Goal: Task Accomplishment & Management: Manage account settings

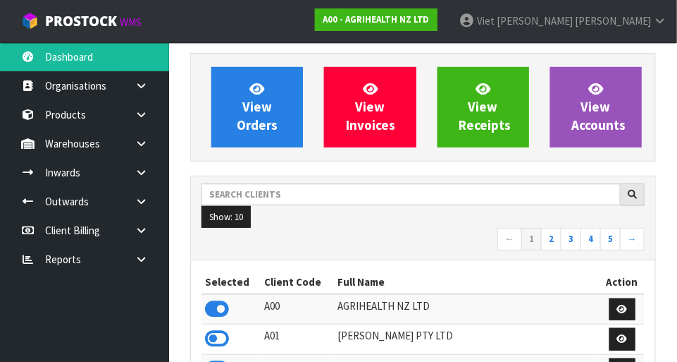
scroll to position [1112, 487]
click at [141, 157] on link at bounding box center [146, 143] width 45 height 29
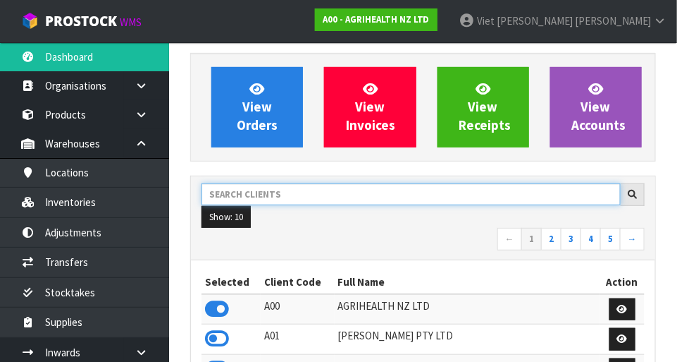
click at [266, 197] on input "text" at bounding box center [411, 194] width 419 height 22
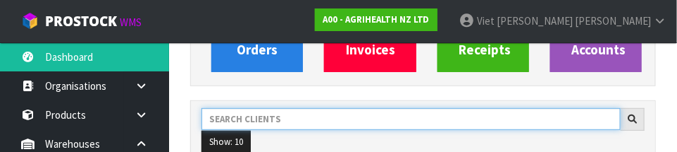
scroll to position [207, 0]
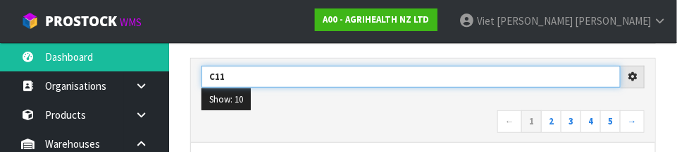
type input "C11"
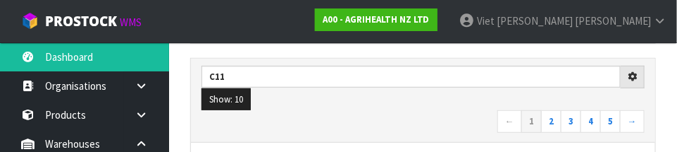
click at [297, 123] on nav "← 1 2 3 4 5 →" at bounding box center [423, 122] width 443 height 25
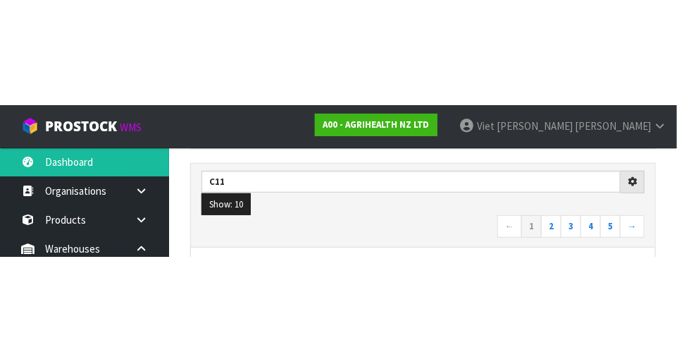
scroll to position [214, 0]
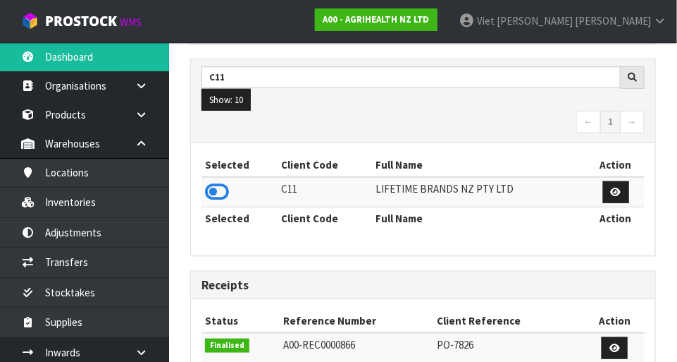
click at [219, 193] on icon at bounding box center [217, 191] width 24 height 21
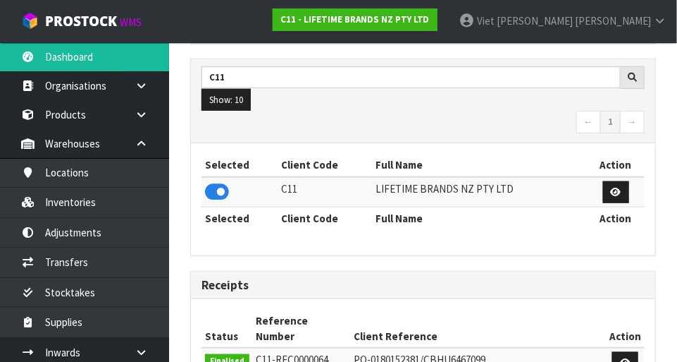
scroll to position [1143, 487]
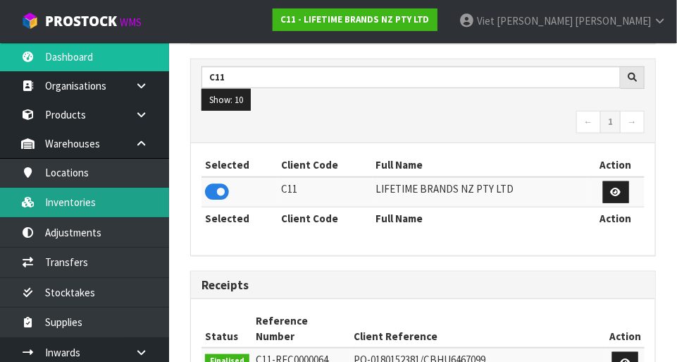
click at [109, 205] on link "Inventories" at bounding box center [84, 202] width 169 height 29
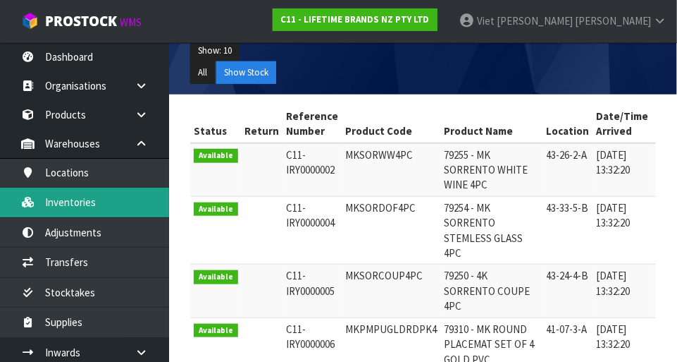
scroll to position [51, 0]
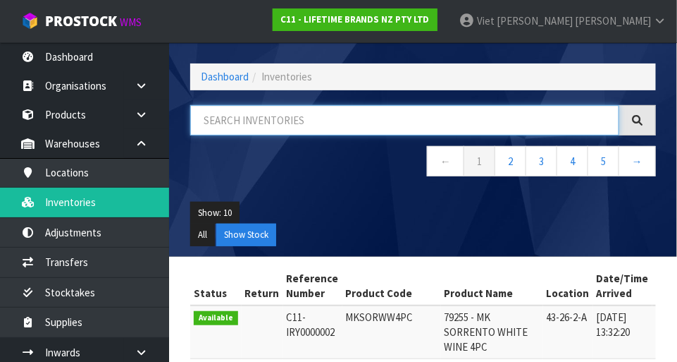
click at [337, 117] on input "text" at bounding box center [404, 120] width 429 height 30
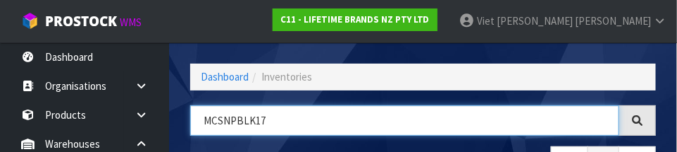
type input "MCSNPBLK17"
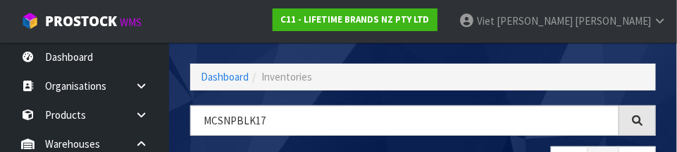
click at [423, 49] on div "Export" at bounding box center [546, 27] width 244 height 73
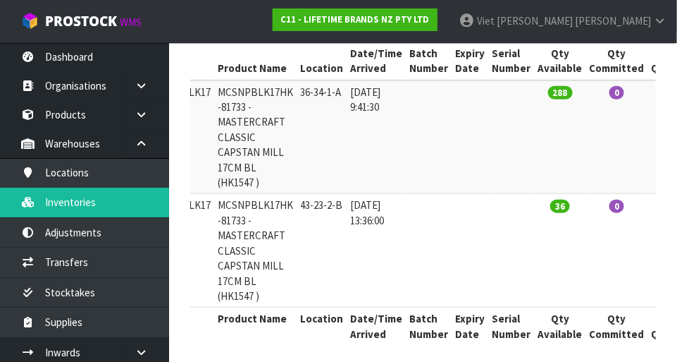
scroll to position [0, 198]
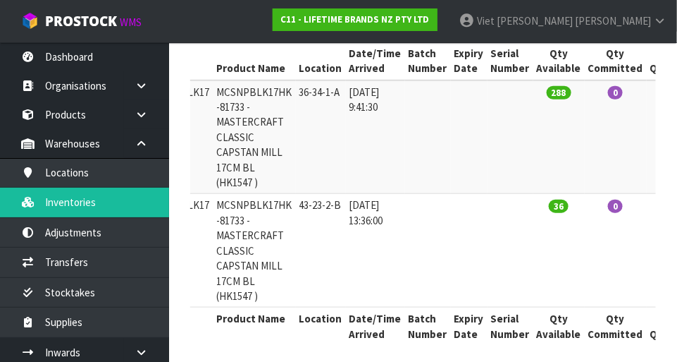
click at [423, 262] on td "36" at bounding box center [559, 250] width 51 height 113
click at [423, 259] on td "36" at bounding box center [559, 250] width 51 height 113
click at [423, 82] on td "0" at bounding box center [616, 136] width 62 height 113
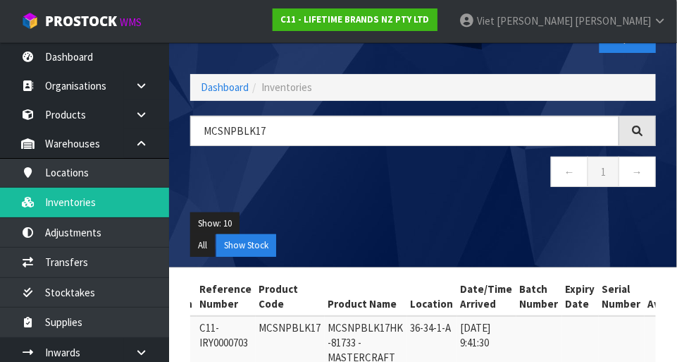
scroll to position [40, 0]
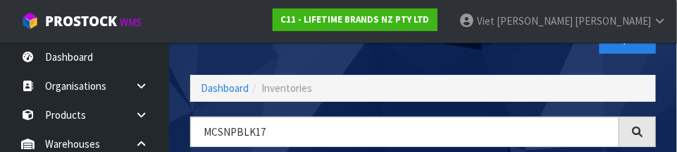
click at [423, 62] on div "Export" at bounding box center [546, 38] width 244 height 73
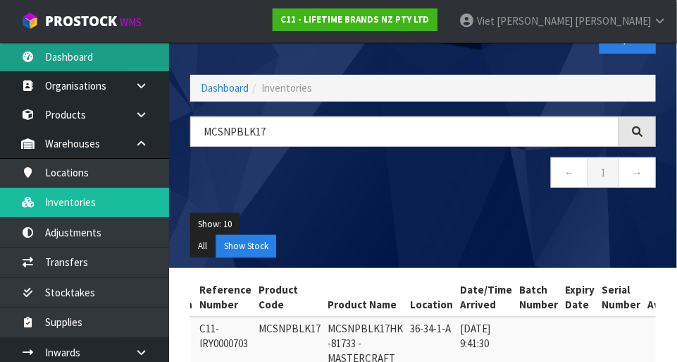
click at [44, 55] on link "Dashboard" at bounding box center [84, 56] width 169 height 29
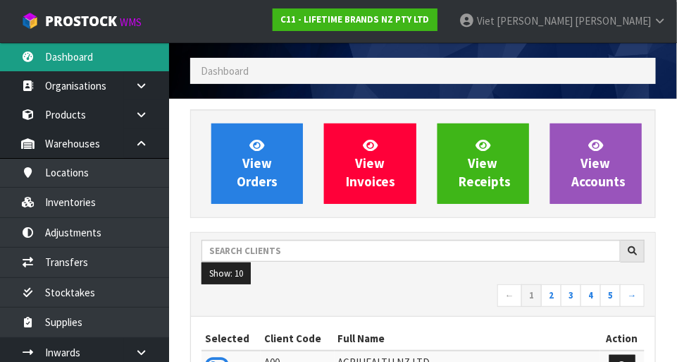
scroll to position [1143, 487]
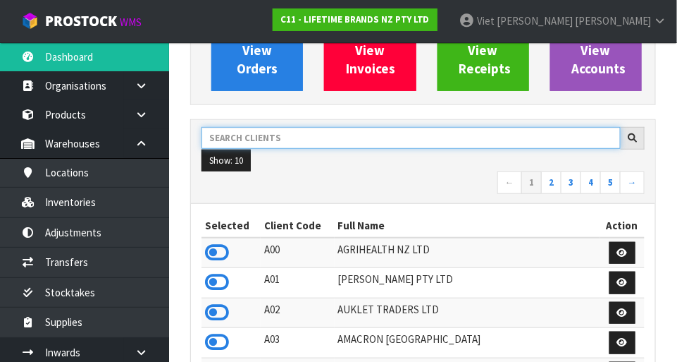
click at [231, 138] on input "text" at bounding box center [411, 138] width 419 height 22
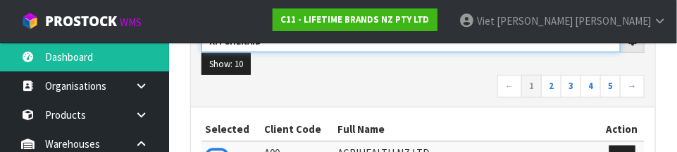
scroll to position [240, 0]
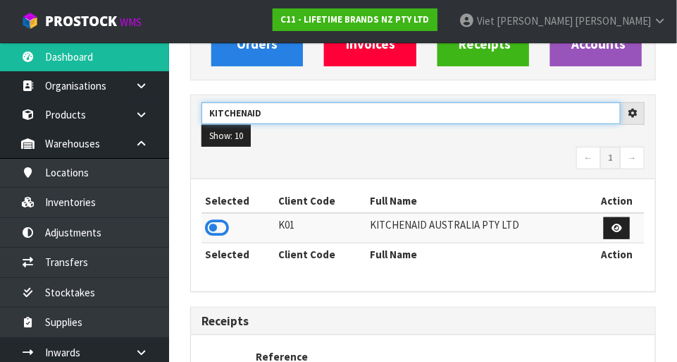
click at [274, 106] on input "KITCHENAID" at bounding box center [411, 113] width 419 height 22
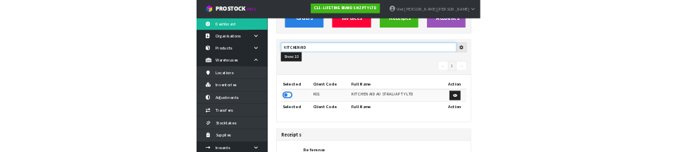
scroll to position [171, 0]
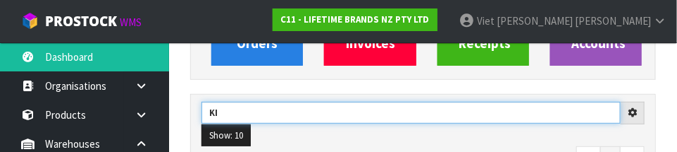
type input "K"
click at [423, 122] on input "text" at bounding box center [411, 113] width 419 height 22
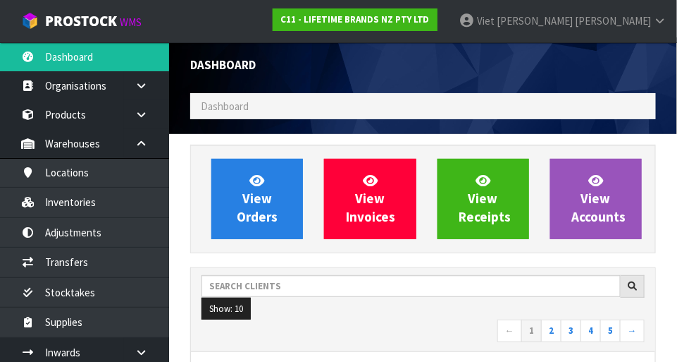
scroll to position [6, 0]
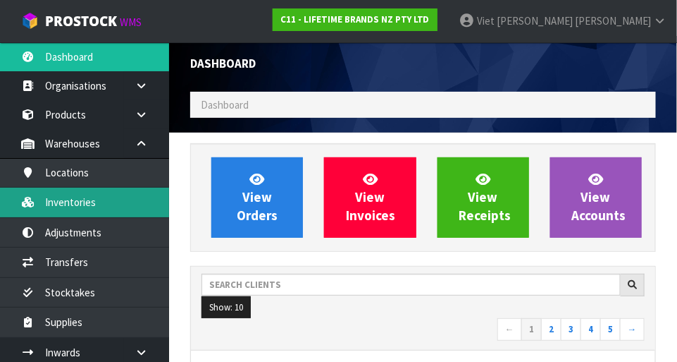
click at [49, 199] on link "Inventories" at bounding box center [84, 202] width 169 height 29
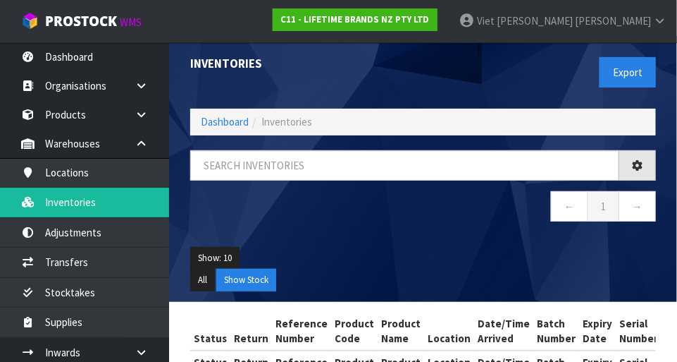
click at [82, 199] on div "Inventories Export Dashboard Inventories ← 1 → Show: 10 5 10 25 50 All Show Sto…" at bounding box center [338, 203] width 677 height 419
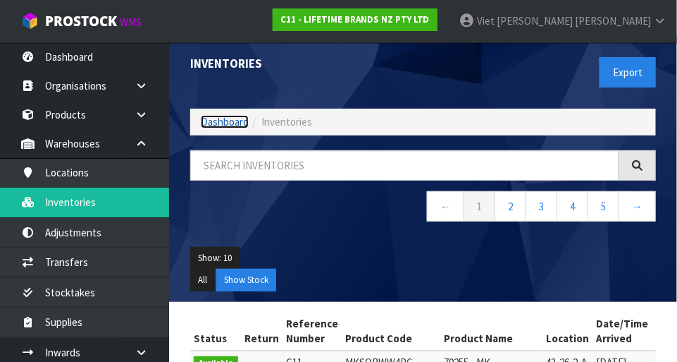
click at [242, 115] on link "Dashboard" at bounding box center [225, 121] width 48 height 13
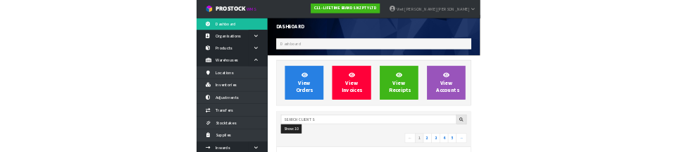
scroll to position [1143, 487]
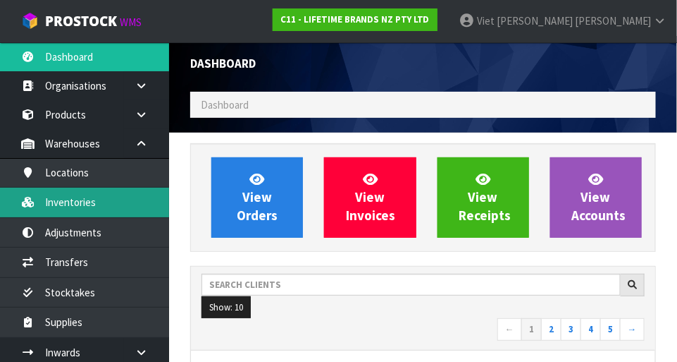
click at [54, 201] on link "Inventories" at bounding box center [84, 202] width 169 height 29
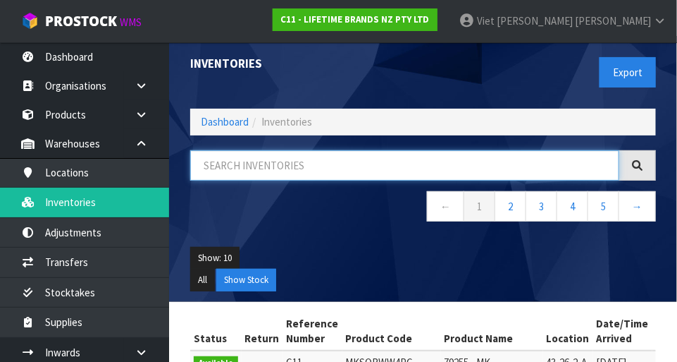
click at [242, 168] on input "text" at bounding box center [404, 165] width 429 height 30
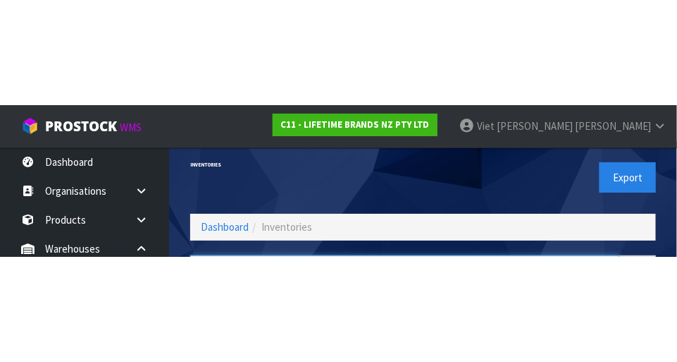
scroll to position [95, 0]
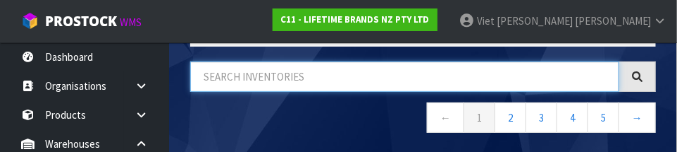
paste input "MCSNPBLK17"
type input "MCSNPBLK17"
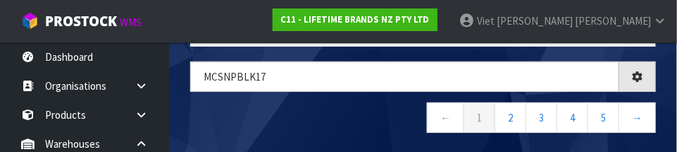
click at [423, 66] on div at bounding box center [638, 76] width 37 height 30
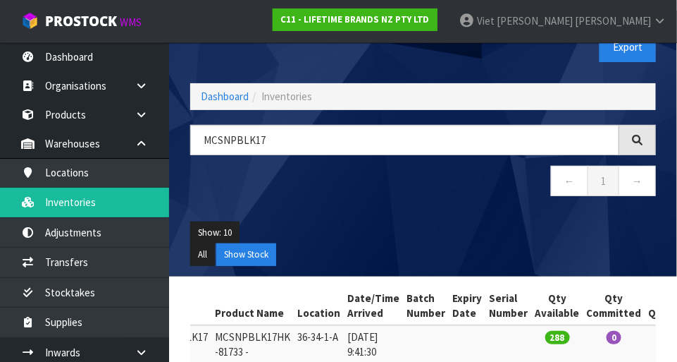
scroll to position [35, 0]
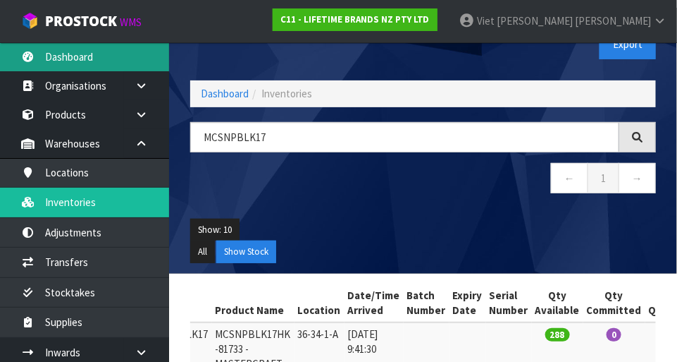
click at [43, 53] on link "Dashboard" at bounding box center [84, 56] width 169 height 29
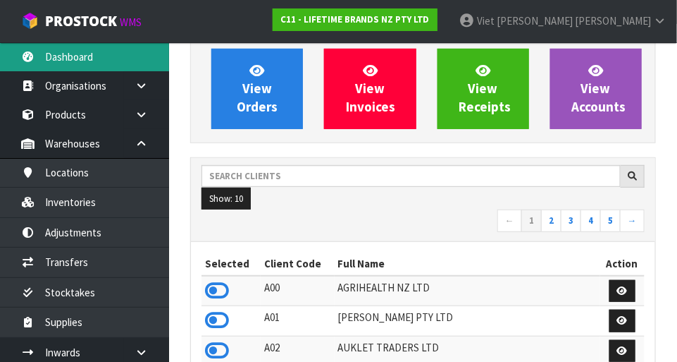
scroll to position [1143, 487]
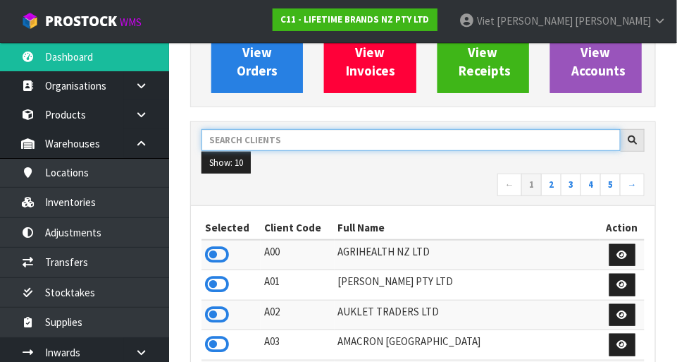
click at [261, 135] on input "text" at bounding box center [411, 140] width 419 height 22
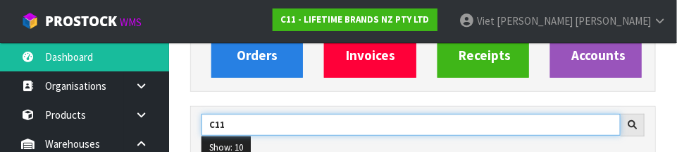
scroll to position [159, 0]
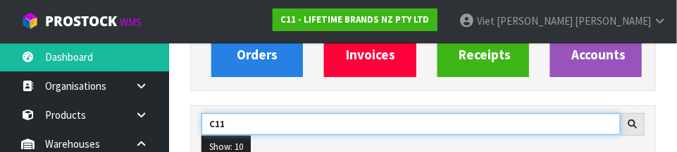
type input "C11"
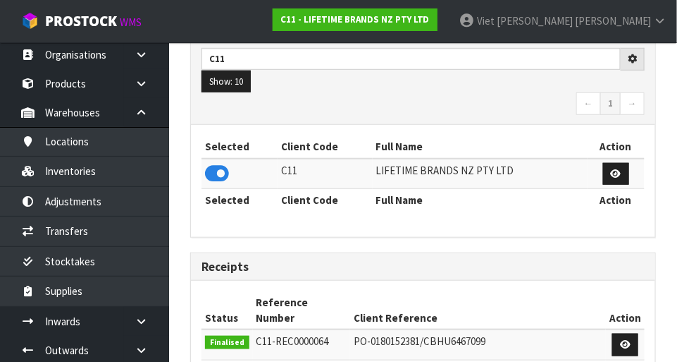
scroll to position [32, 0]
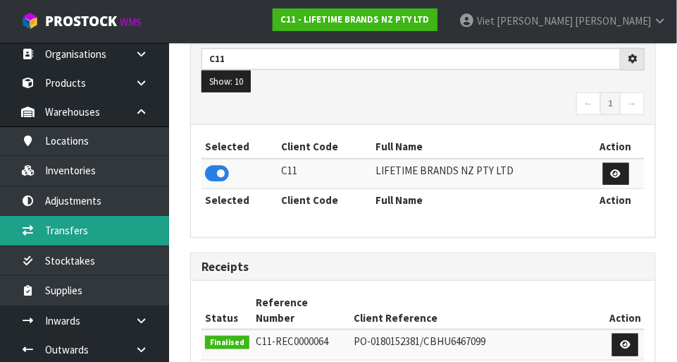
click at [65, 231] on link "Transfers" at bounding box center [84, 230] width 169 height 29
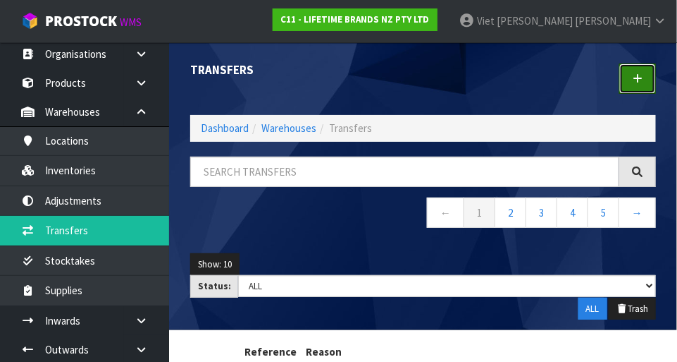
click at [423, 85] on link at bounding box center [638, 78] width 37 height 30
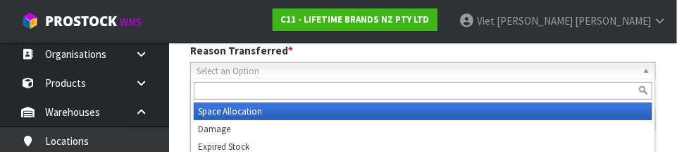
scroll to position [211, 0]
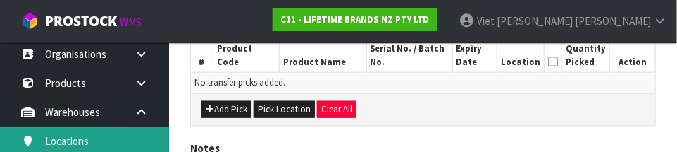
click at [168, 128] on link "Locations" at bounding box center [84, 140] width 169 height 29
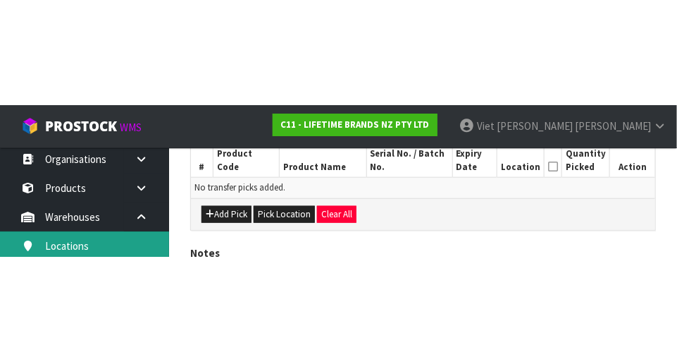
scroll to position [313, 0]
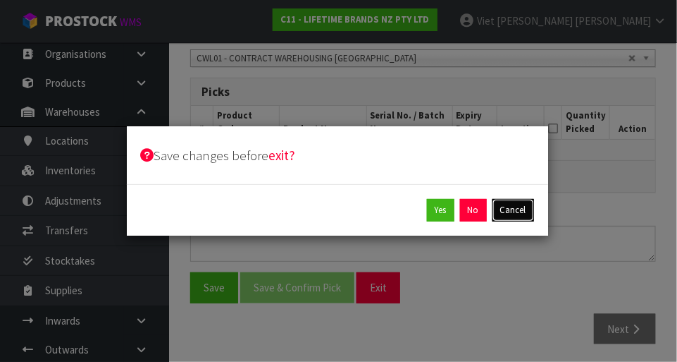
click at [423, 208] on button "Cancel" at bounding box center [514, 210] width 42 height 23
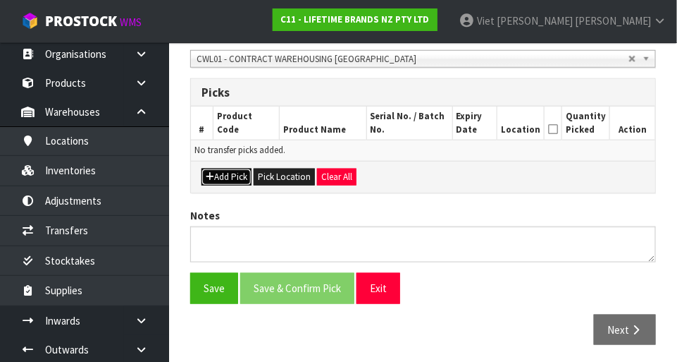
click at [221, 173] on button "Add Pick" at bounding box center [227, 176] width 50 height 17
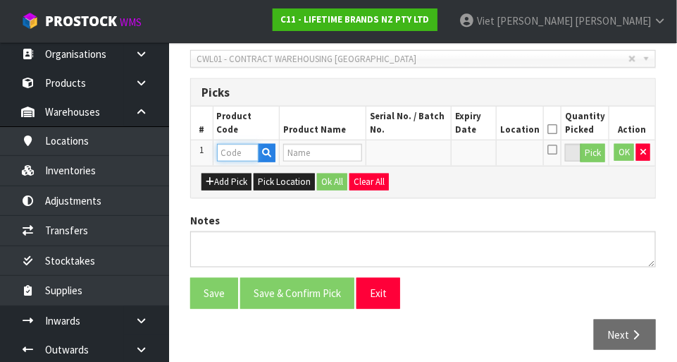
click at [235, 147] on input "text" at bounding box center [238, 153] width 42 height 18
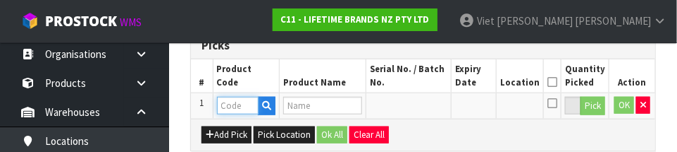
scroll to position [381, 0]
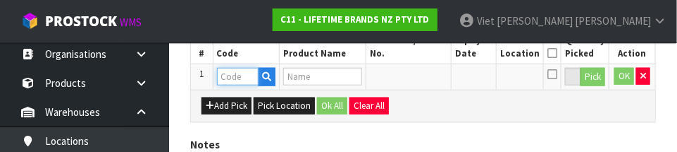
paste input "MCSNPBLK17"
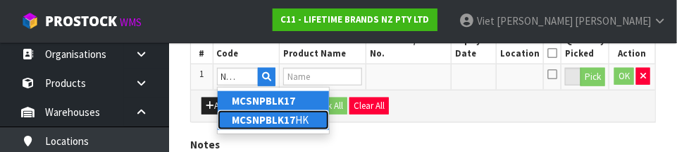
click at [249, 126] on link "MCSNPBLK17 HK" at bounding box center [273, 119] width 111 height 19
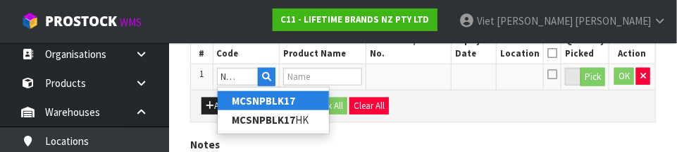
type input "MCSNPBLK17HK"
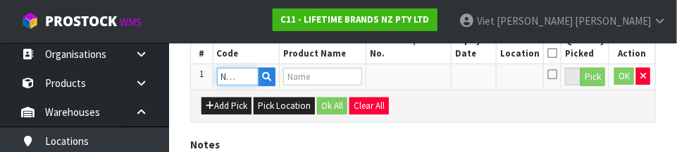
scroll to position [0, 0]
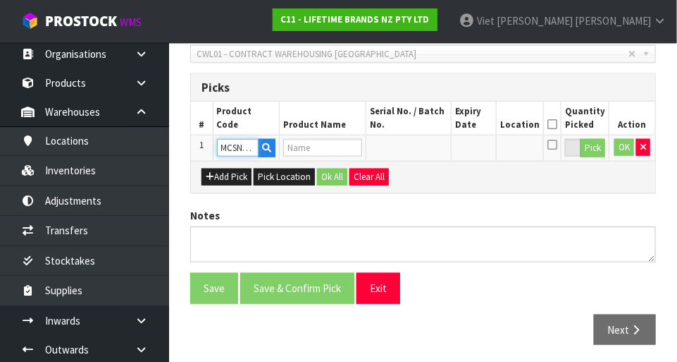
type input "MASTERCRAFT CLASSIC CAPSTAN MILL 17CM BL"
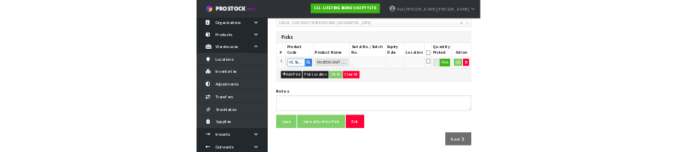
scroll to position [381, 0]
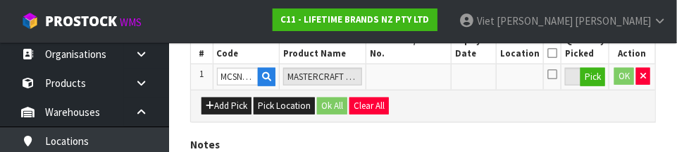
click at [423, 110] on div "Add Pick Pick Location Ok All Clear All" at bounding box center [423, 106] width 465 height 32
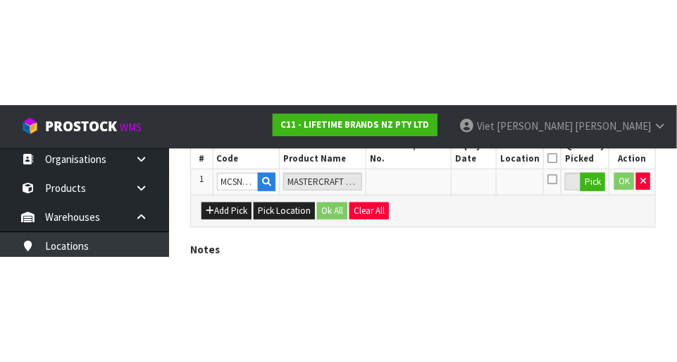
scroll to position [317, 0]
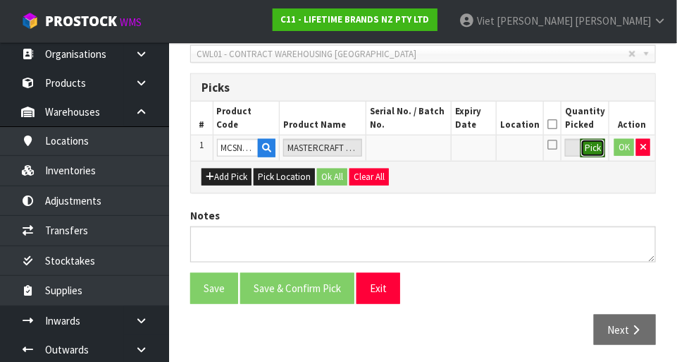
click at [423, 147] on button "Pick" at bounding box center [593, 148] width 25 height 18
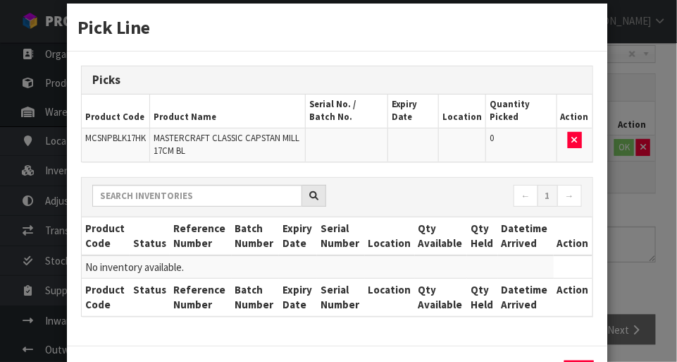
scroll to position [11, 0]
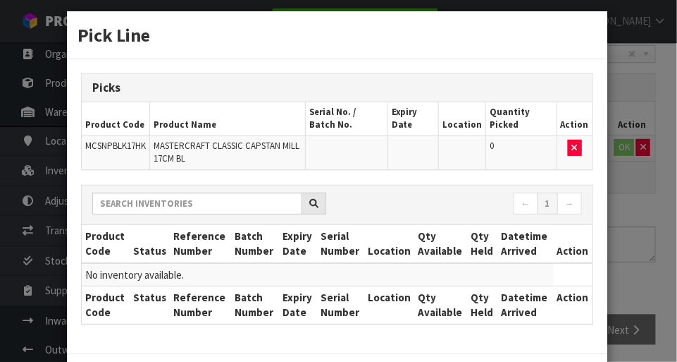
click at [423, 133] on div "Pick Line Picks Product Code Product Name Serial No. / Batch No. Expiry Date Lo…" at bounding box center [338, 181] width 677 height 362
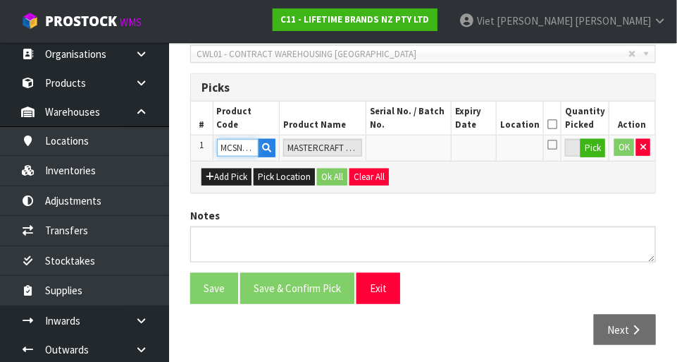
click at [245, 152] on input "MCSNPBLK17HK" at bounding box center [238, 148] width 42 height 18
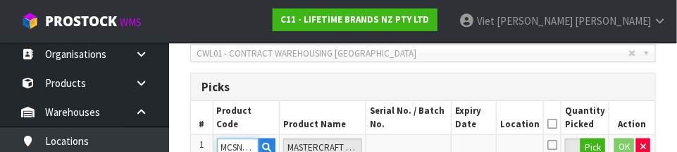
scroll to position [0, 0]
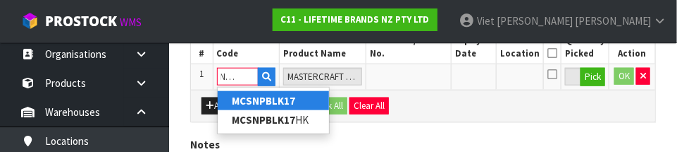
click at [259, 102] on strong "MCSNPBLK17" at bounding box center [263, 100] width 63 height 13
type input "MCSNPBLK17"
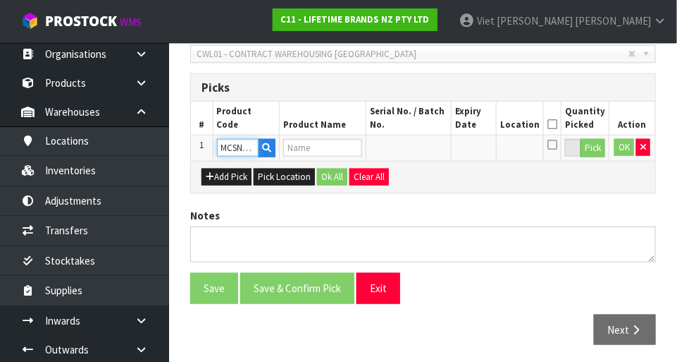
type input "MCSNPBLK17HK -81733 - MASTERCRAFT CLASSIC CAPSTAN MILL 17CM BL (HK1547 )"
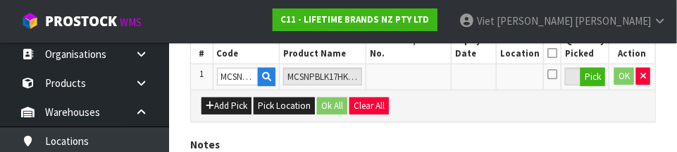
click at [423, 111] on div "Add Pick Pick Location Ok All Clear All" at bounding box center [423, 106] width 465 height 32
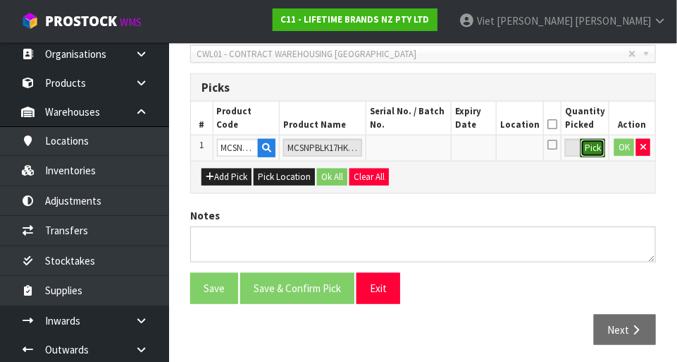
click at [423, 149] on button "Pick" at bounding box center [593, 148] width 25 height 18
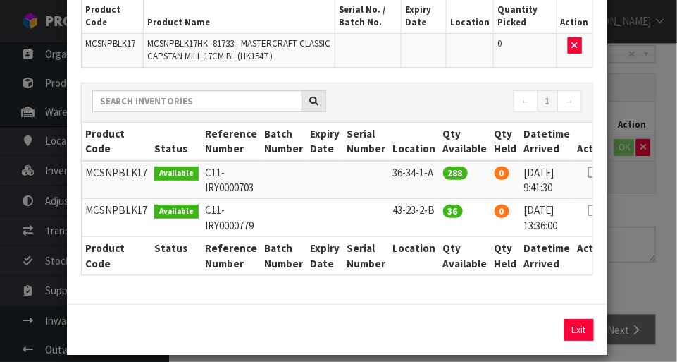
click at [423, 173] on icon at bounding box center [593, 172] width 11 height 1
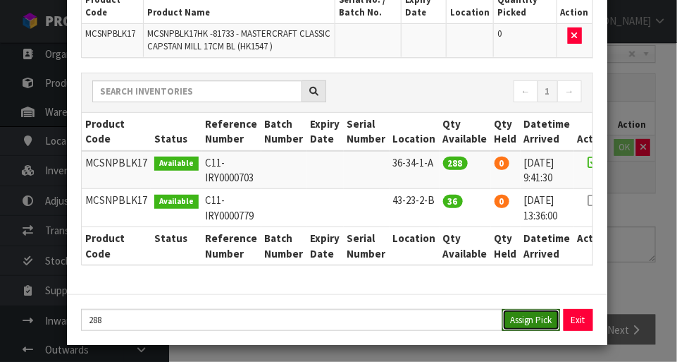
click at [423, 321] on button "Assign Pick" at bounding box center [532, 320] width 58 height 22
type input "288"
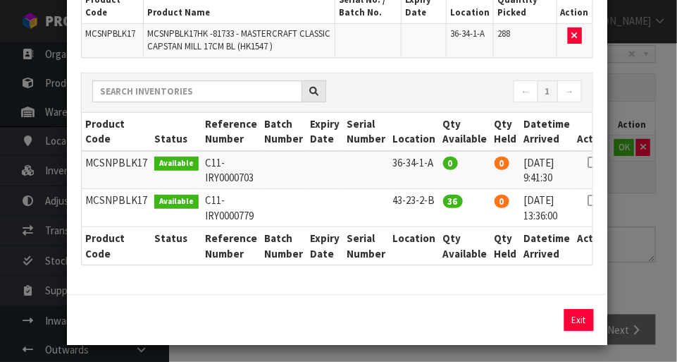
click at [423, 235] on div "Pick Line Picks Product Code Product Name Serial No. / Batch No. Expiry Date Lo…" at bounding box center [338, 181] width 677 height 362
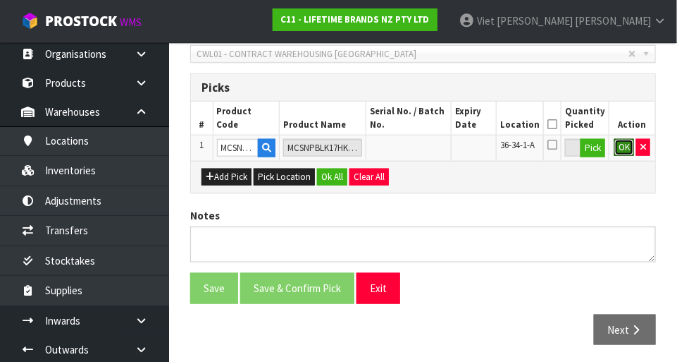
click at [423, 152] on button "OK" at bounding box center [625, 147] width 20 height 17
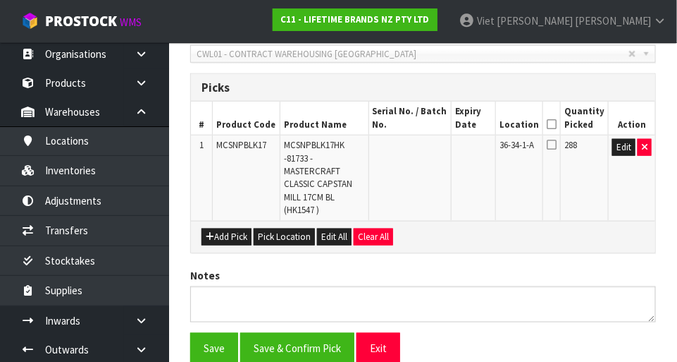
click at [423, 124] on icon at bounding box center [552, 124] width 10 height 1
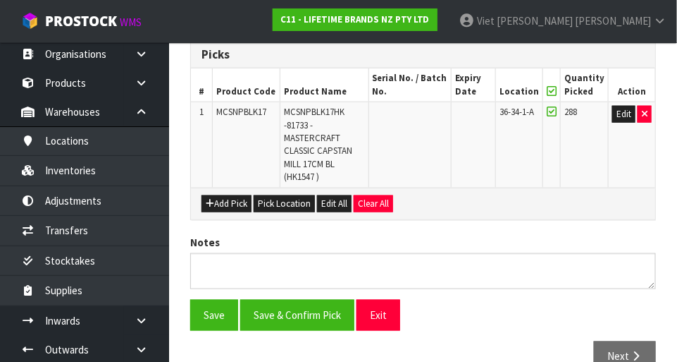
scroll to position [347, 0]
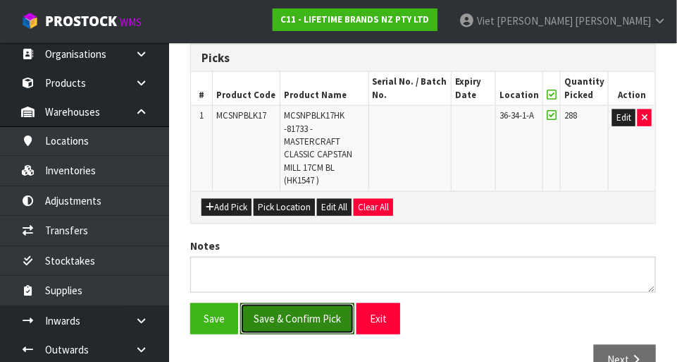
click at [296, 312] on button "Save & Confirm Pick" at bounding box center [297, 318] width 114 height 30
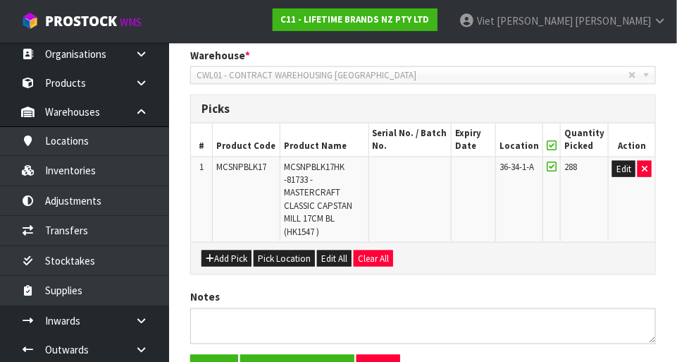
scroll to position [0, 0]
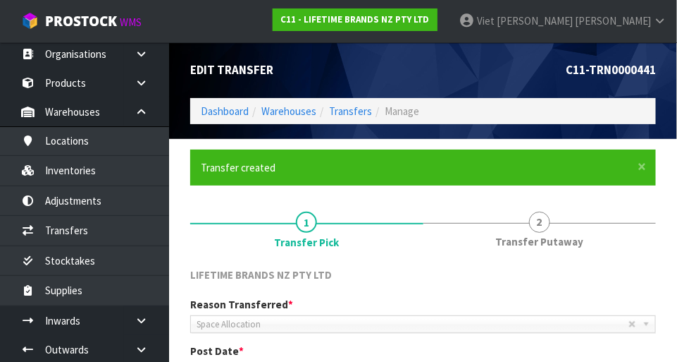
click at [423, 203] on link "2 Transfer Putaway" at bounding box center [540, 228] width 233 height 56
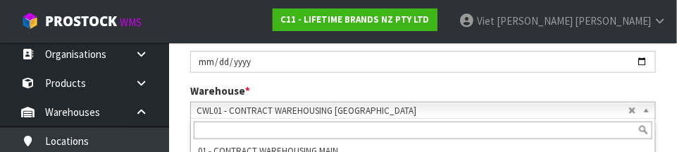
click at [321, 83] on div "Warehouse * 01 - CONTRACT WAREHOUSING MAIN 02 - CONTRACT WAREHOUSING NO 2 CHC -…" at bounding box center [423, 101] width 487 height 36
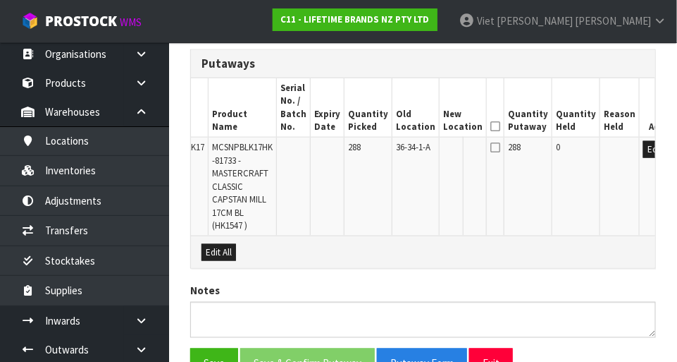
scroll to position [391, 0]
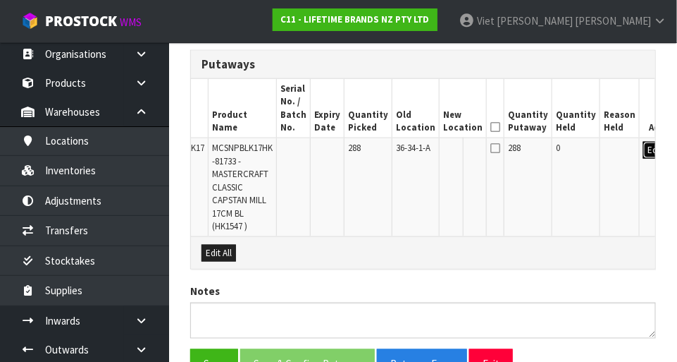
click at [423, 155] on button "Edit" at bounding box center [655, 150] width 23 height 17
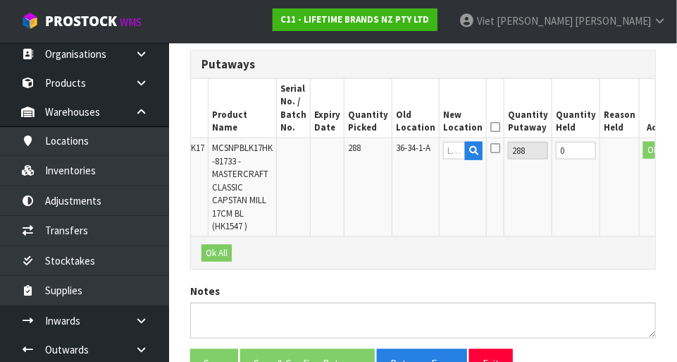
scroll to position [0, 50]
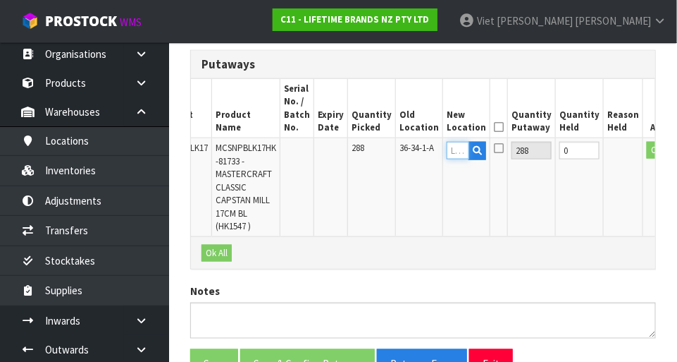
click at [423, 152] on input "text" at bounding box center [458, 151] width 23 height 18
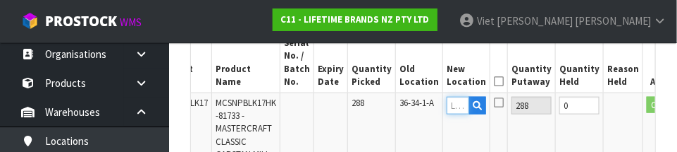
scroll to position [458, 0]
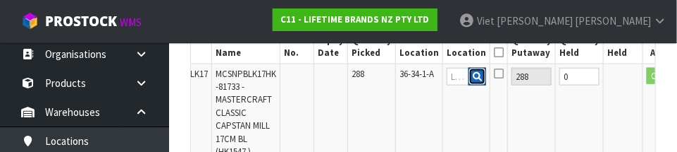
click at [423, 80] on button "button" at bounding box center [478, 77] width 18 height 18
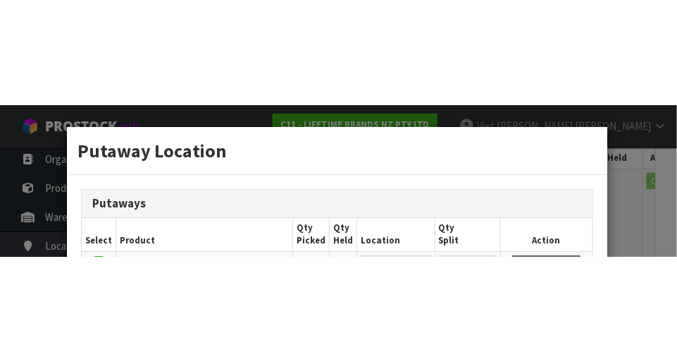
scroll to position [465, 0]
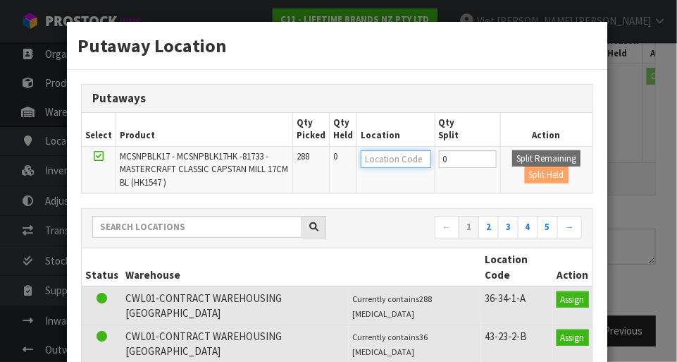
click at [398, 160] on input "text" at bounding box center [396, 159] width 70 height 18
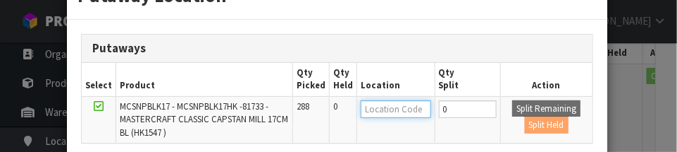
scroll to position [82, 0]
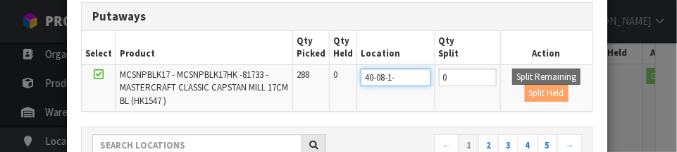
type input "40-08-1-A"
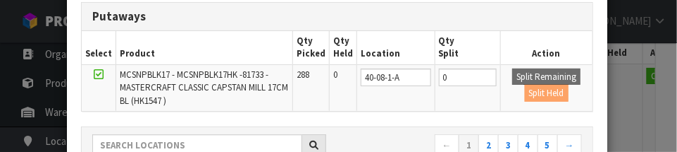
click at [423, 103] on td "0" at bounding box center [468, 87] width 66 height 47
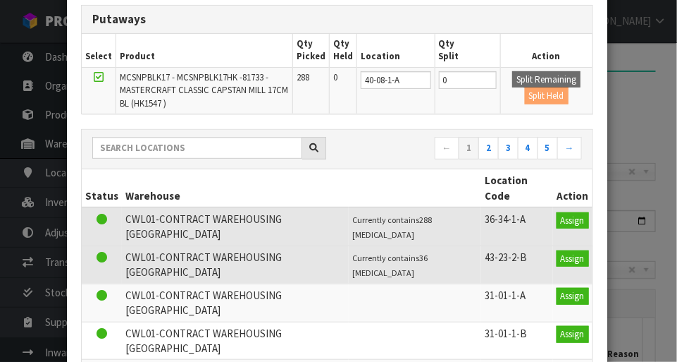
scroll to position [78, 0]
click at [423, 123] on div "Putaway Location Putaways Select Product Qty Picked Qty Held Location Qty Split…" at bounding box center [338, 181] width 677 height 362
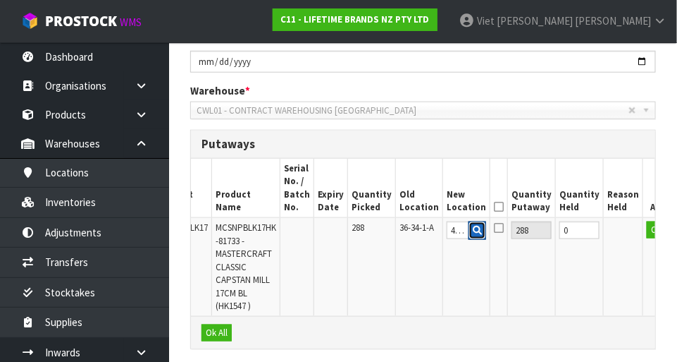
scroll to position [329, 0]
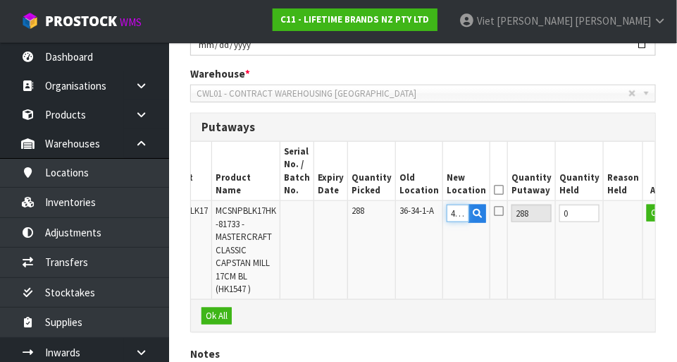
click at [423, 216] on input "40-08-1-A" at bounding box center [458, 213] width 23 height 18
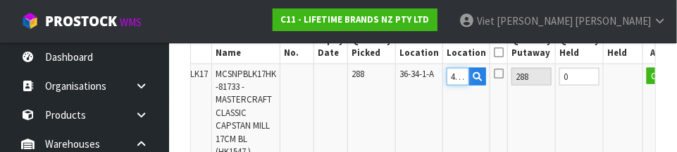
scroll to position [0, 26]
click at [423, 104] on td "OK" at bounding box center [666, 112] width 44 height 99
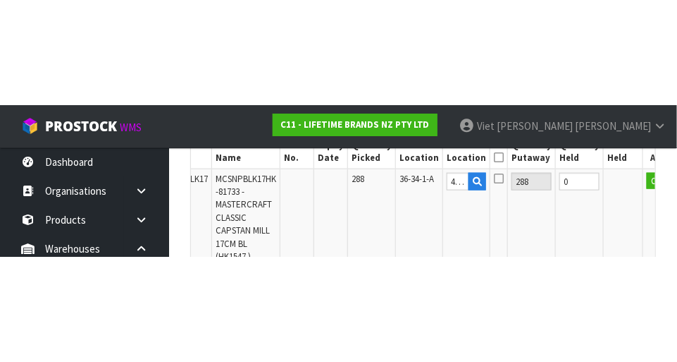
scroll to position [465, 0]
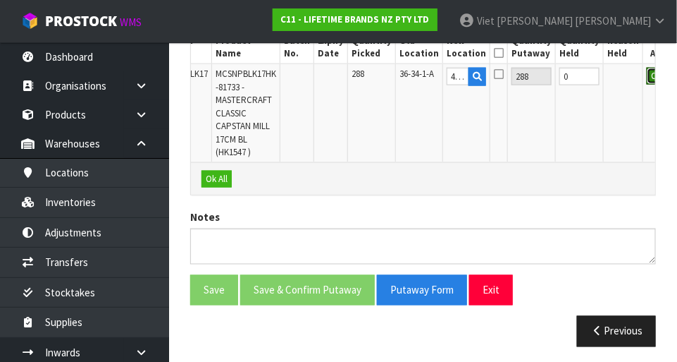
click at [423, 75] on button "OK" at bounding box center [657, 76] width 20 height 17
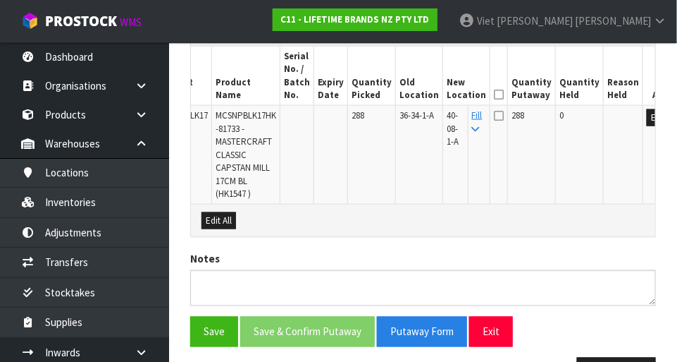
scroll to position [425, 0]
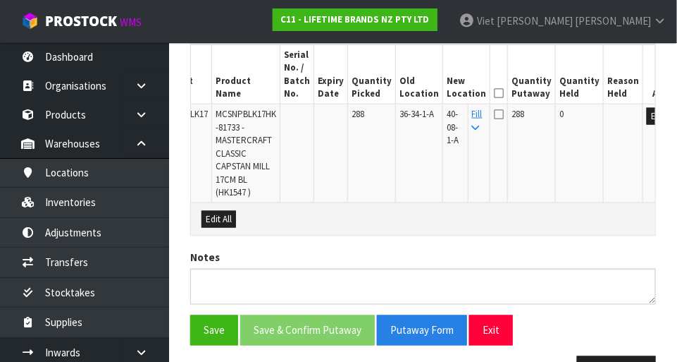
click at [423, 110] on icon at bounding box center [499, 114] width 10 height 11
click at [0, 0] on input "checkbox" at bounding box center [0, 0] width 0 height 0
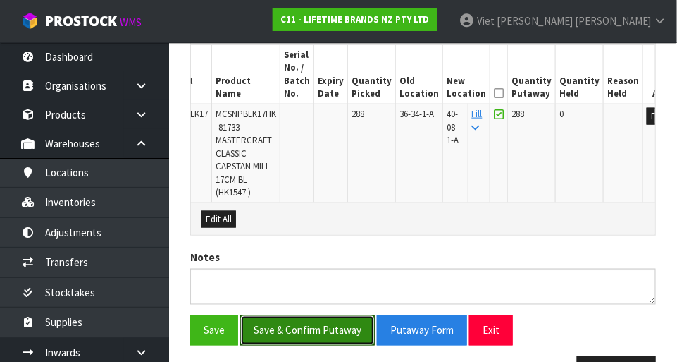
click at [306, 322] on button "Save & Confirm Putaway" at bounding box center [307, 330] width 135 height 30
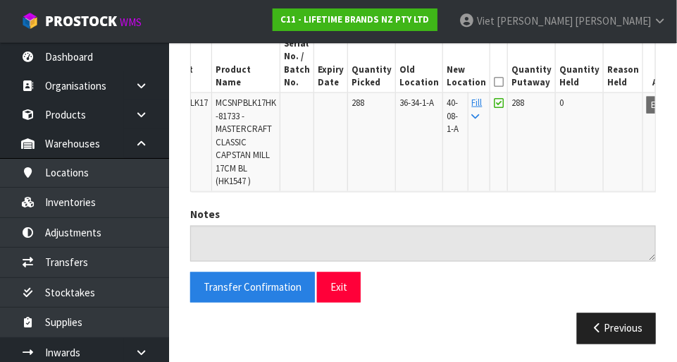
scroll to position [437, 0]
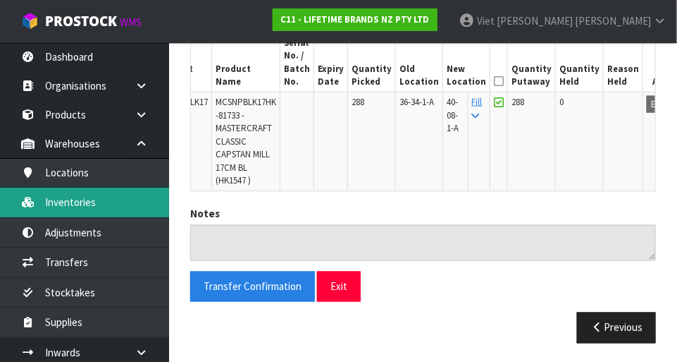
click at [68, 202] on link "Inventories" at bounding box center [84, 202] width 169 height 29
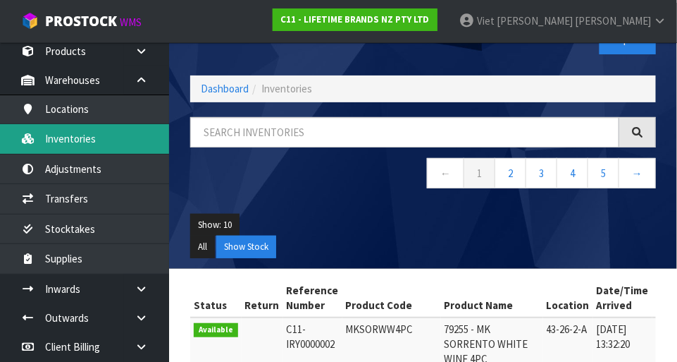
scroll to position [49, 0]
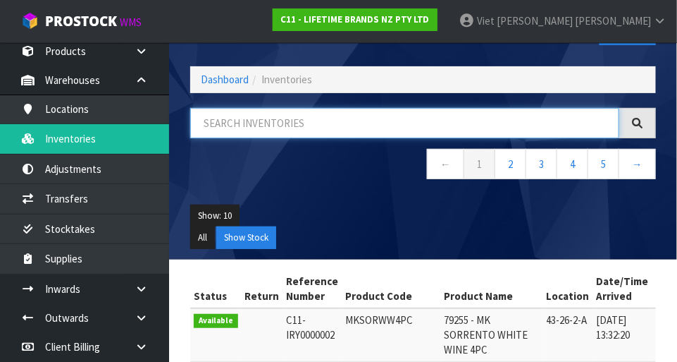
click at [240, 123] on input "text" at bounding box center [404, 123] width 429 height 30
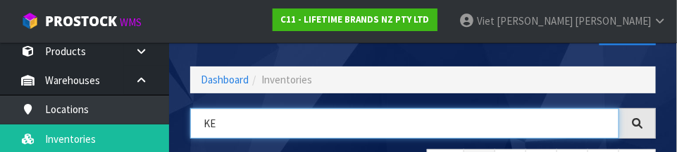
type input "K"
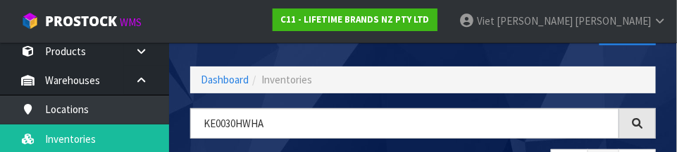
click at [195, 57] on div "Inventories Export" at bounding box center [423, 30] width 487 height 73
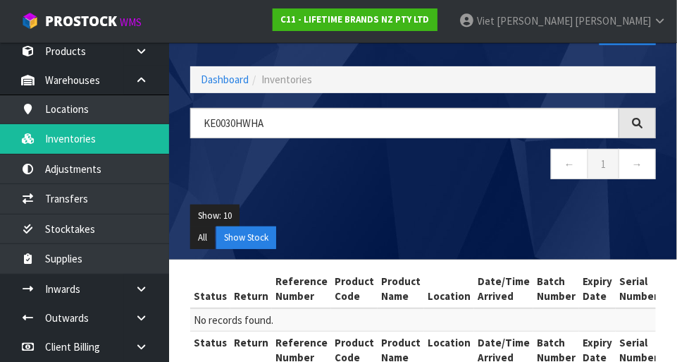
click at [423, 118] on icon at bounding box center [637, 123] width 11 height 11
click at [423, 121] on icon at bounding box center [637, 123] width 11 height 11
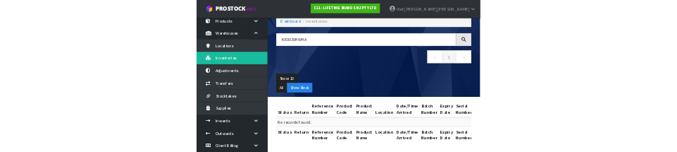
scroll to position [54, 0]
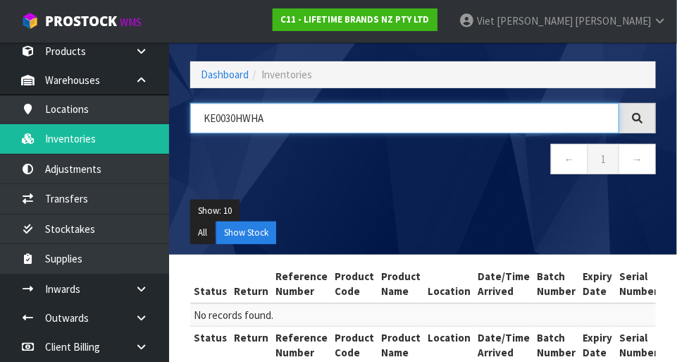
click at [300, 121] on input "KE0030HWHA" at bounding box center [404, 118] width 429 height 30
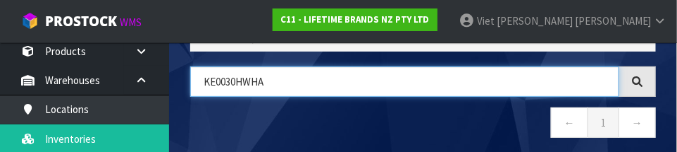
scroll to position [91, 0]
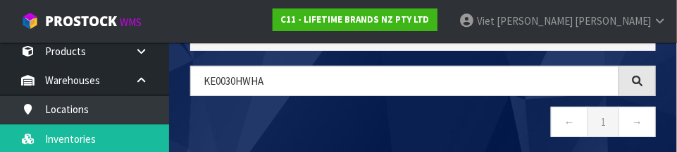
click at [240, 104] on div "KE0030HWHA ← 1 →" at bounding box center [423, 109] width 487 height 86
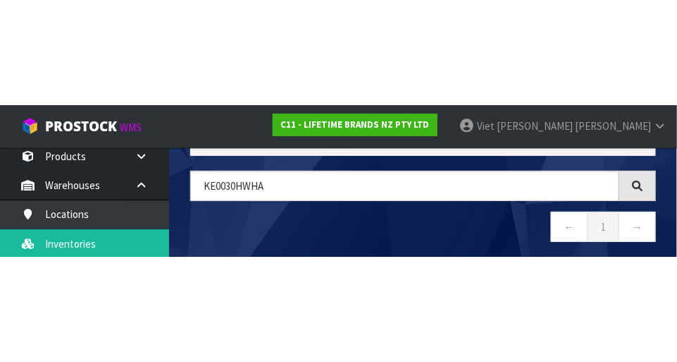
scroll to position [79, 0]
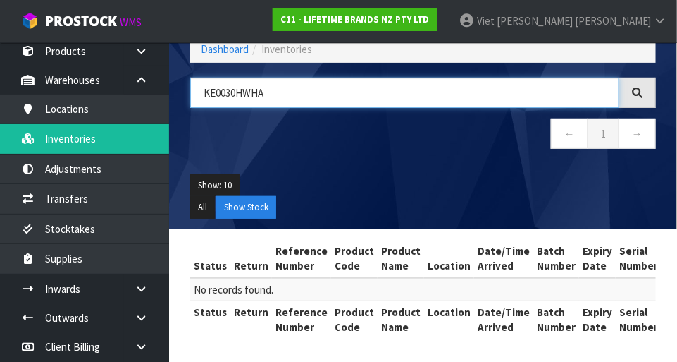
click at [231, 92] on input "KE0030HWHA" at bounding box center [404, 93] width 429 height 30
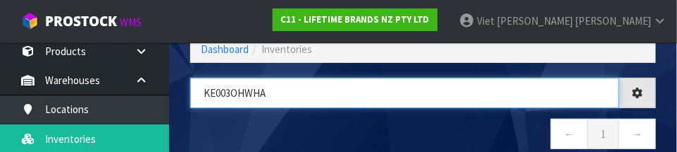
click at [204, 106] on input "KE003OHWHA" at bounding box center [404, 93] width 429 height 30
click at [423, 93] on input "KE003OHWHA" at bounding box center [404, 93] width 429 height 30
type input "KE003OHWHA"
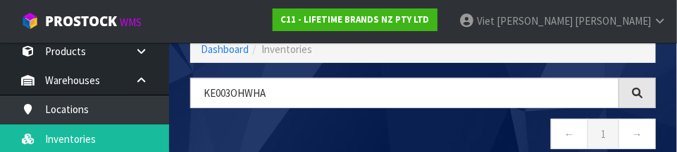
click at [423, 126] on nav "← 1 →" at bounding box center [423, 135] width 466 height 35
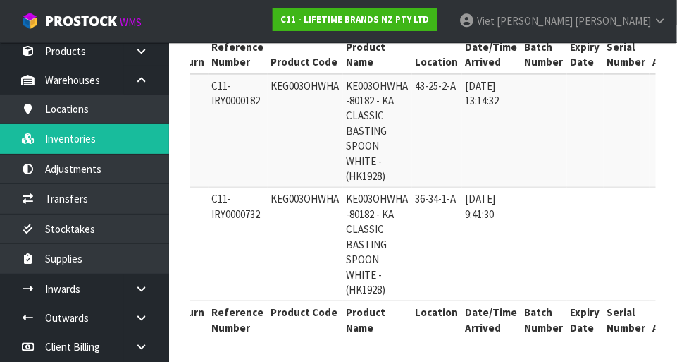
scroll to position [0, 70]
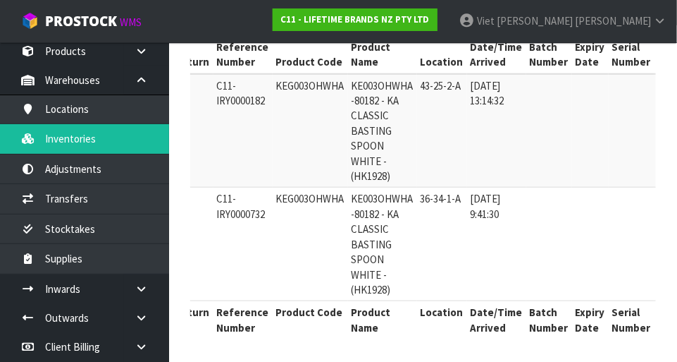
copy td "KEG003OHWHA"
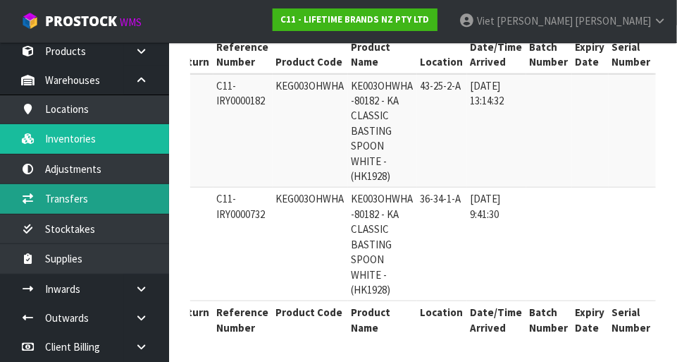
click at [49, 206] on link "Transfers" at bounding box center [84, 198] width 169 height 29
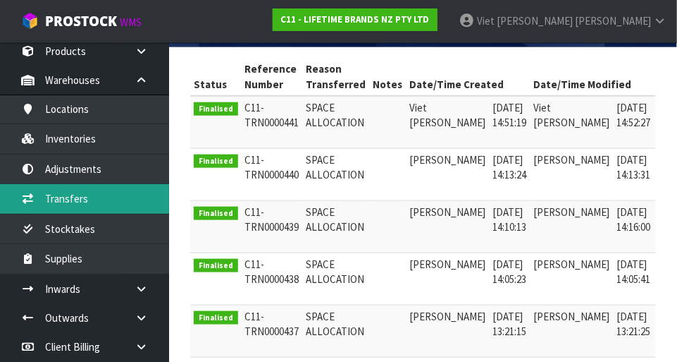
scroll to position [0, 2]
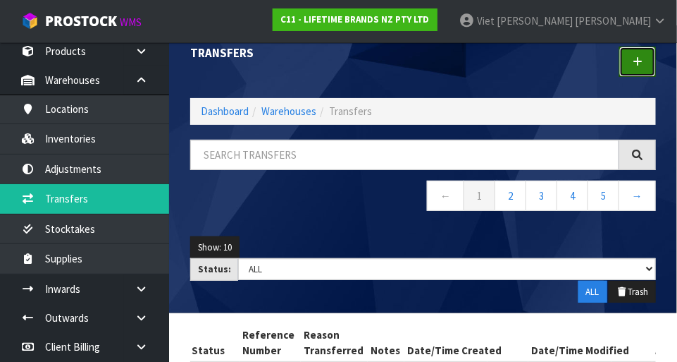
click at [423, 65] on icon at bounding box center [638, 61] width 10 height 11
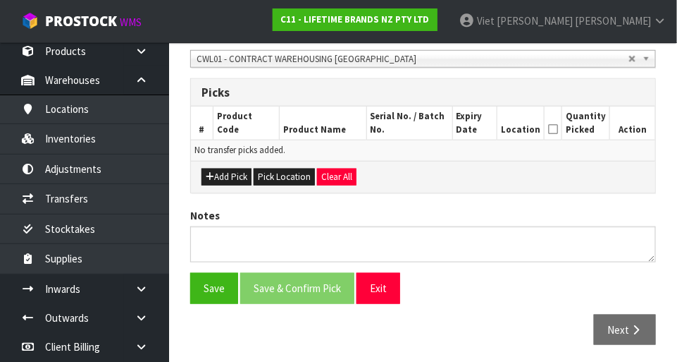
scroll to position [302, 0]
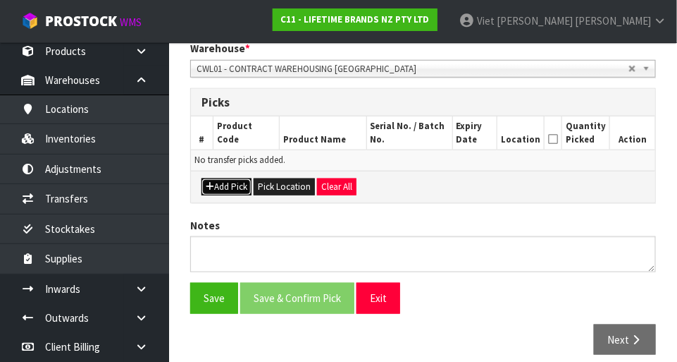
click at [210, 191] on button "Add Pick" at bounding box center [227, 186] width 50 height 17
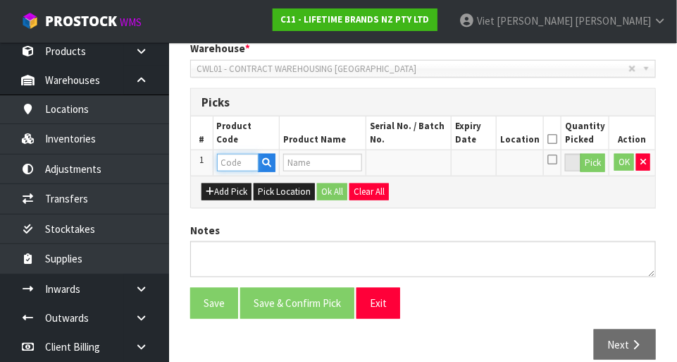
click at [236, 164] on input "text" at bounding box center [238, 163] width 42 height 18
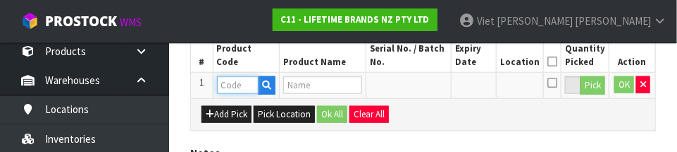
scroll to position [381, 0]
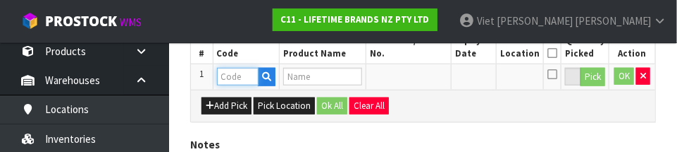
paste input "KEG003OHWHA"
type input "KEG003OHWHA"
type input "KE003OHWHA -80182 - KA CLASSIC BASTING SPOON WHITE -(HK1928)"
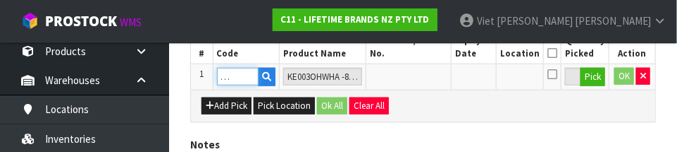
type input "KEG003OHWHA"
click at [423, 109] on div "Add Pick Pick Location Ok All Clear All" at bounding box center [423, 106] width 465 height 32
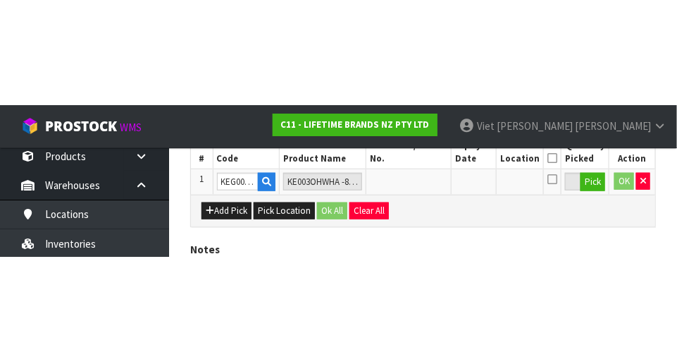
scroll to position [317, 0]
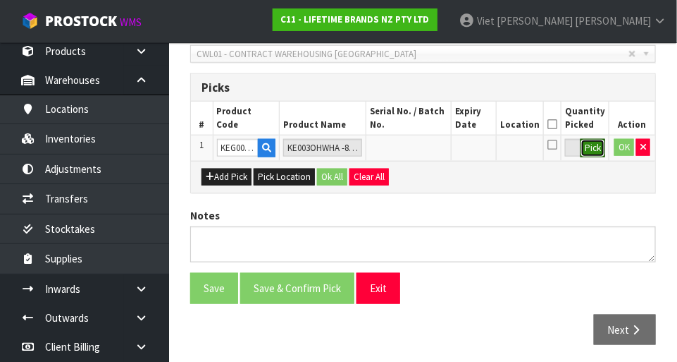
click at [423, 145] on button "Pick" at bounding box center [593, 148] width 25 height 18
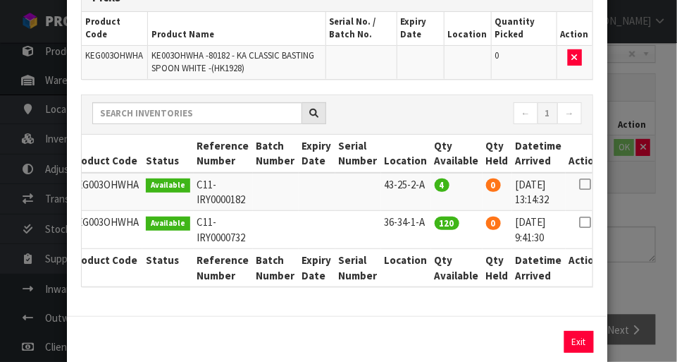
scroll to position [0, 13]
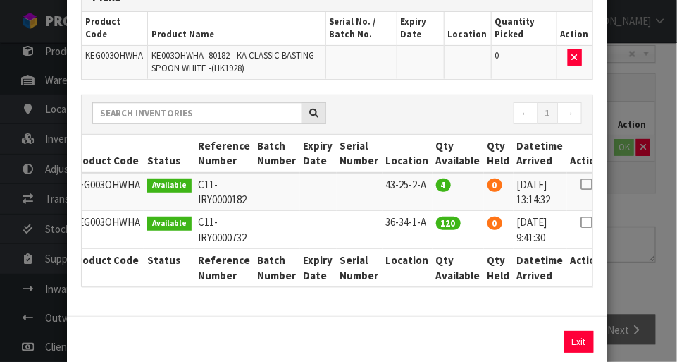
click at [423, 222] on icon at bounding box center [586, 222] width 11 height 1
click at [423, 345] on button "Assign Pick" at bounding box center [532, 342] width 58 height 22
type input "120"
click at [423, 188] on div "Pick Line Picks Product Code Product Name Serial No. / Batch No. Expiry Date Lo…" at bounding box center [338, 181] width 677 height 362
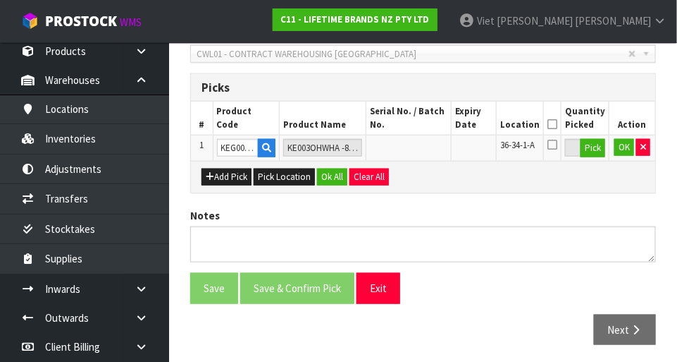
click at [423, 146] on icon at bounding box center [553, 144] width 10 height 11
click at [0, 0] on input "checkbox" at bounding box center [0, 0] width 0 height 0
click at [423, 153] on button "OK" at bounding box center [625, 147] width 20 height 17
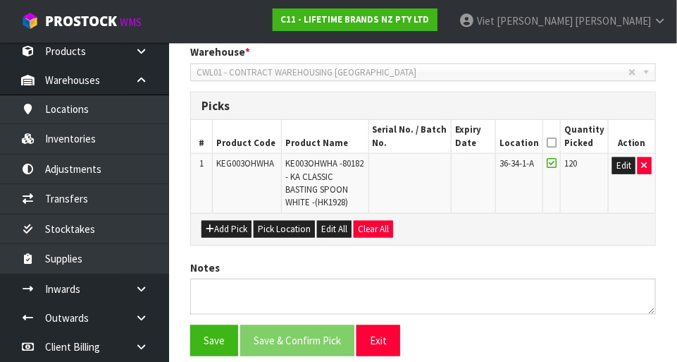
scroll to position [296, 0]
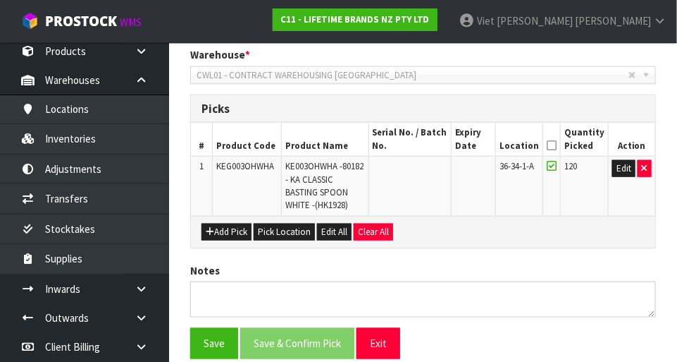
click at [423, 145] on icon at bounding box center [552, 145] width 10 height 1
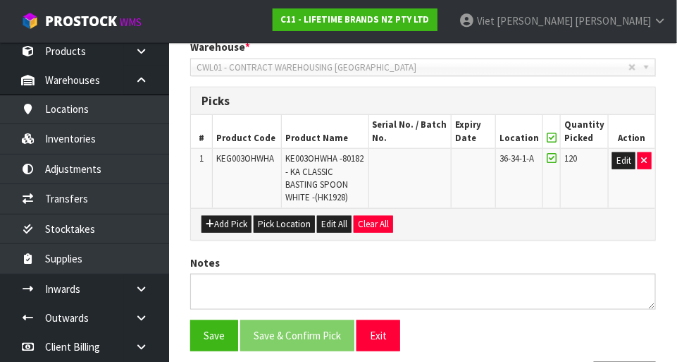
scroll to position [302, 0]
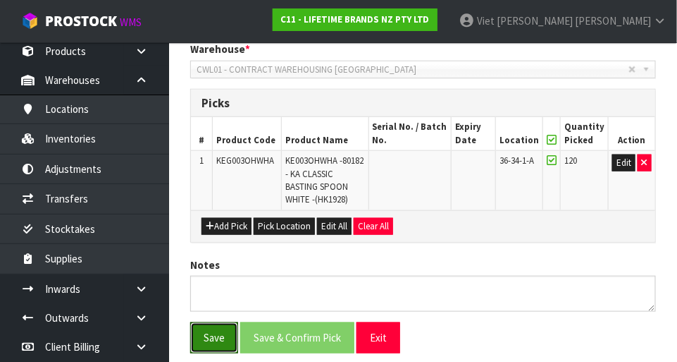
click at [210, 339] on button "Save" at bounding box center [214, 337] width 48 height 30
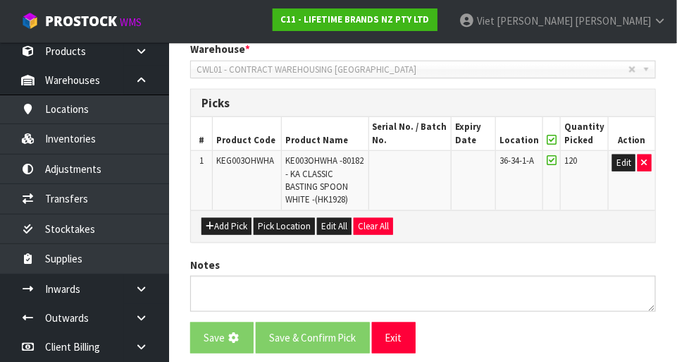
scroll to position [0, 0]
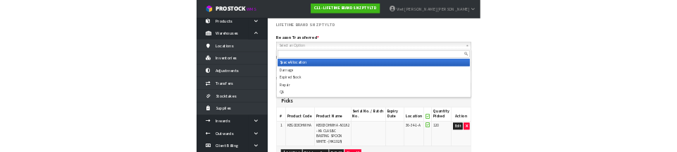
scroll to position [208, 0]
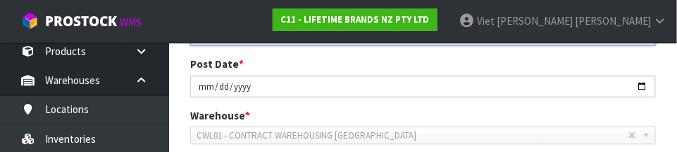
click at [423, 63] on div "Post Date * [DATE]" at bounding box center [423, 76] width 487 height 40
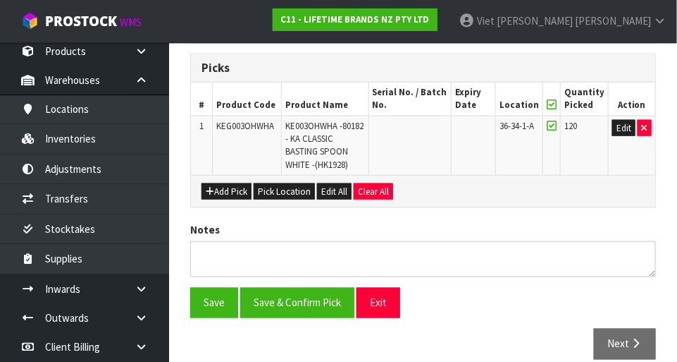
scroll to position [387, 0]
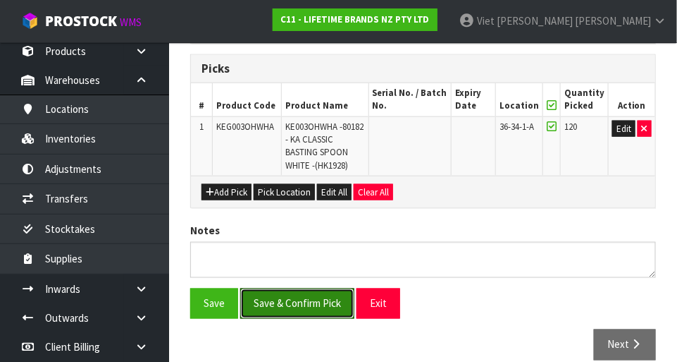
click at [274, 295] on button "Save & Confirm Pick" at bounding box center [297, 303] width 114 height 30
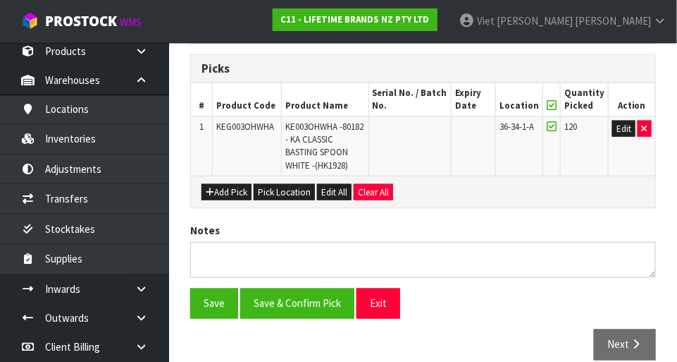
scroll to position [0, 0]
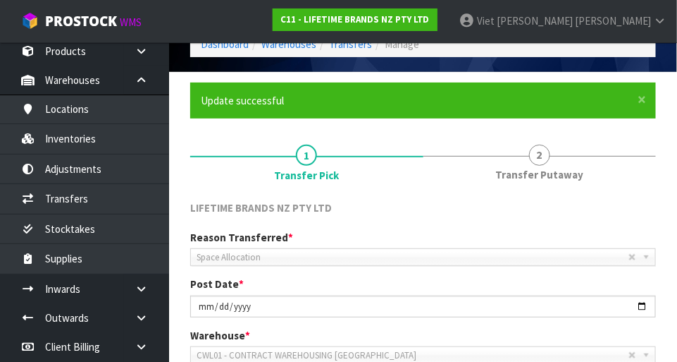
click at [423, 154] on span "2" at bounding box center [539, 155] width 21 height 21
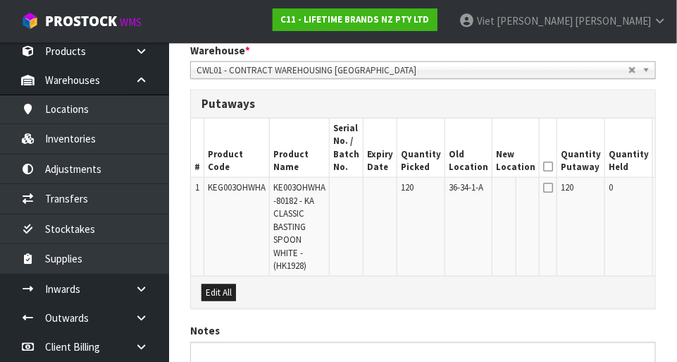
scroll to position [350, 0]
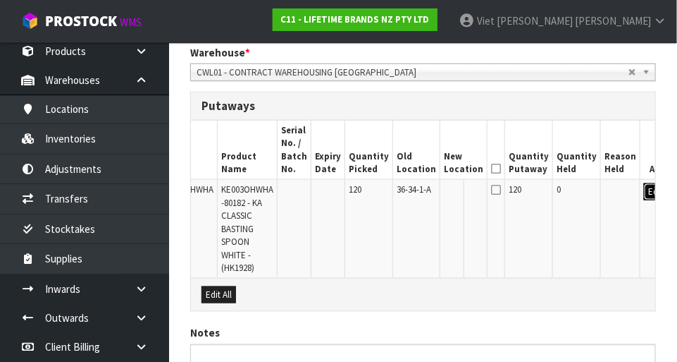
click at [423, 197] on button "Edit" at bounding box center [655, 191] width 23 height 17
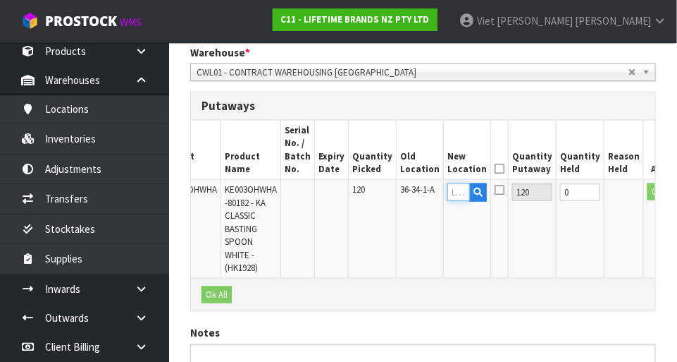
click at [423, 188] on input "text" at bounding box center [459, 192] width 23 height 18
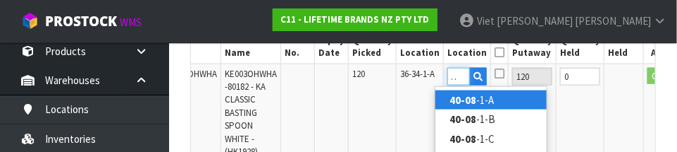
scroll to position [0, 13]
click at [423, 95] on link "40-08- 1-A" at bounding box center [491, 99] width 111 height 19
type input "40-08-1-A"
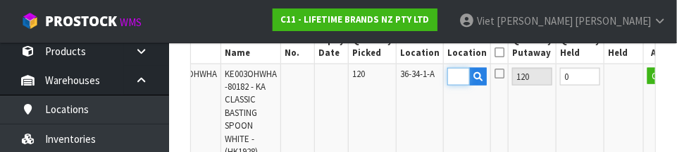
scroll to position [0, 0]
click at [423, 78] on button "OK" at bounding box center [658, 76] width 20 height 17
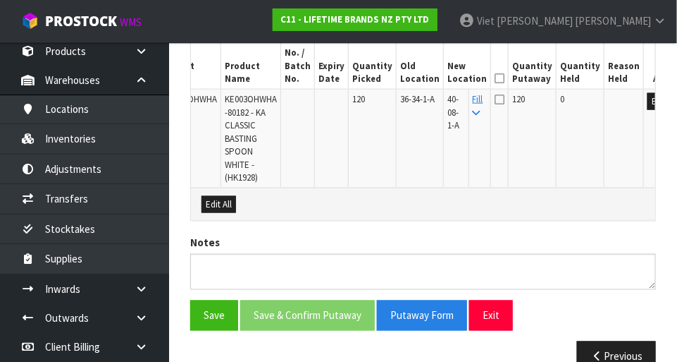
scroll to position [441, 0]
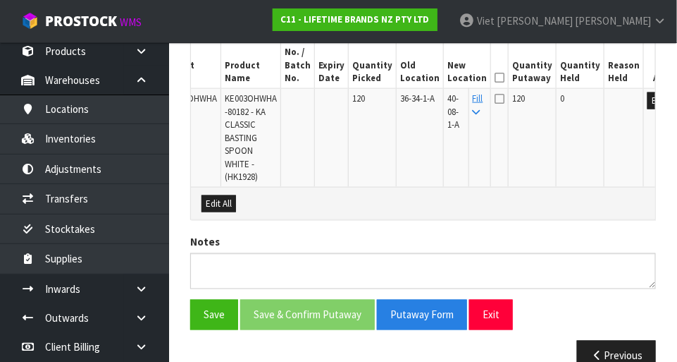
click at [423, 99] on icon at bounding box center [500, 98] width 10 height 11
click at [0, 0] on input "checkbox" at bounding box center [0, 0] width 0 height 0
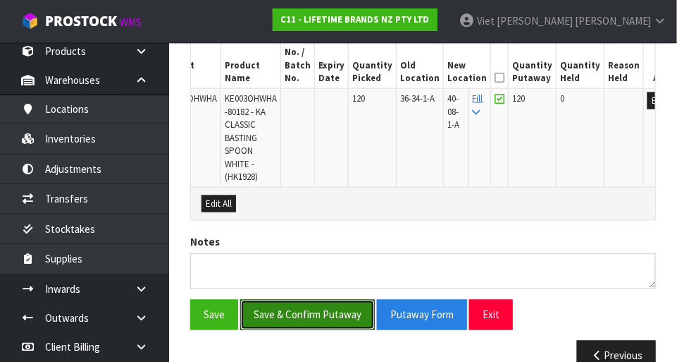
click at [262, 308] on button "Save & Confirm Putaway" at bounding box center [307, 315] width 135 height 30
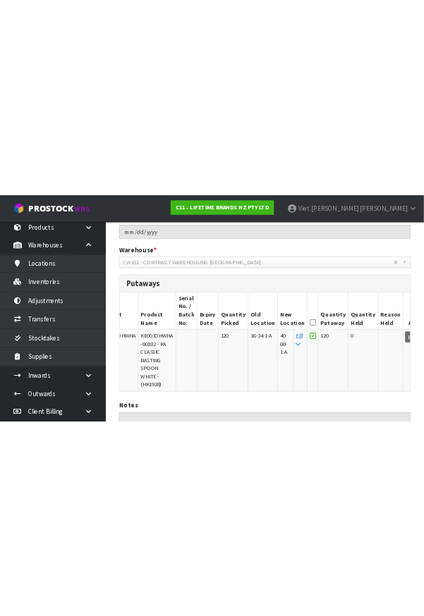
scroll to position [0, 0]
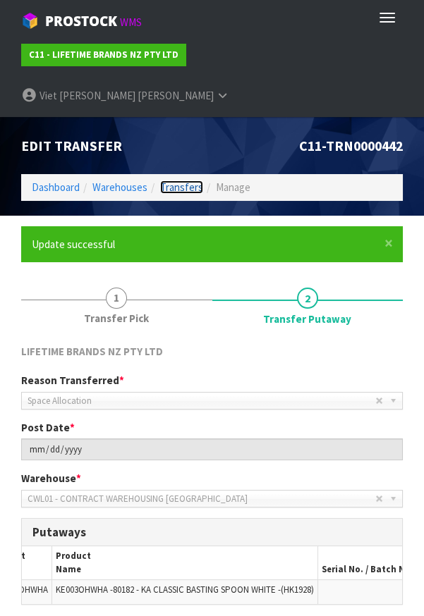
click at [182, 180] on link "Transfers" at bounding box center [181, 186] width 43 height 13
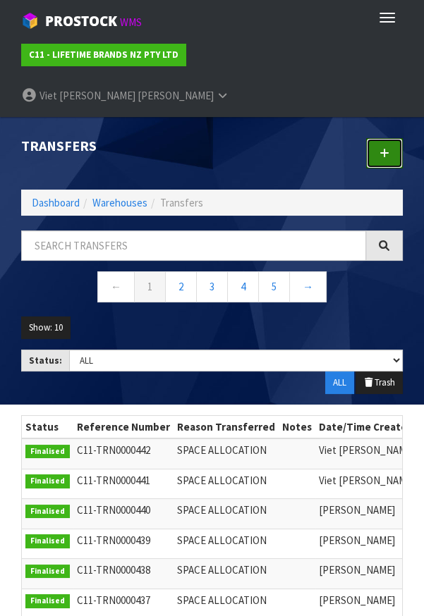
click at [381, 148] on icon at bounding box center [384, 153] width 10 height 11
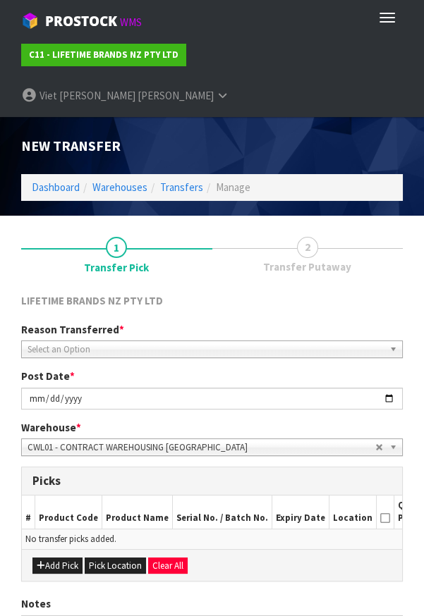
click at [70, 369] on span "*" at bounding box center [72, 375] width 5 height 13
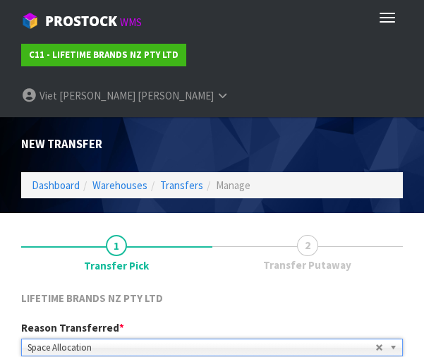
click at [21, 233] on link "1 Transfer Pick" at bounding box center [116, 251] width 191 height 56
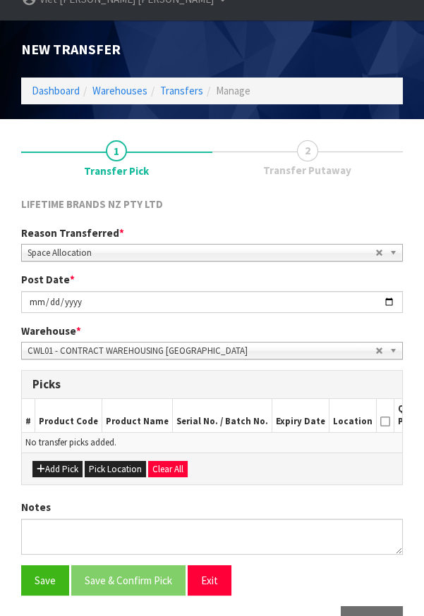
scroll to position [96, 0]
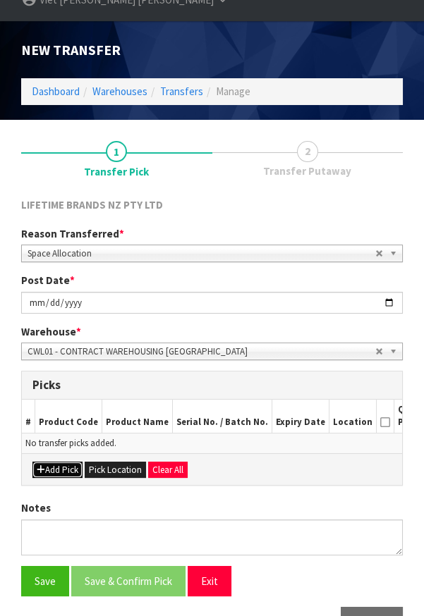
click at [61, 462] on button "Add Pick" at bounding box center [57, 470] width 50 height 17
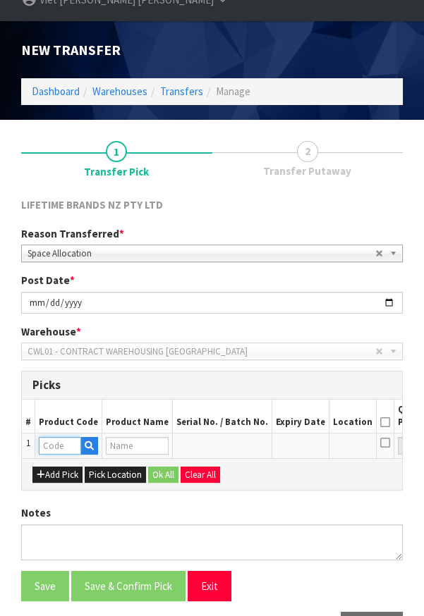
click at [57, 437] on input "text" at bounding box center [60, 446] width 42 height 18
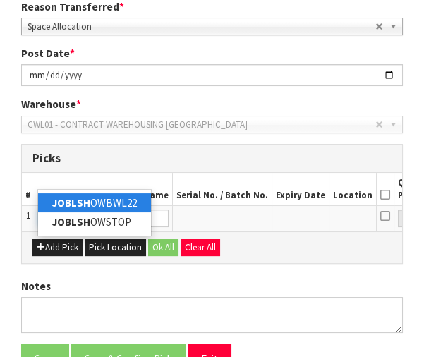
scroll to position [0, 0]
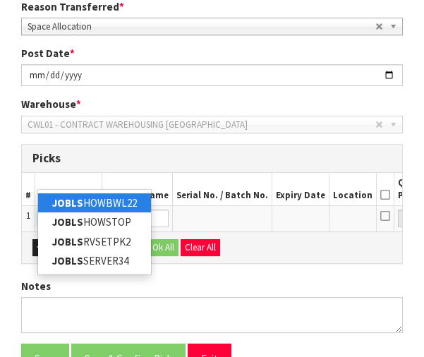
type input "JOBLSHOWSTOP"
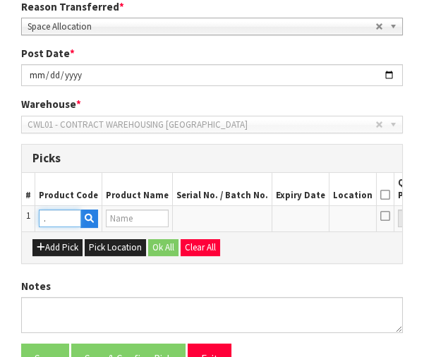
type input "[PERSON_NAME] BIG LOVE SHOWSTOPPER STAND"
type input "JOBLSHOWSTOP"
click at [314, 231] on div "Add Pick Pick Location Ok All Clear All" at bounding box center [212, 247] width 380 height 32
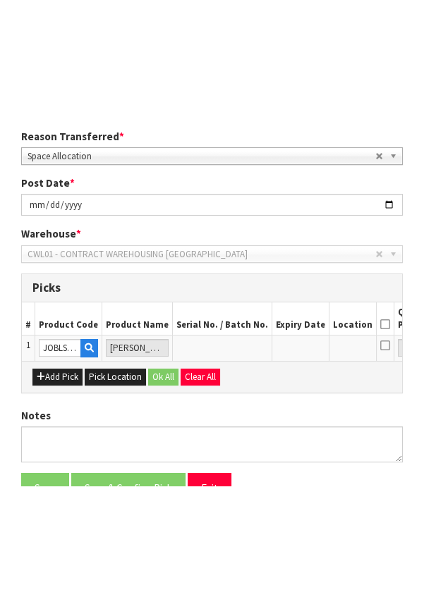
scroll to position [101, 0]
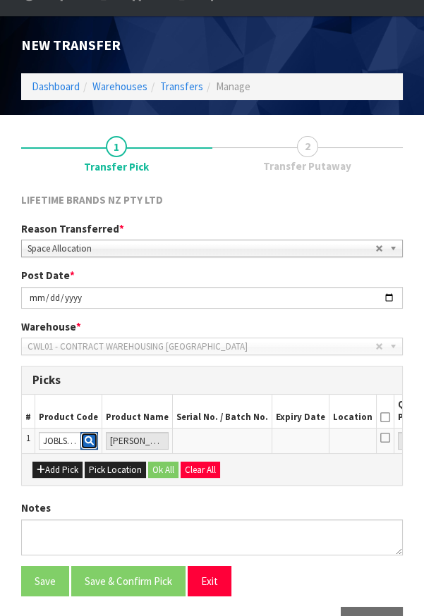
click at [80, 432] on button "button" at bounding box center [89, 441] width 18 height 18
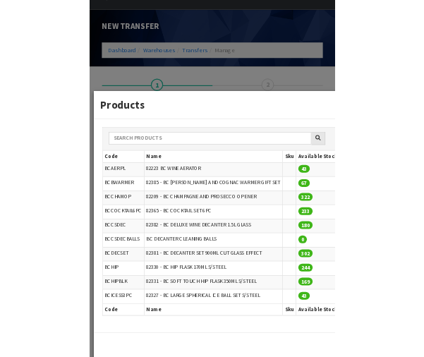
scroll to position [431, 0]
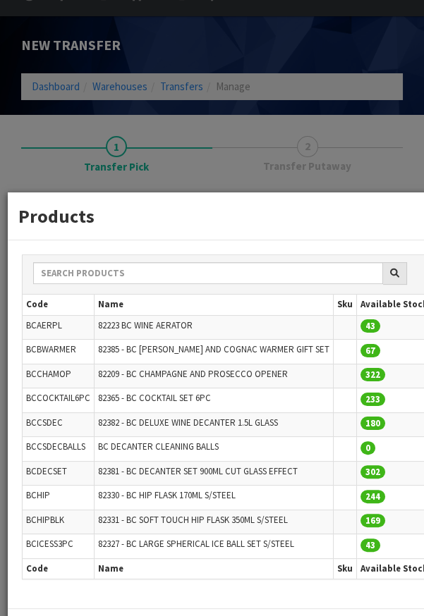
click at [96, 123] on div "Products ← 1 2 3 4 5 → Code Name Sku Available Stock UOM Cubic Weight Date/Time…" at bounding box center [212, 308] width 424 height 616
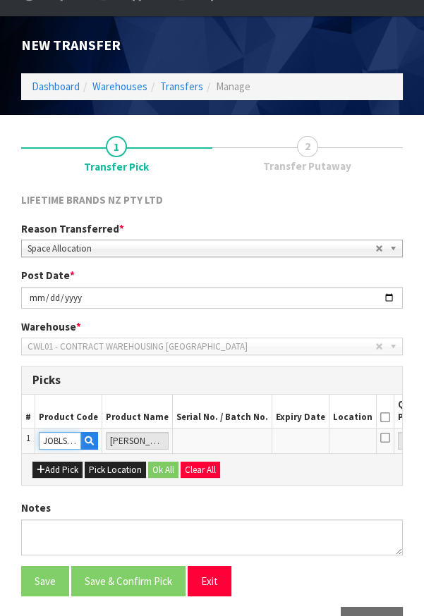
click at [58, 432] on input "JOBLSHOWSTOP" at bounding box center [60, 441] width 42 height 18
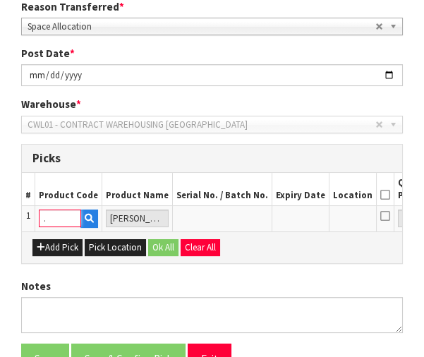
scroll to position [0, 37]
type input "JOBLSHOWSTOP"
click at [310, 231] on div "Add Pick Pick Location Ok All Clear All" at bounding box center [212, 247] width 380 height 32
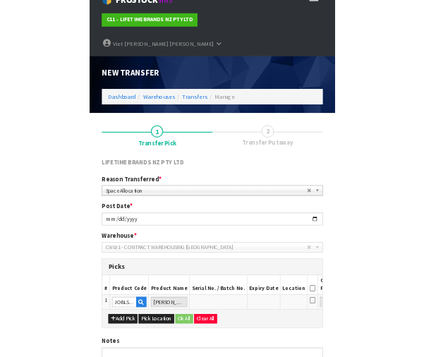
scroll to position [0, 1]
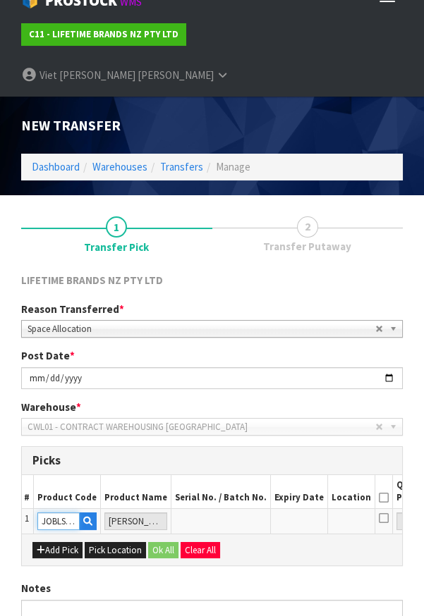
click at [56, 512] on input "JOBLSHOWSTOP" at bounding box center [58, 521] width 42 height 18
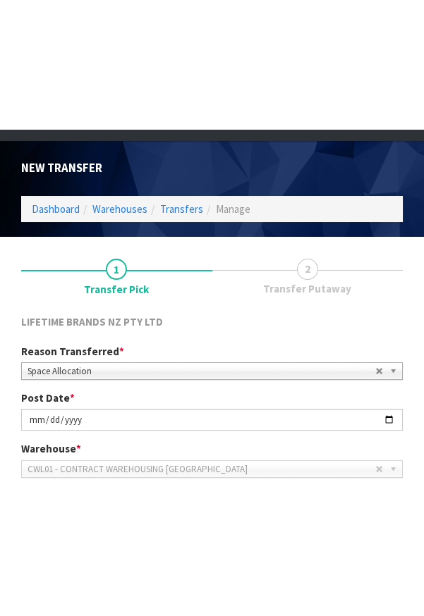
scroll to position [0, 0]
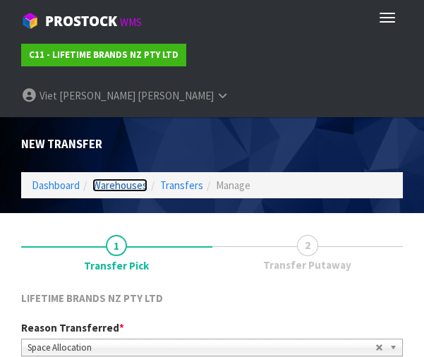
click at [114, 178] on link "Warehouses" at bounding box center [119, 184] width 55 height 13
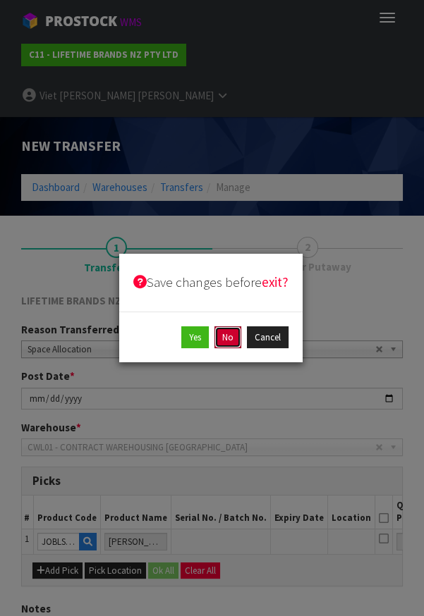
click at [229, 343] on button "No" at bounding box center [227, 337] width 27 height 23
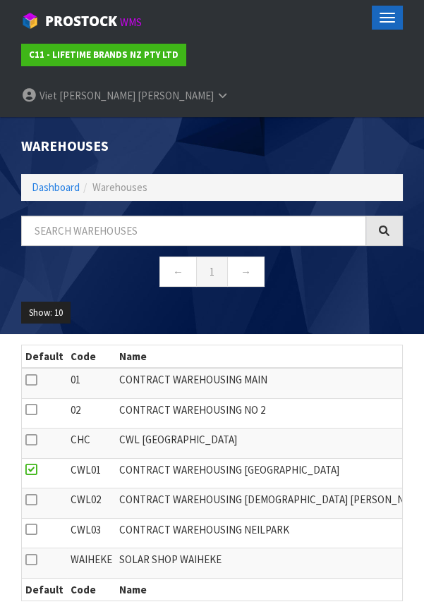
click at [392, 21] on span "button" at bounding box center [387, 21] width 16 height 1
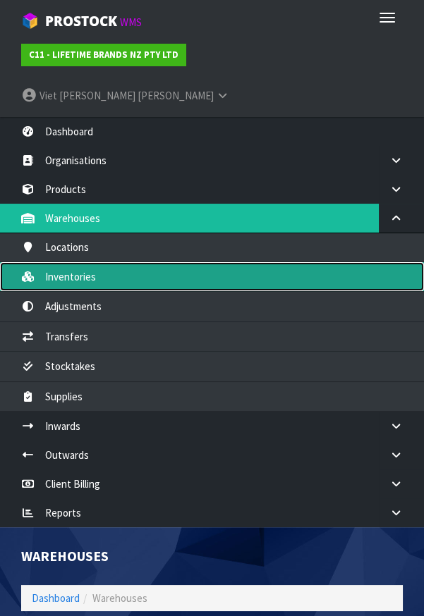
click at [61, 262] on link "Inventories" at bounding box center [212, 276] width 424 height 29
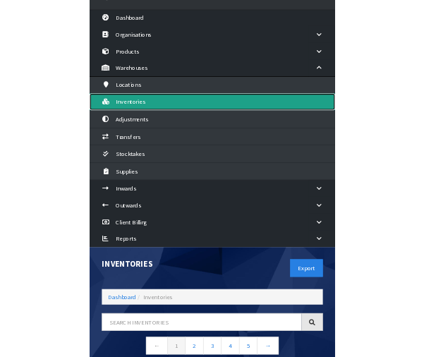
scroll to position [97, 0]
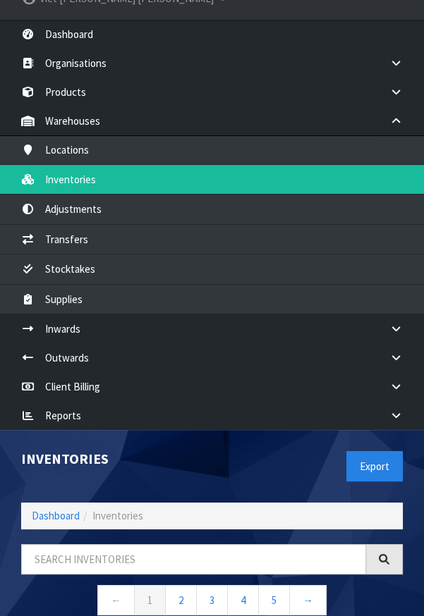
click at [161, 451] on h1 "Inventories" at bounding box center [111, 459] width 180 height 16
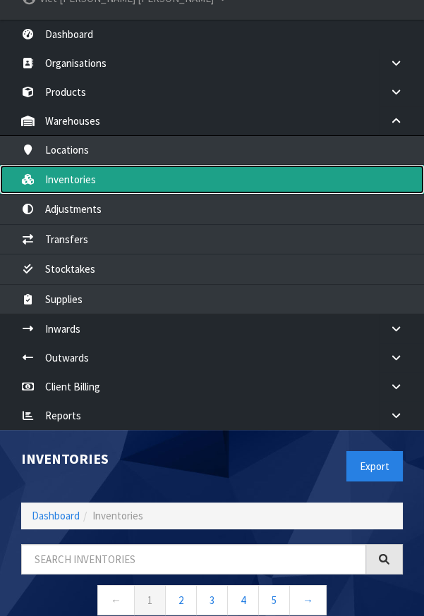
click at [70, 165] on link "Inventories" at bounding box center [212, 179] width 424 height 29
click at [360, 165] on link "Inventories" at bounding box center [212, 179] width 424 height 29
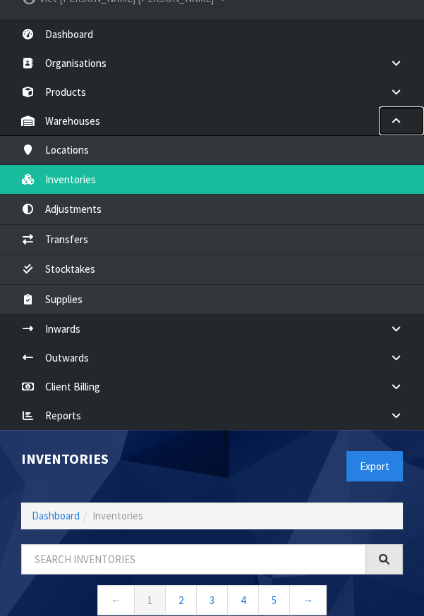
click at [393, 106] on link at bounding box center [401, 120] width 45 height 29
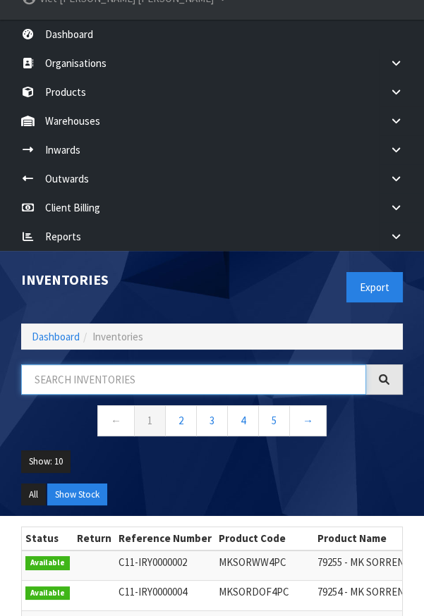
click at [93, 364] on input "text" at bounding box center [193, 379] width 345 height 30
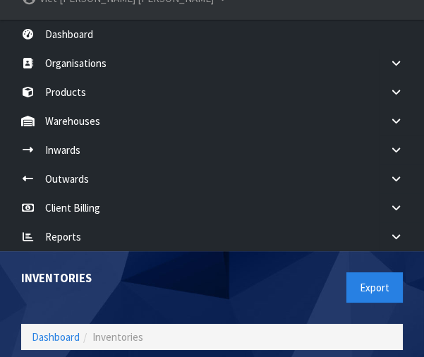
paste input "JOBLSHOWSTOP"
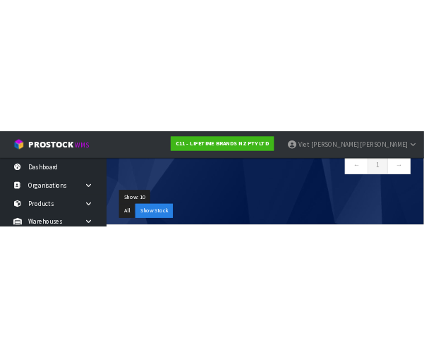
scroll to position [0, 0]
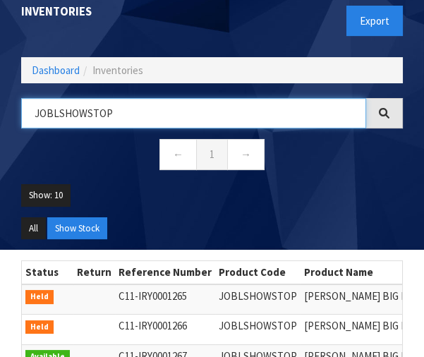
type input "JOBLSHOWSTOP"
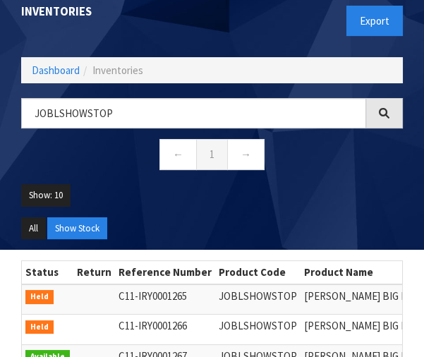
click at [357, 184] on ul "Show: 10 5 10 25 50" at bounding box center [211, 200] width 381 height 33
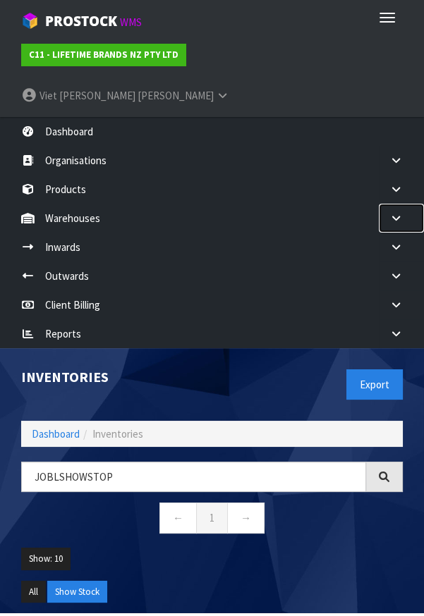
click at [406, 204] on link at bounding box center [401, 218] width 45 height 29
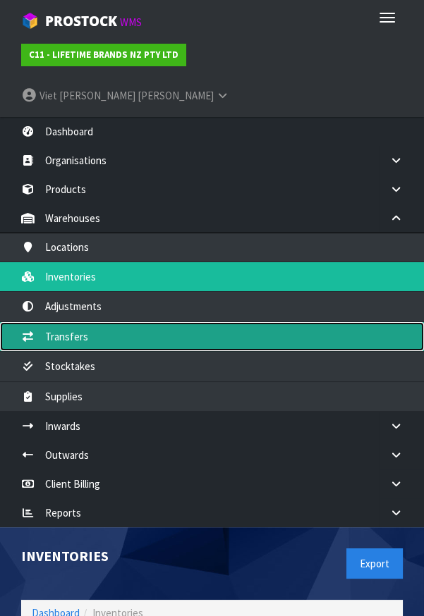
click at [49, 322] on link "Transfers" at bounding box center [212, 336] width 424 height 29
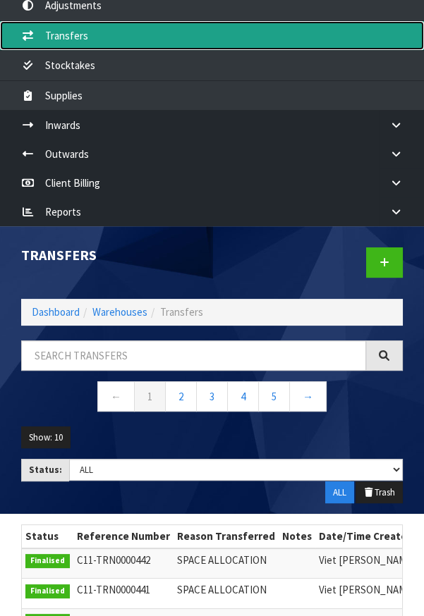
scroll to position [299, 0]
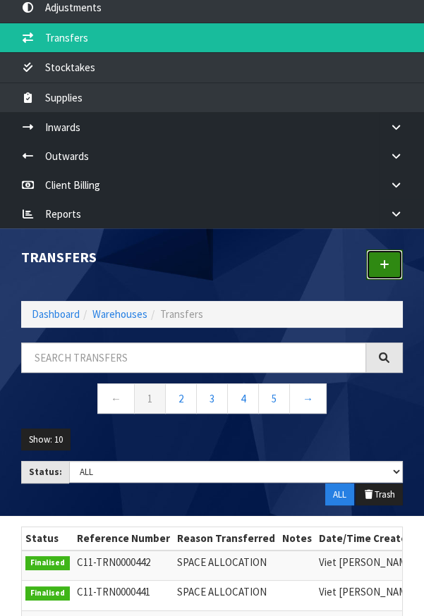
click at [385, 259] on icon at bounding box center [384, 264] width 10 height 11
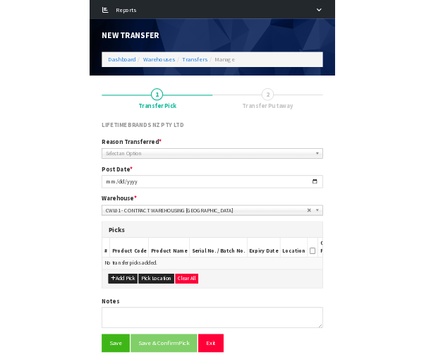
scroll to position [506, 0]
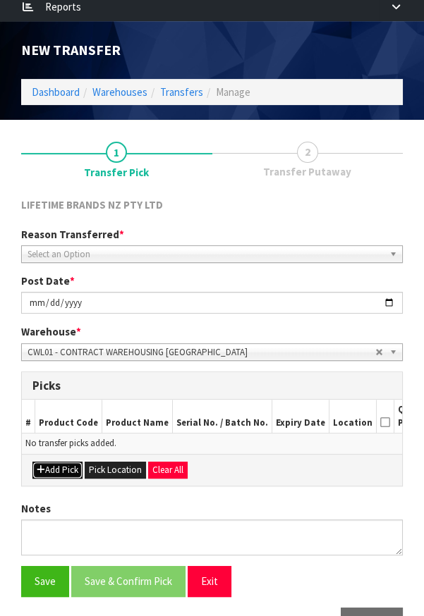
click at [44, 462] on button "Add Pick" at bounding box center [57, 470] width 50 height 17
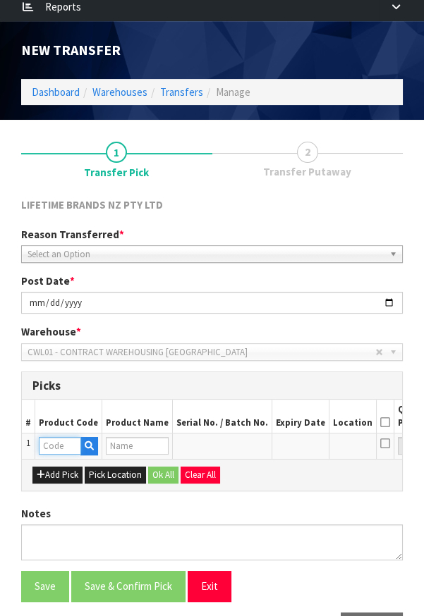
click at [50, 437] on input "text" at bounding box center [60, 446] width 42 height 18
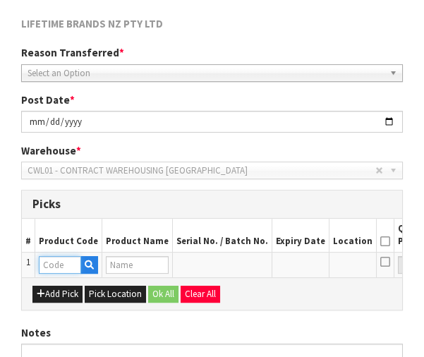
scroll to position [730, 0]
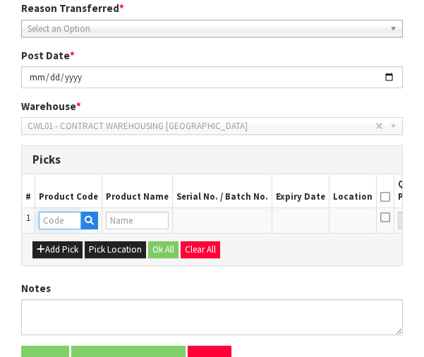
paste input "JOBLSHOWSTOP"
type input "JOBLSHOWSTOP"
type input "[PERSON_NAME] BIG LOVE SHOWSTOPPER STAND"
type input "JOBLSHOWSTOP"
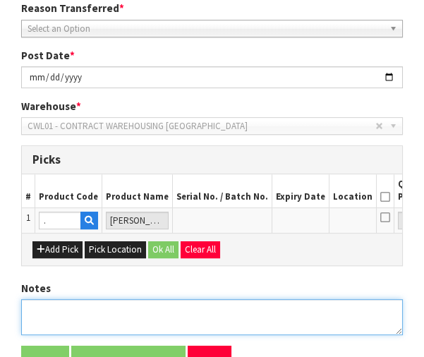
click at [343, 299] on textarea at bounding box center [211, 317] width 381 height 36
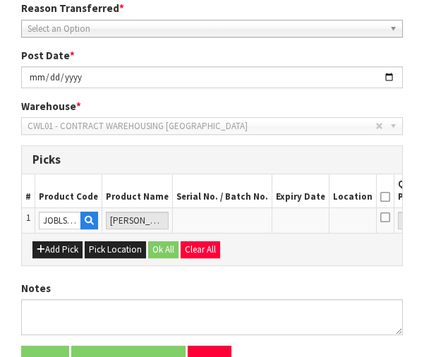
click at [413, 211] on button "Pick" at bounding box center [425, 220] width 25 height 18
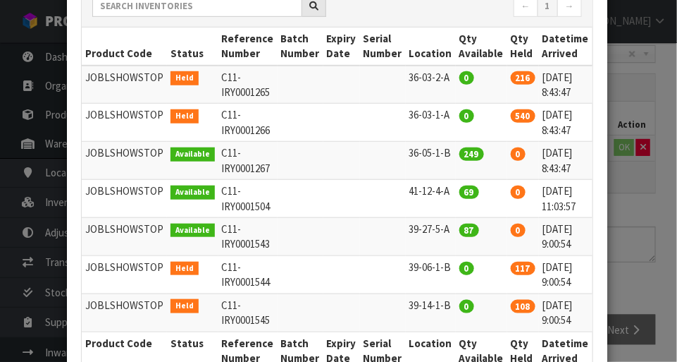
scroll to position [0, 24]
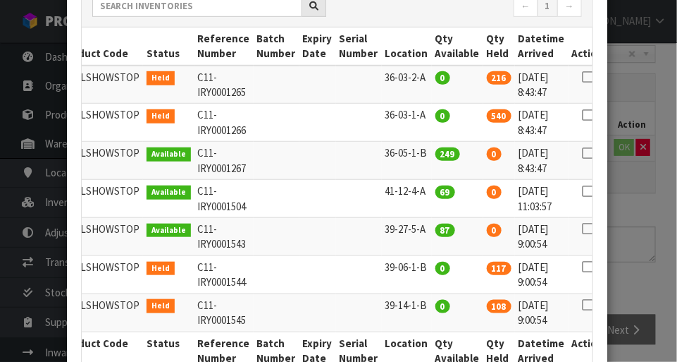
click at [423, 115] on icon at bounding box center [587, 115] width 11 height 1
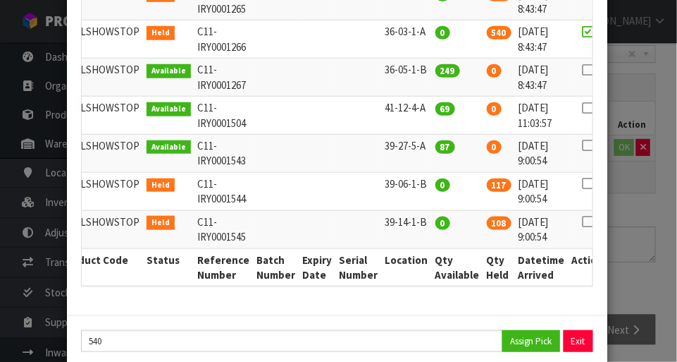
scroll to position [289, 0]
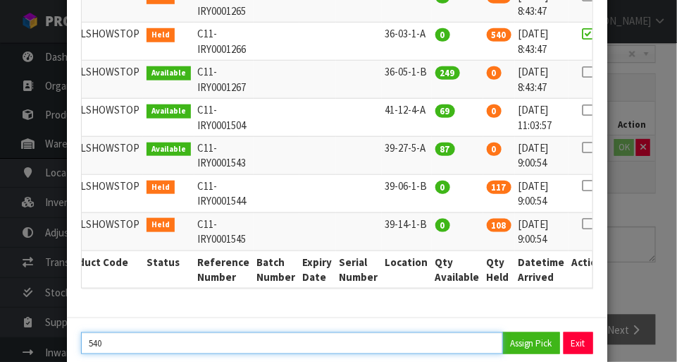
click at [423, 332] on input "540" at bounding box center [292, 343] width 422 height 22
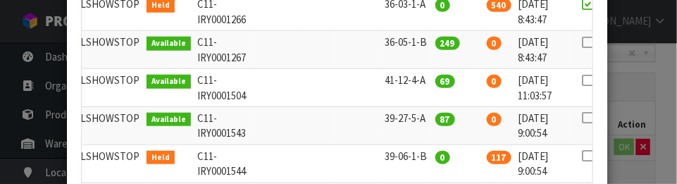
scroll to position [468, 0]
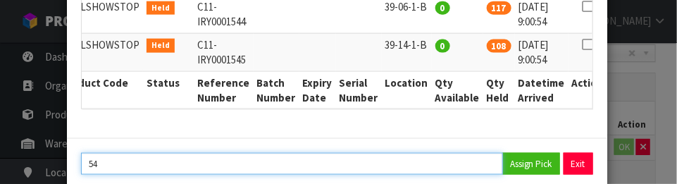
type input "5"
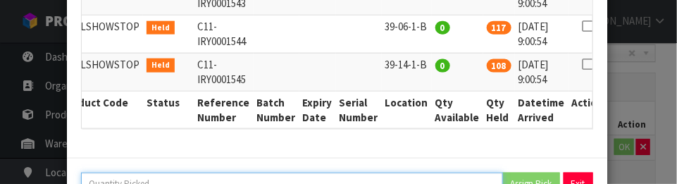
scroll to position [449, 0]
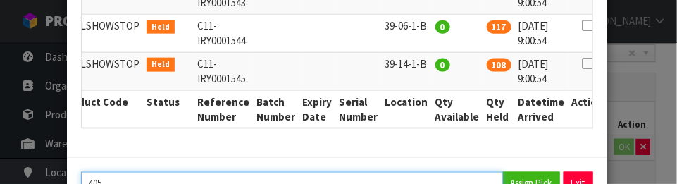
type input "405"
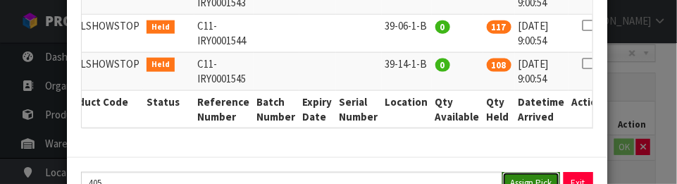
click at [423, 172] on button "Assign Pick" at bounding box center [532, 183] width 58 height 22
type input "405"
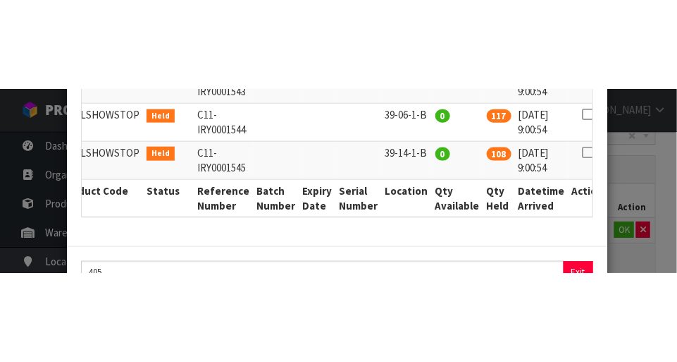
scroll to position [291, 0]
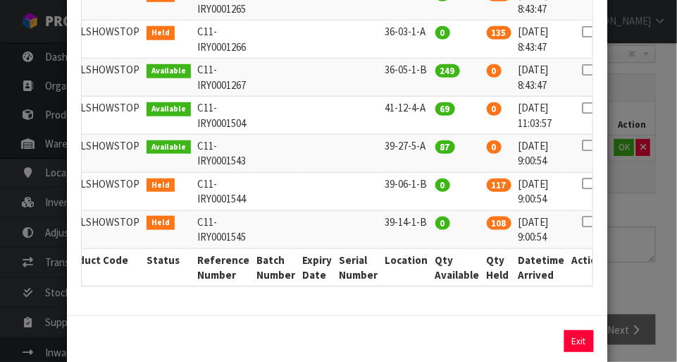
click at [423, 219] on div "Pick Line Picks Product Code Product Name Serial No. / Batch No. Expiry Date Lo…" at bounding box center [338, 181] width 677 height 362
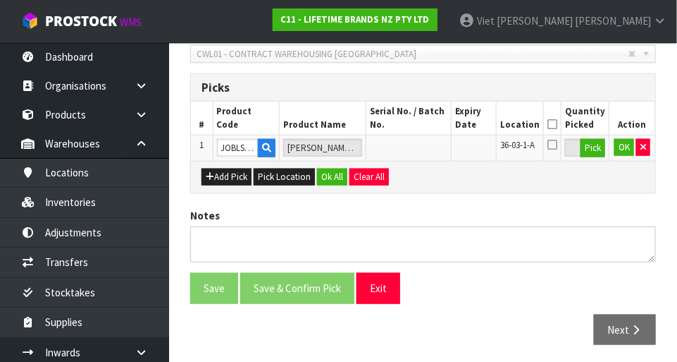
click at [423, 145] on icon at bounding box center [553, 144] width 10 height 11
click at [0, 0] on input "checkbox" at bounding box center [0, 0] width 0 height 0
click at [423, 153] on button "OK" at bounding box center [625, 147] width 20 height 17
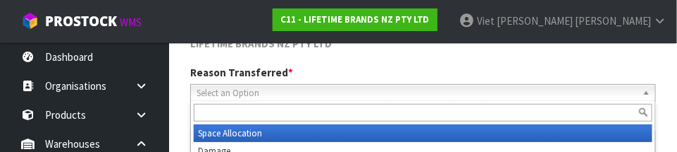
scroll to position [169, 0]
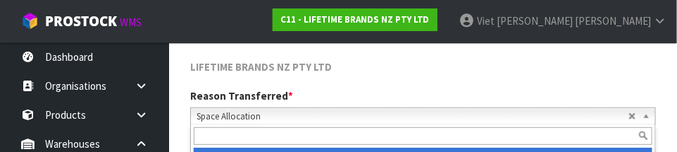
click at [204, 68] on span "LIFETIME BRANDS NZ PTY LTD" at bounding box center [261, 66] width 142 height 13
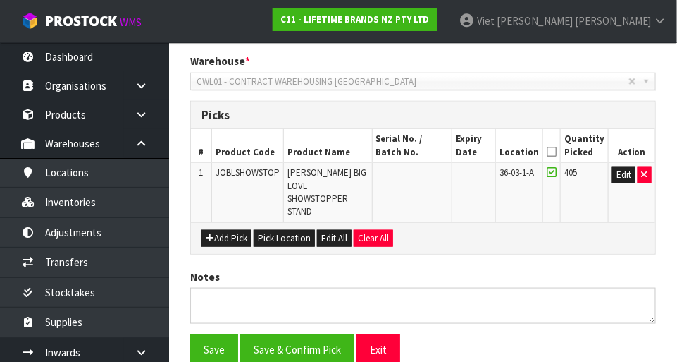
scroll to position [307, 0]
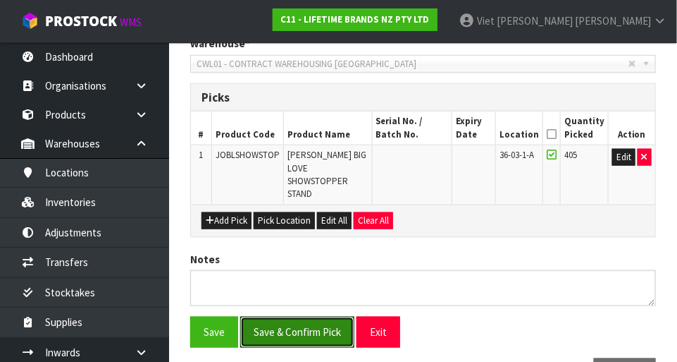
click at [287, 317] on button "Save & Confirm Pick" at bounding box center [297, 332] width 114 height 30
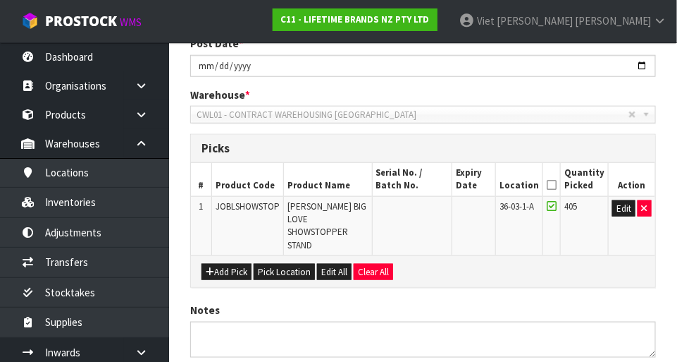
scroll to position [0, 0]
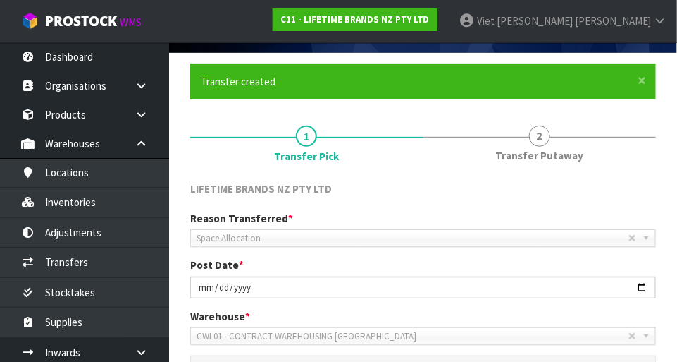
scroll to position [84, 0]
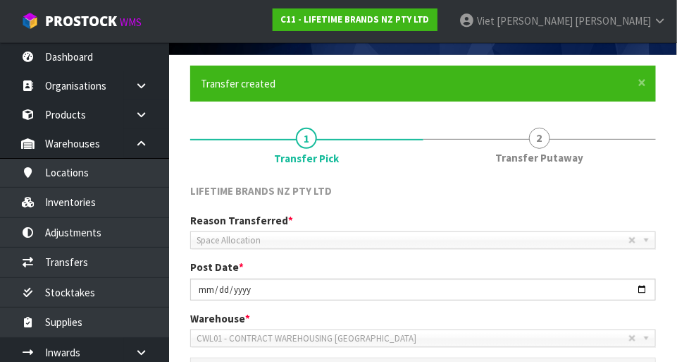
click at [423, 145] on span "2" at bounding box center [539, 138] width 21 height 21
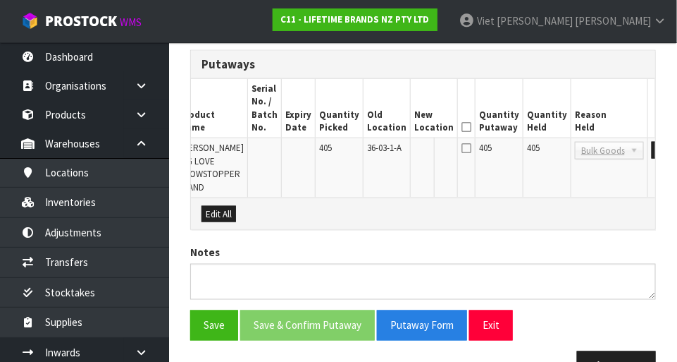
scroll to position [0, 103]
click at [423, 153] on button "Edit" at bounding box center [660, 150] width 23 height 17
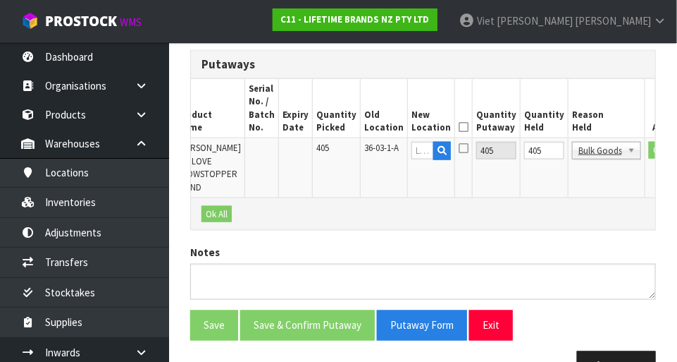
scroll to position [0, 99]
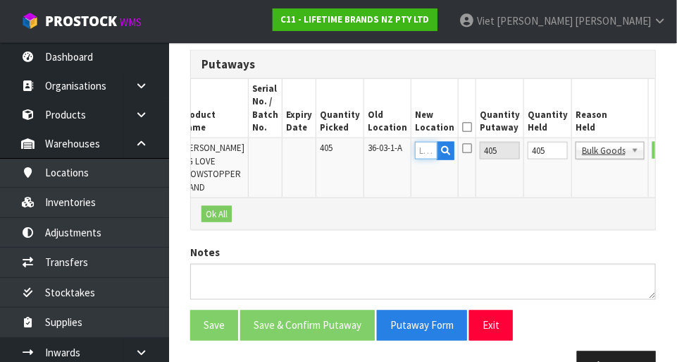
click at [415, 151] on input "text" at bounding box center [426, 151] width 23 height 18
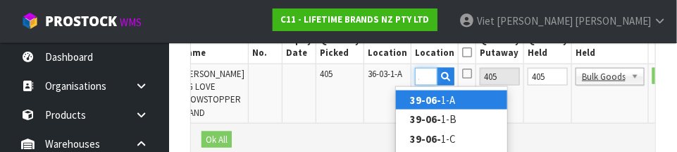
scroll to position [0, 18]
type input "39-06-2-A"
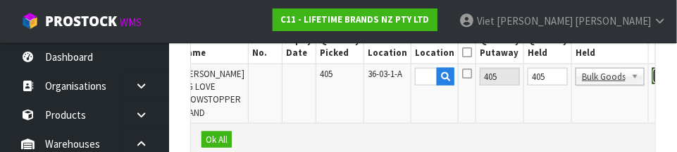
click at [423, 77] on button "OK" at bounding box center [663, 76] width 20 height 17
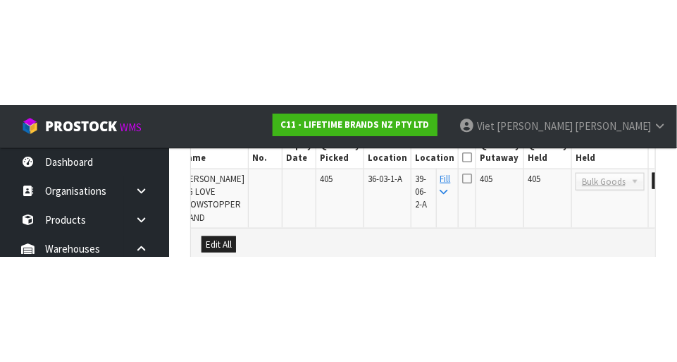
scroll to position [416, 0]
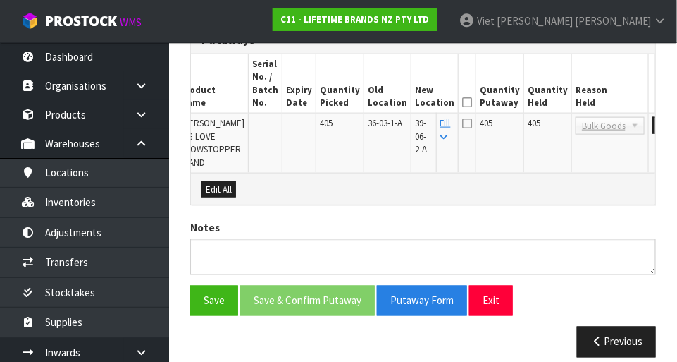
click at [423, 126] on icon at bounding box center [467, 123] width 10 height 11
click at [0, 0] on input "checkbox" at bounding box center [0, 0] width 0 height 0
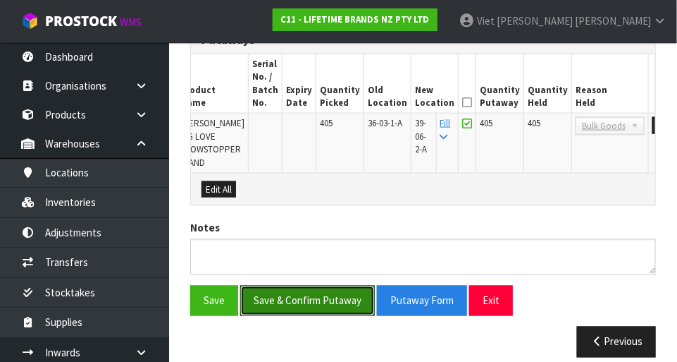
click at [275, 285] on button "Save & Confirm Putaway" at bounding box center [307, 300] width 135 height 30
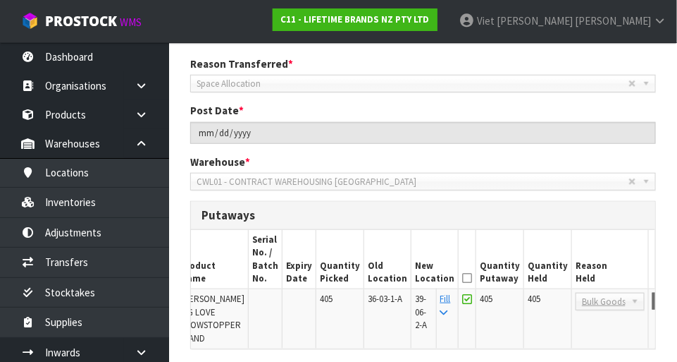
scroll to position [0, 0]
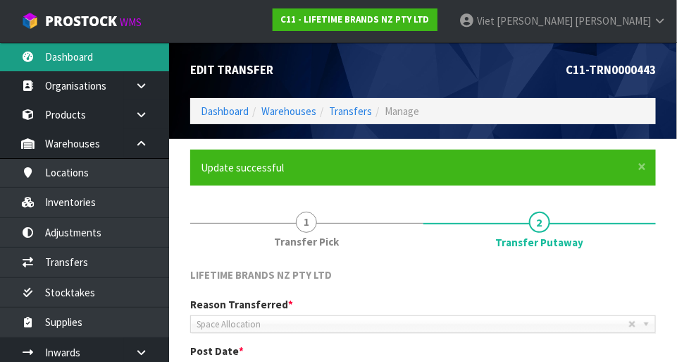
click at [43, 60] on link "Dashboard" at bounding box center [84, 56] width 169 height 29
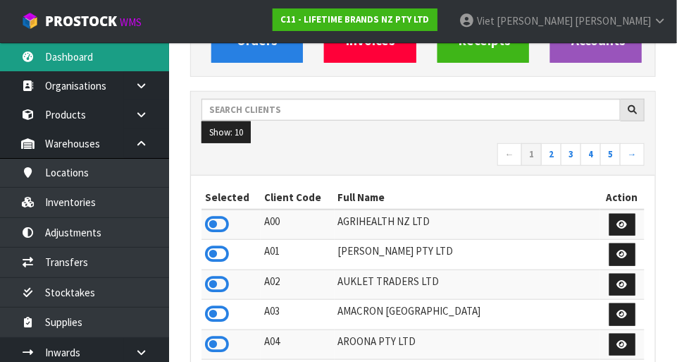
scroll to position [180, 0]
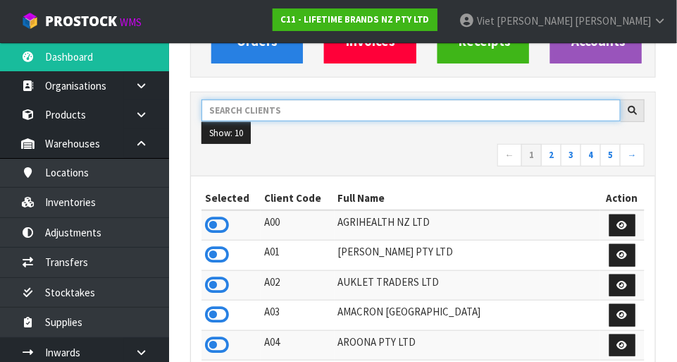
click at [278, 113] on input "text" at bounding box center [411, 110] width 419 height 22
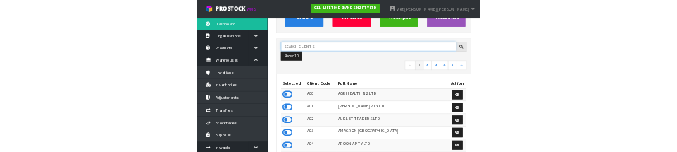
scroll to position [174, 0]
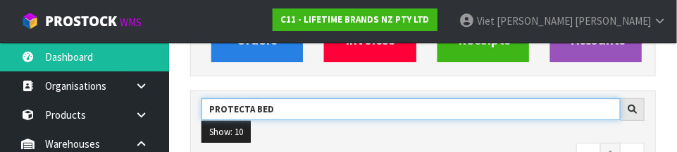
click at [242, 111] on input "PROTECTA BED" at bounding box center [411, 109] width 419 height 22
type input "PROTECT A BED"
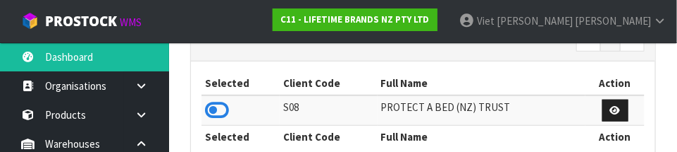
click at [215, 103] on icon at bounding box center [217, 109] width 24 height 21
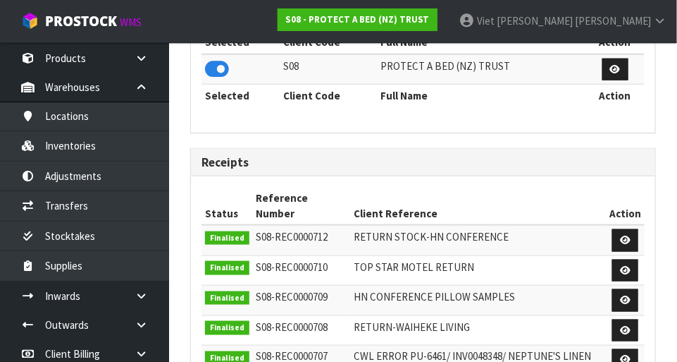
scroll to position [55, 0]
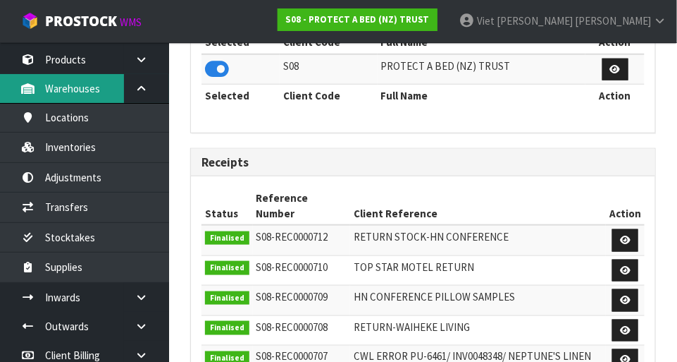
click at [44, 86] on link "Warehouses" at bounding box center [84, 88] width 169 height 29
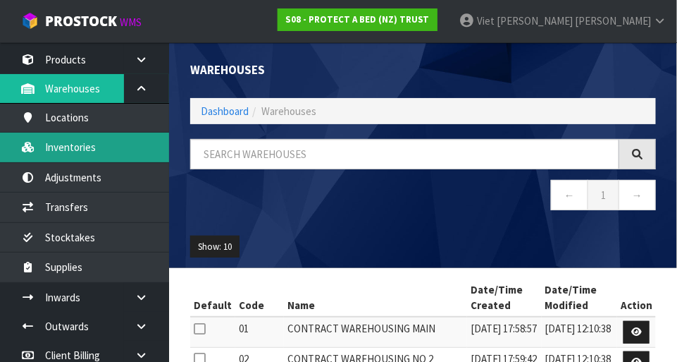
click at [58, 153] on link "Inventories" at bounding box center [84, 147] width 169 height 29
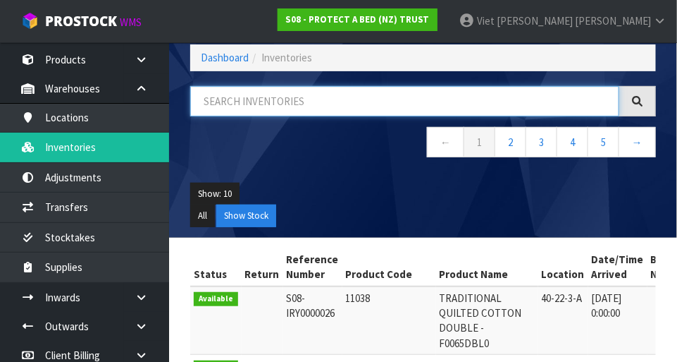
click at [250, 102] on input "text" at bounding box center [404, 101] width 429 height 30
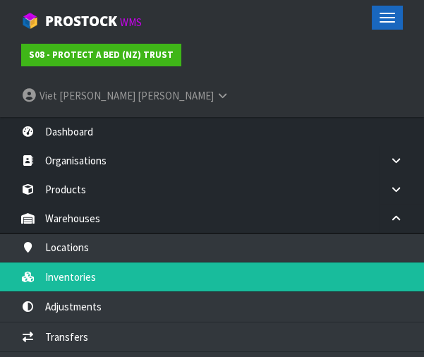
click at [374, 25] on button "Toggle navigation" at bounding box center [387, 18] width 31 height 24
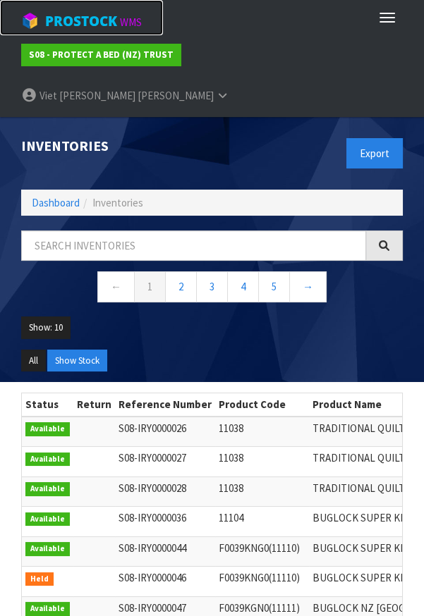
click at [80, 13] on span "ProStock" at bounding box center [81, 21] width 72 height 18
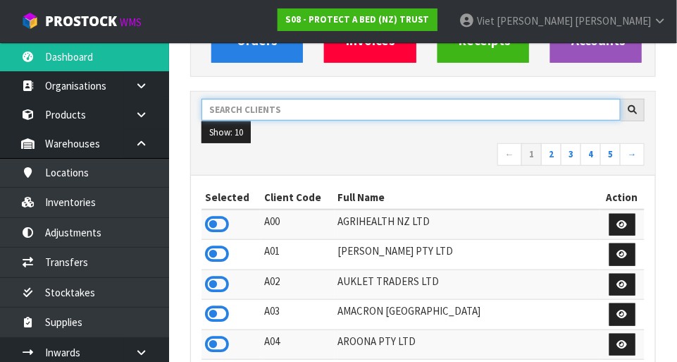
click at [268, 106] on input "text" at bounding box center [411, 110] width 419 height 22
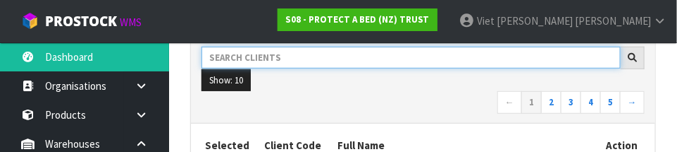
scroll to position [221, 0]
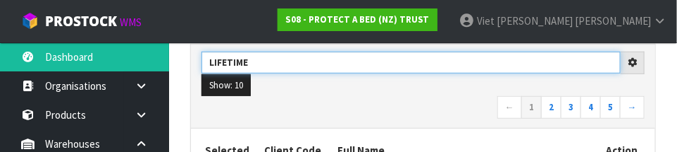
type input "LIFETIME"
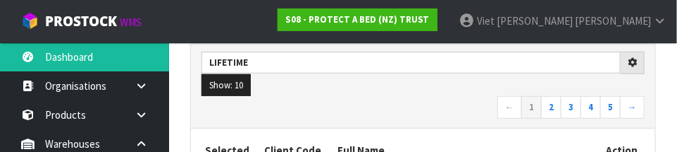
click at [219, 113] on nav "← 1 2 3 4 5 →" at bounding box center [423, 108] width 443 height 25
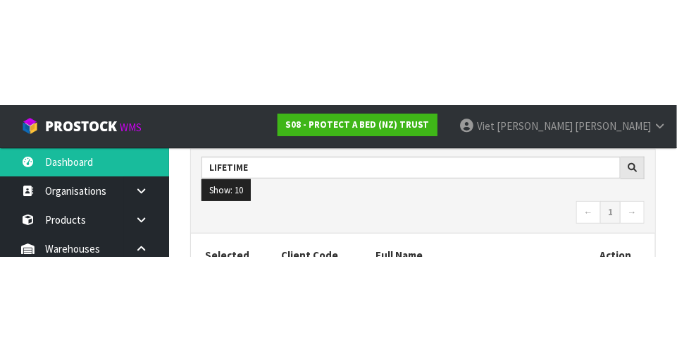
scroll to position [228, 0]
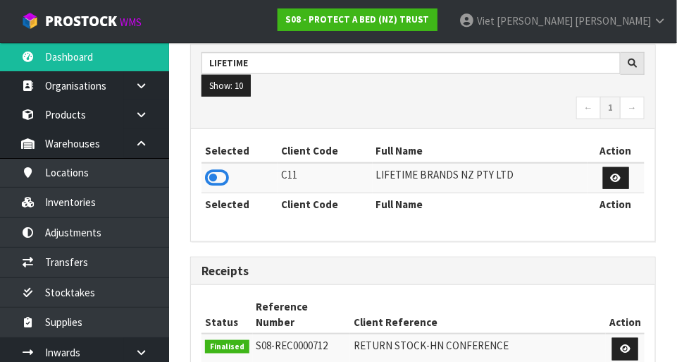
click at [225, 179] on icon at bounding box center [217, 177] width 24 height 21
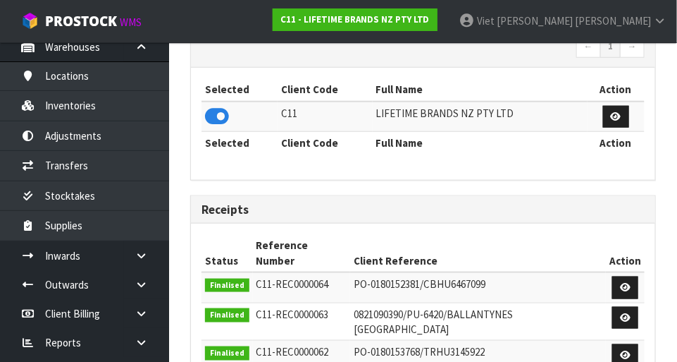
scroll to position [96, 0]
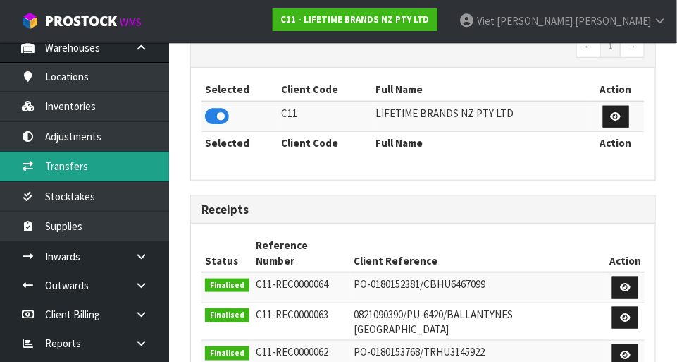
click at [61, 167] on link "Transfers" at bounding box center [84, 166] width 169 height 29
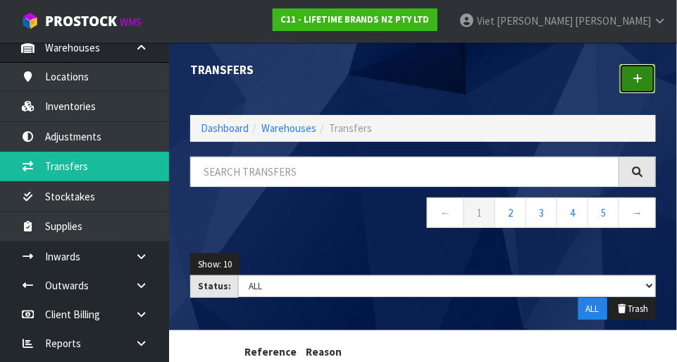
click at [423, 73] on icon at bounding box center [638, 78] width 10 height 11
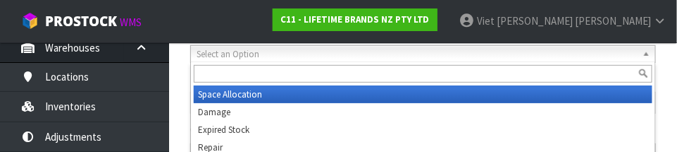
scroll to position [211, 0]
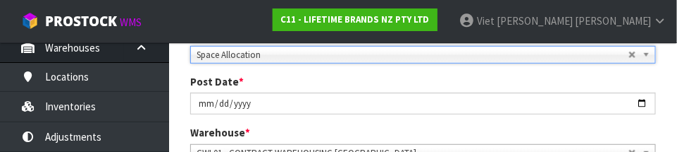
click at [180, 110] on div "Post Date * [DATE]" at bounding box center [423, 94] width 487 height 40
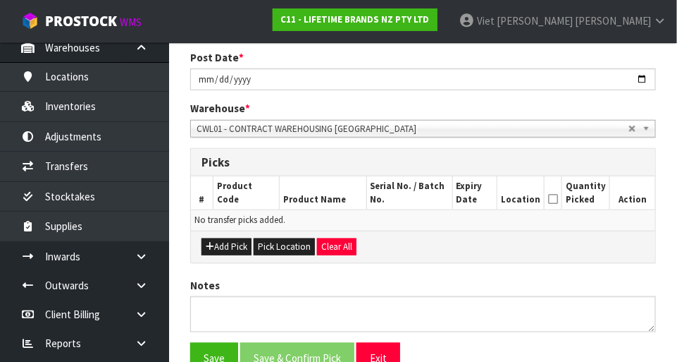
scroll to position [313, 0]
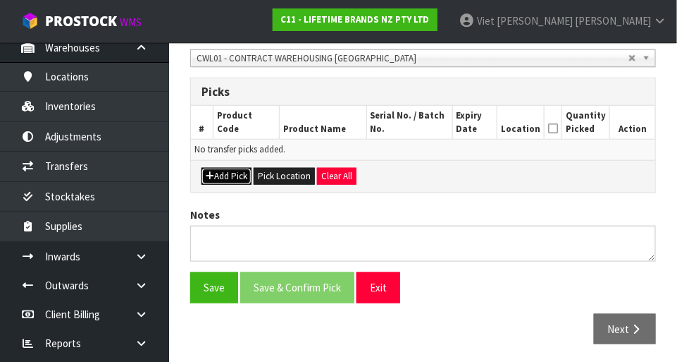
click at [209, 174] on icon "button" at bounding box center [210, 175] width 8 height 9
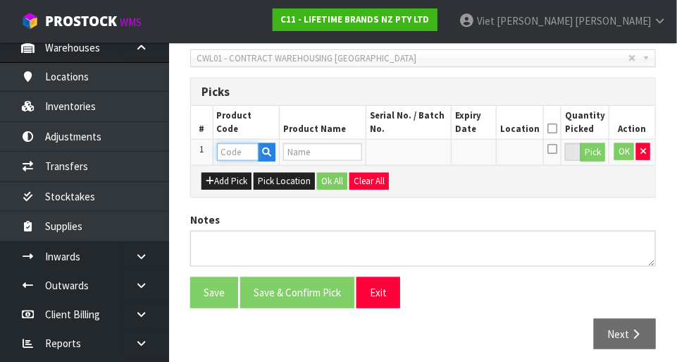
click at [235, 152] on input "text" at bounding box center [238, 152] width 42 height 18
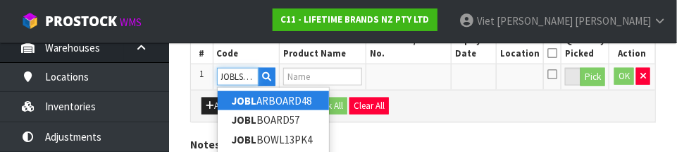
scroll to position [0, 8]
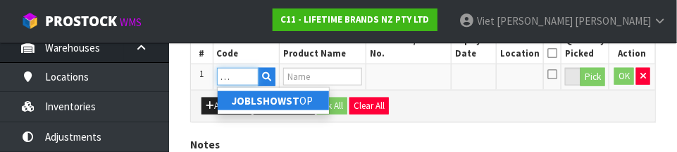
type input "JOBLSHOWSTOP"
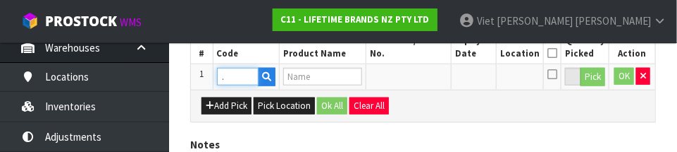
type input "[PERSON_NAME] BIG LOVE SHOWSTOPPER STAND"
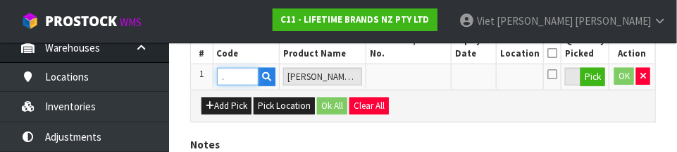
type input "JOBLSHOWSTOP"
click at [423, 108] on div "Add Pick Pick Location Ok All Clear All" at bounding box center [423, 106] width 465 height 32
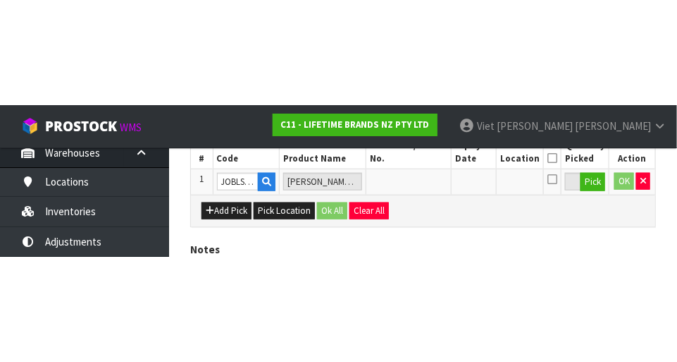
scroll to position [317, 0]
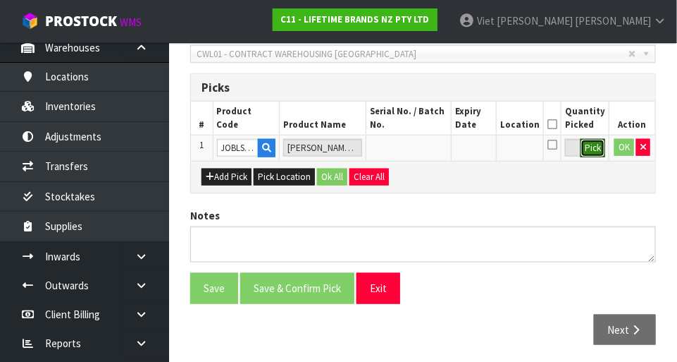
click at [423, 140] on button "Pick" at bounding box center [593, 148] width 25 height 18
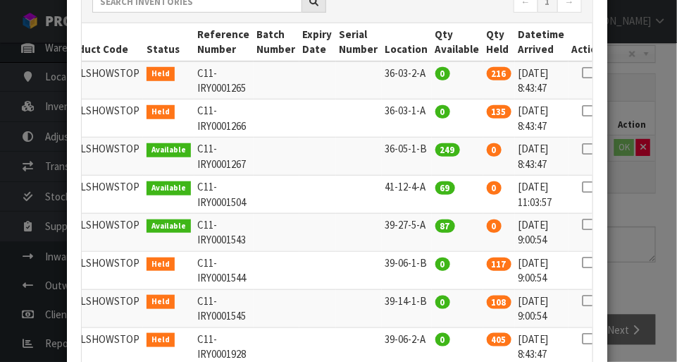
scroll to position [245, 0]
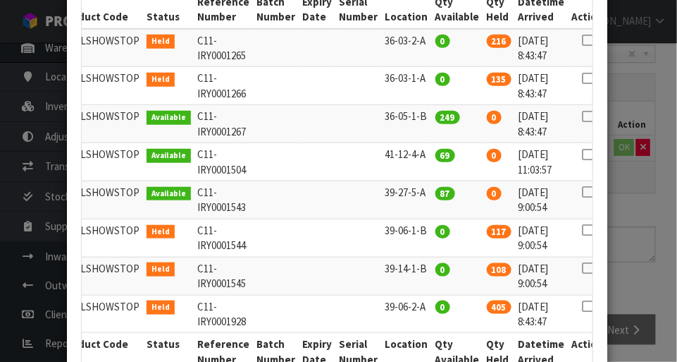
click at [423, 306] on icon at bounding box center [587, 306] width 11 height 1
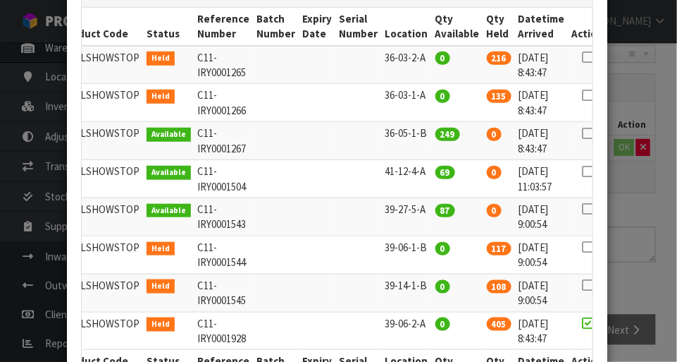
scroll to position [221, 0]
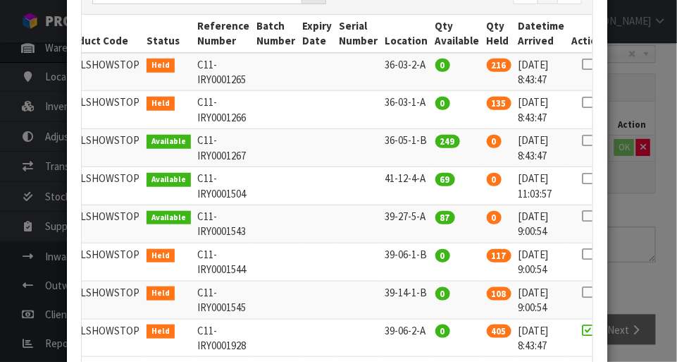
click at [423, 330] on icon at bounding box center [587, 330] width 11 height 1
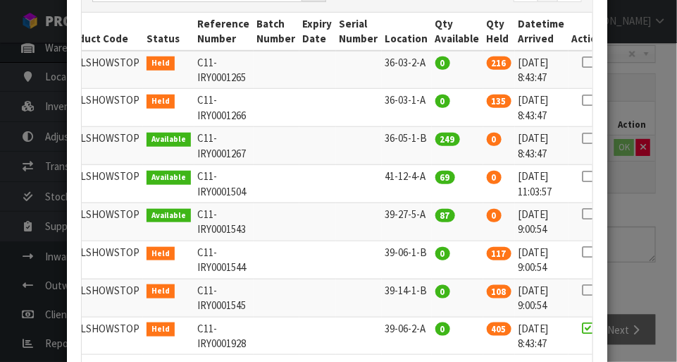
scroll to position [226, 0]
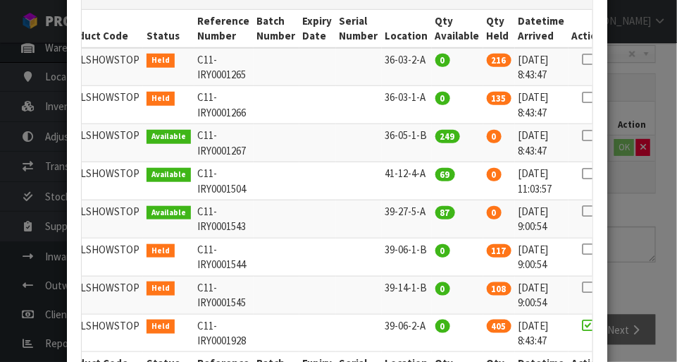
click at [423, 325] on icon at bounding box center [587, 325] width 11 height 1
click at [423, 130] on span "0" at bounding box center [494, 136] width 15 height 13
click at [423, 325] on icon at bounding box center [587, 325] width 11 height 1
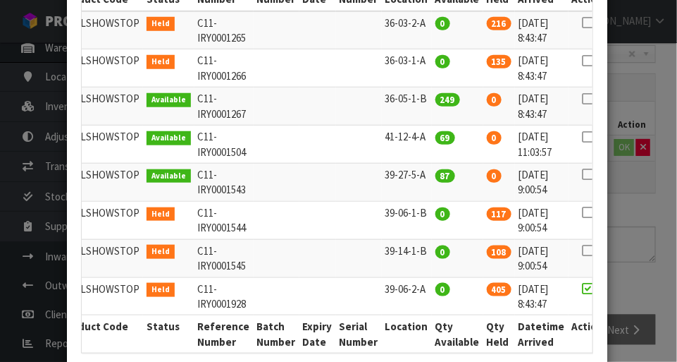
click at [423, 288] on icon at bounding box center [587, 288] width 11 height 1
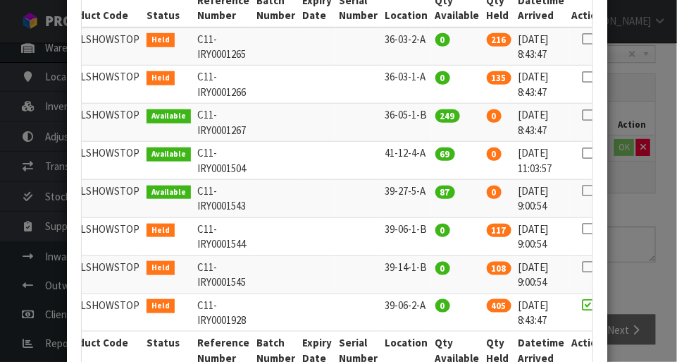
scroll to position [240, 0]
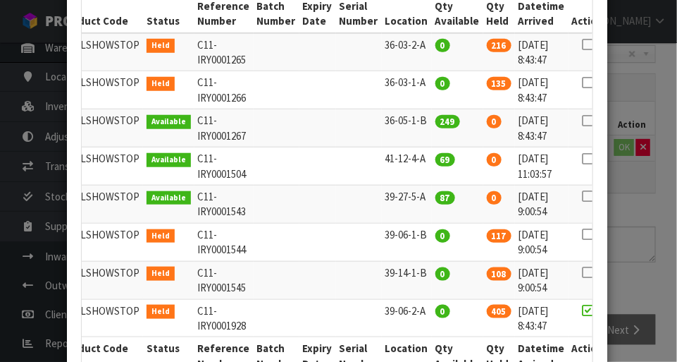
click at [423, 82] on icon at bounding box center [587, 82] width 11 height 1
type input "135"
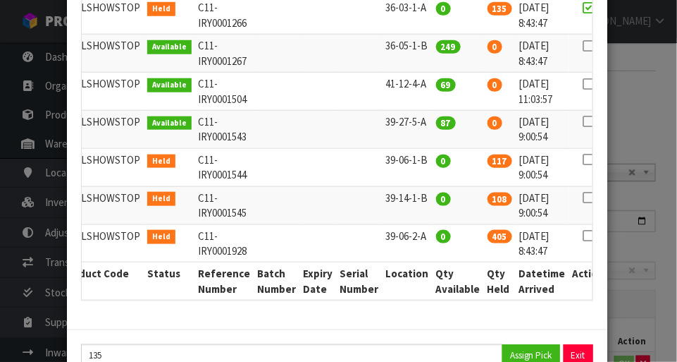
scroll to position [320, 0]
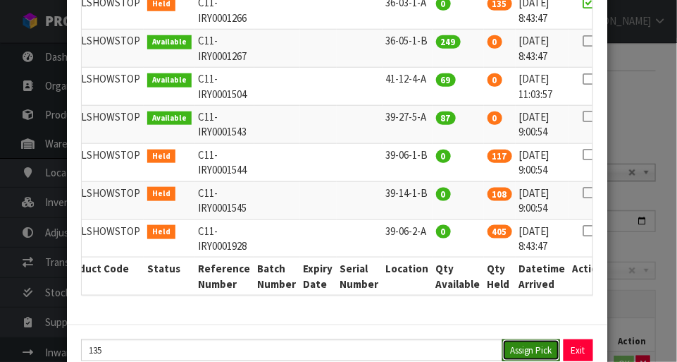
click at [423, 339] on button "Assign Pick" at bounding box center [532, 350] width 58 height 22
type input "135"
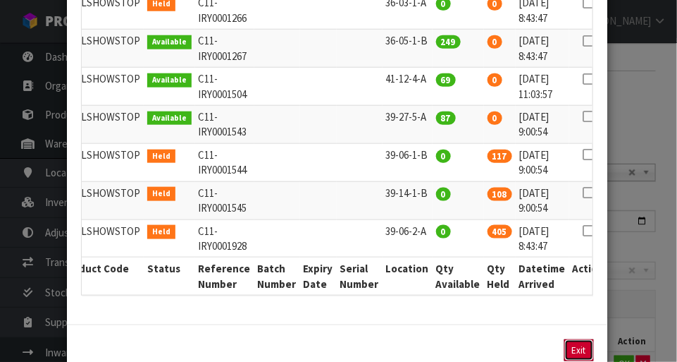
click at [423, 339] on button "Exit" at bounding box center [580, 350] width 30 height 22
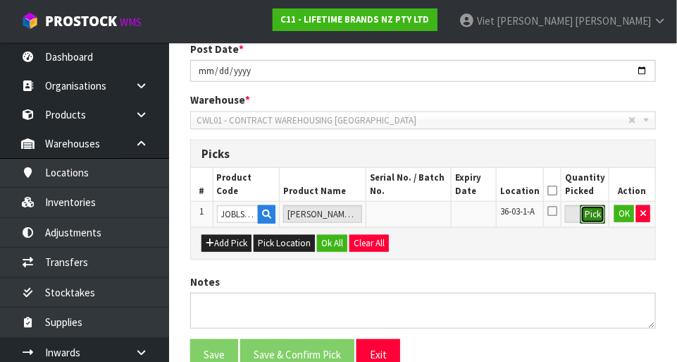
scroll to position [252, 0]
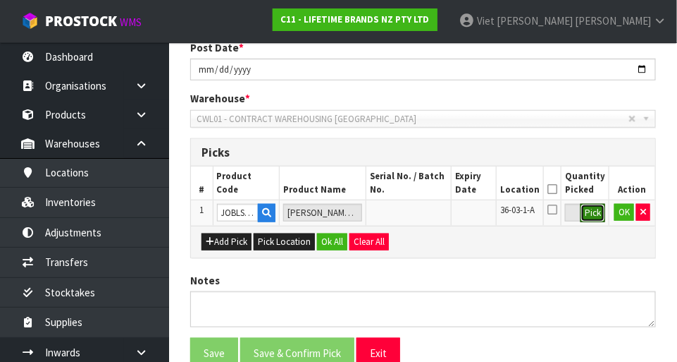
click at [423, 212] on button "Pick" at bounding box center [593, 213] width 25 height 18
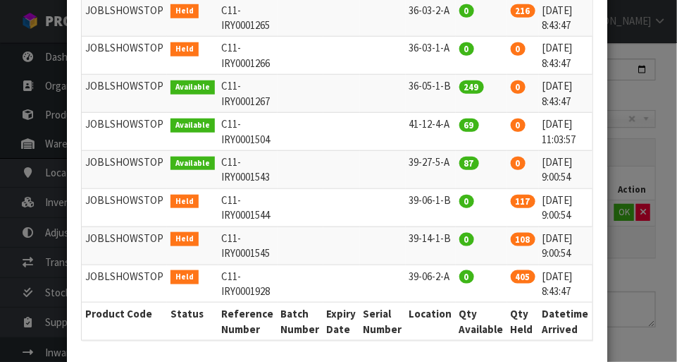
scroll to position [281, 0]
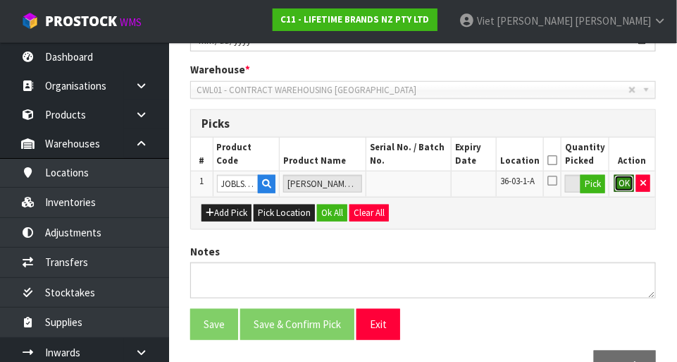
click at [423, 188] on button "OK" at bounding box center [625, 183] width 20 height 17
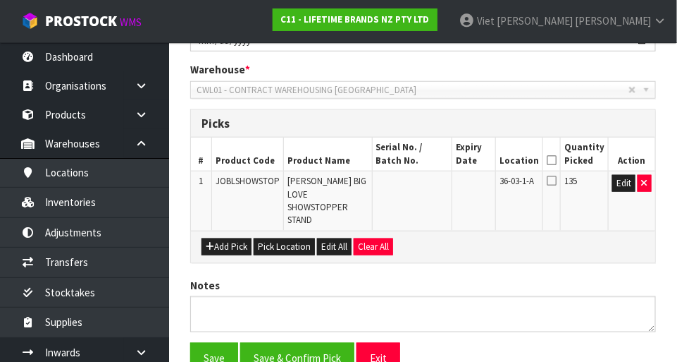
click at [423, 179] on icon at bounding box center [552, 180] width 10 height 11
click at [0, 0] on input "checkbox" at bounding box center [0, 0] width 0 height 0
click at [423, 160] on icon at bounding box center [552, 160] width 10 height 1
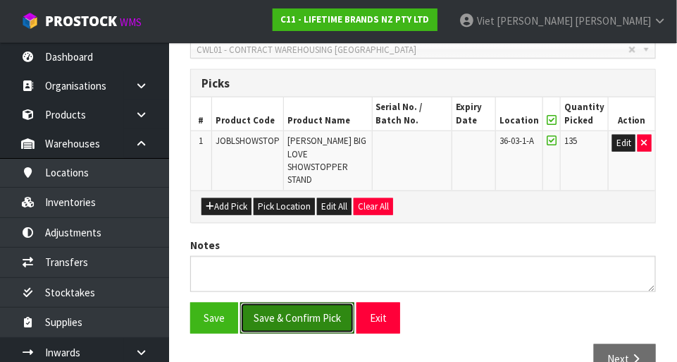
scroll to position [339, 0]
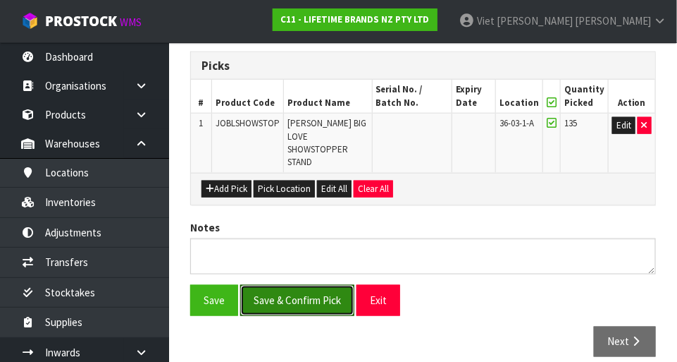
click at [263, 285] on button "Save & Confirm Pick" at bounding box center [297, 300] width 114 height 30
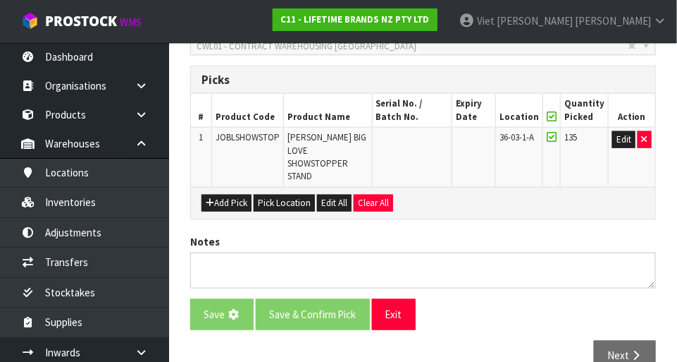
scroll to position [0, 0]
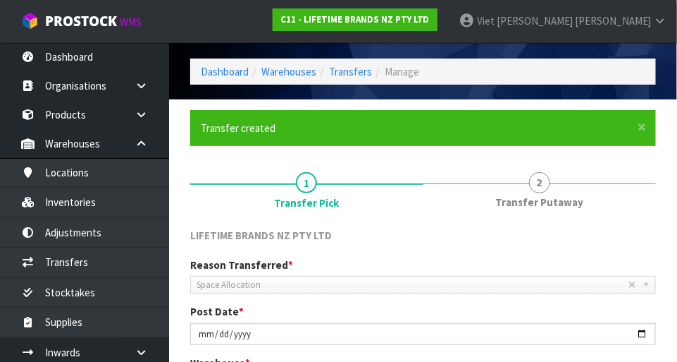
click at [423, 166] on link "2 Transfer Putaway" at bounding box center [540, 189] width 233 height 56
click at [423, 191] on span "2" at bounding box center [539, 182] width 21 height 21
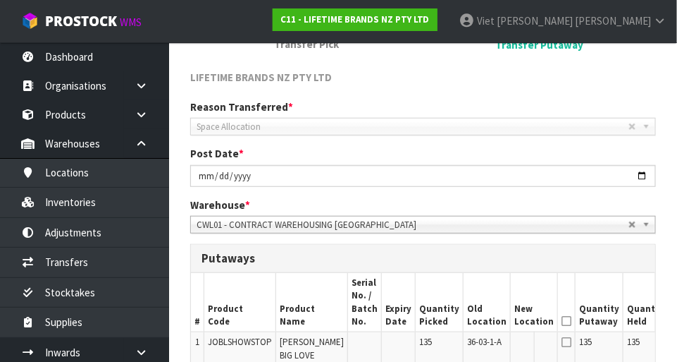
click at [219, 130] on span "Space Allocation" at bounding box center [413, 126] width 432 height 17
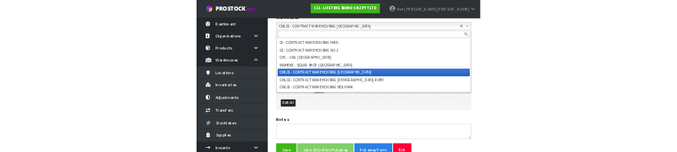
scroll to position [355, 0]
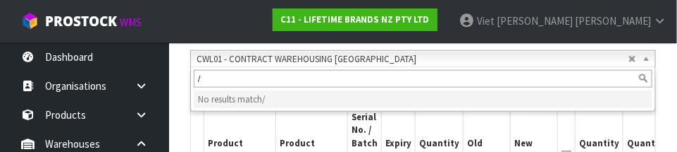
type input "/"
click at [194, 92] on li "No results match /" at bounding box center [423, 99] width 459 height 18
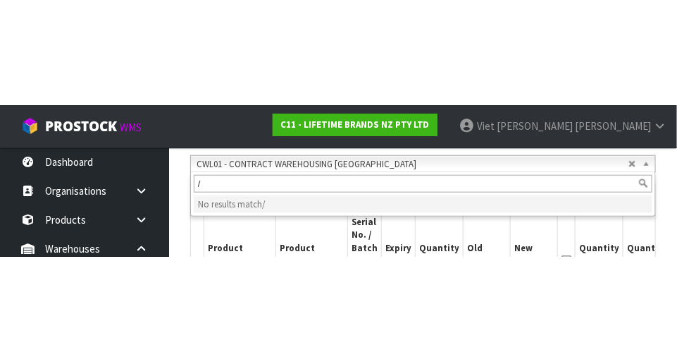
scroll to position [362, 0]
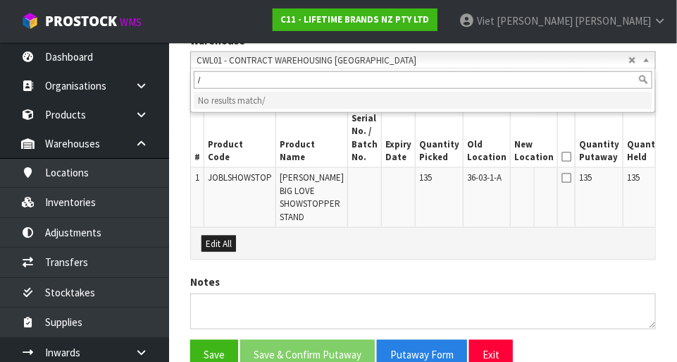
click at [166, 76] on link at bounding box center [146, 85] width 45 height 29
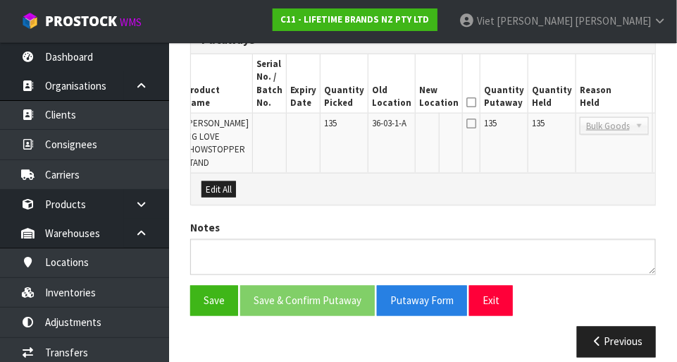
scroll to position [0, 103]
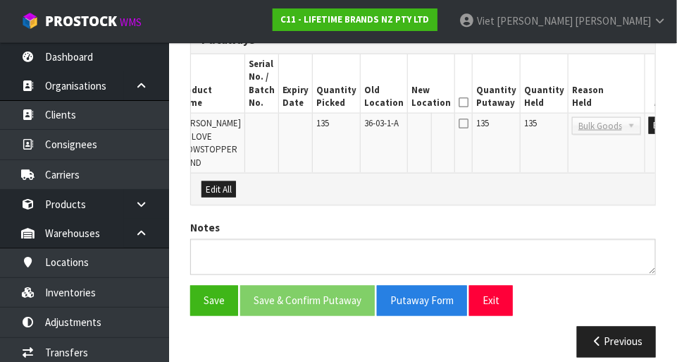
click at [423, 127] on icon at bounding box center [464, 123] width 10 height 11
click at [423, 125] on icon at bounding box center [464, 123] width 10 height 11
click at [423, 123] on icon at bounding box center [464, 123] width 10 height 11
click at [423, 131] on button "Edit" at bounding box center [660, 125] width 23 height 17
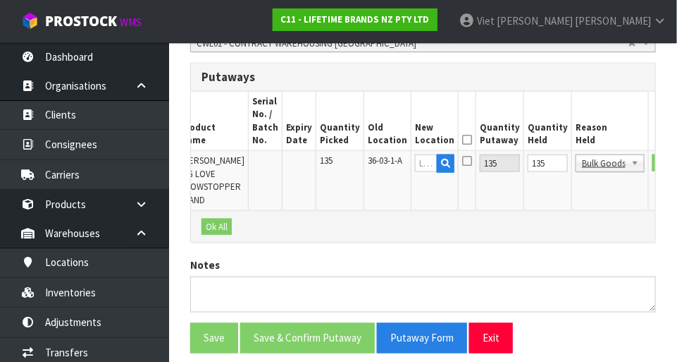
scroll to position [377, 0]
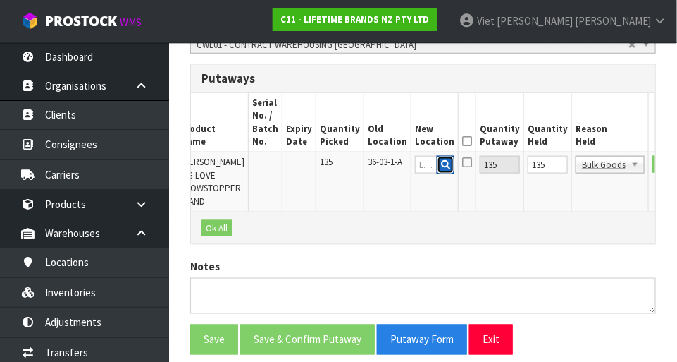
click at [423, 162] on icon "button" at bounding box center [445, 164] width 9 height 9
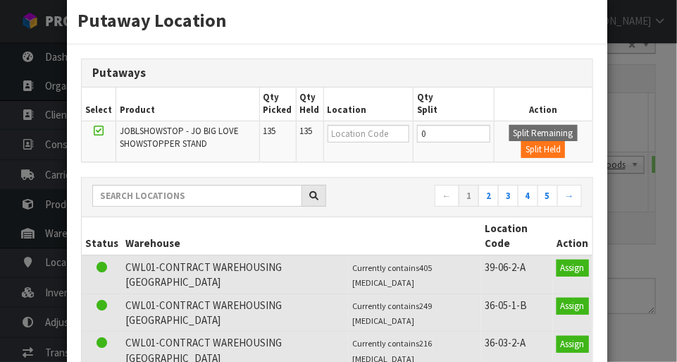
scroll to position [4, 0]
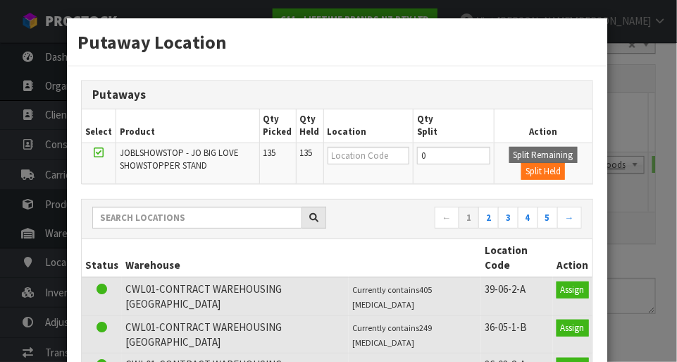
click at [423, 152] on div "Putaway Location Putaways Select Product Qty Picked Qty Held Location Qty Split…" at bounding box center [338, 181] width 677 height 362
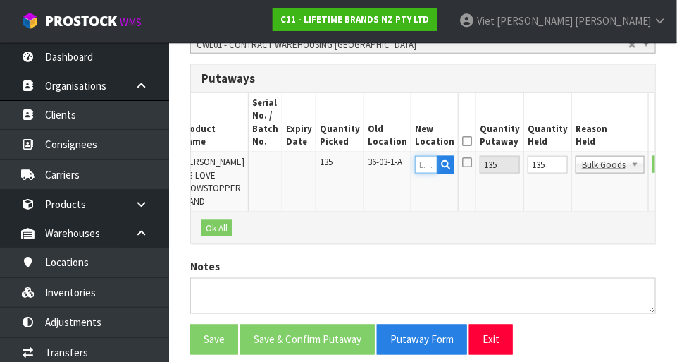
click at [415, 164] on input "text" at bounding box center [426, 165] width 23 height 18
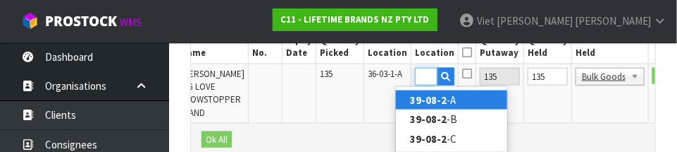
scroll to position [0, 21]
click at [423, 101] on link "39-08-2- A" at bounding box center [451, 99] width 111 height 19
type input "39-08-2-A"
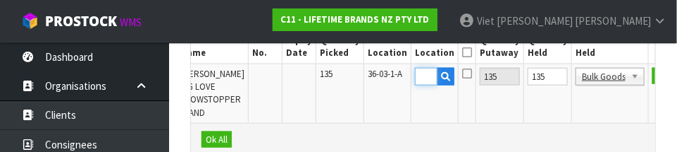
scroll to position [0, 0]
click at [423, 80] on button "OK" at bounding box center [663, 76] width 20 height 17
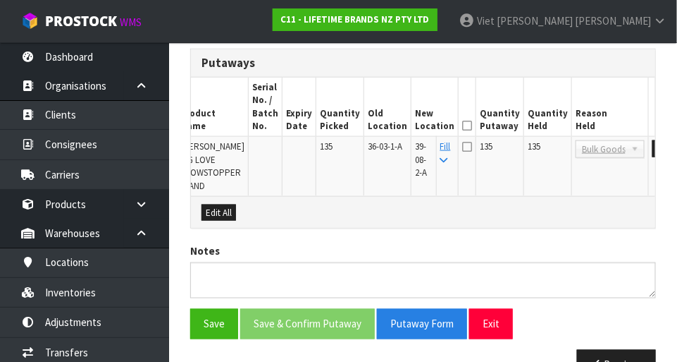
scroll to position [376, 0]
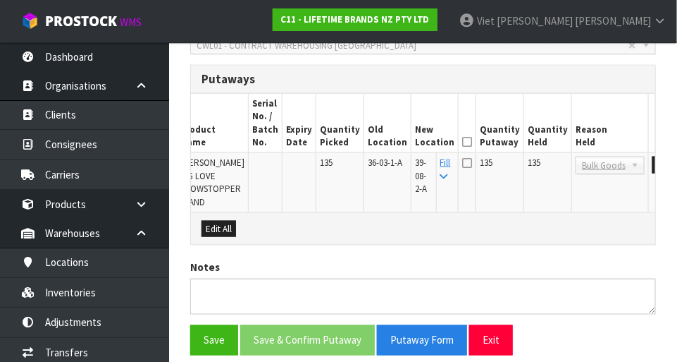
click at [423, 161] on icon at bounding box center [467, 162] width 10 height 11
click at [0, 0] on input "checkbox" at bounding box center [0, 0] width 0 height 0
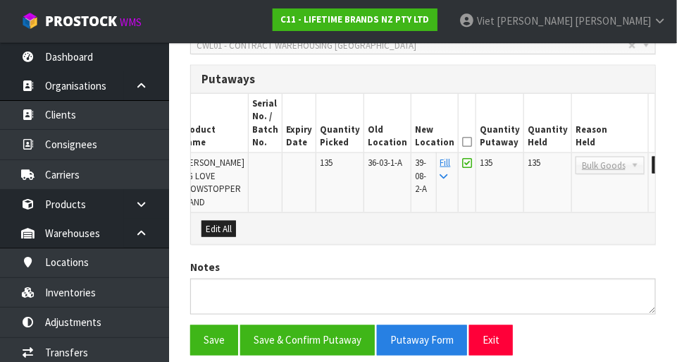
scroll to position [0, 103]
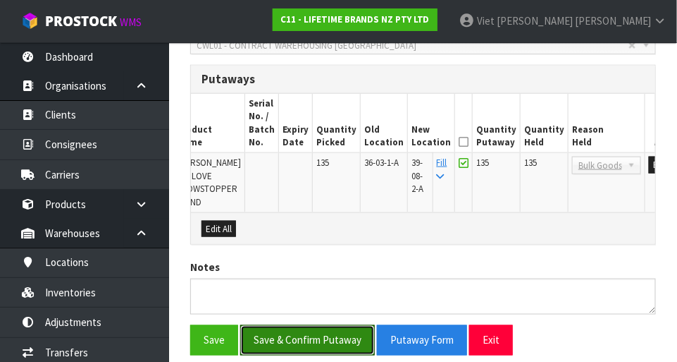
click at [314, 325] on button "Save & Confirm Putaway" at bounding box center [307, 340] width 135 height 30
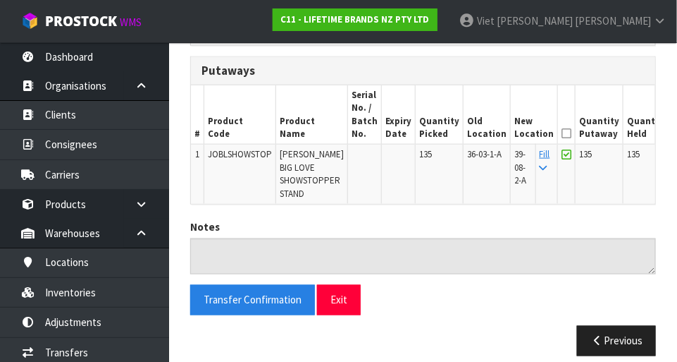
scroll to position [385, 0]
copy span "JOBLSHOWSTOP"
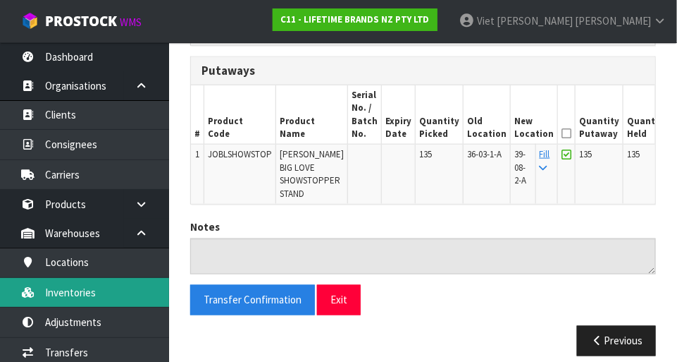
click at [43, 291] on link "Inventories" at bounding box center [84, 292] width 169 height 29
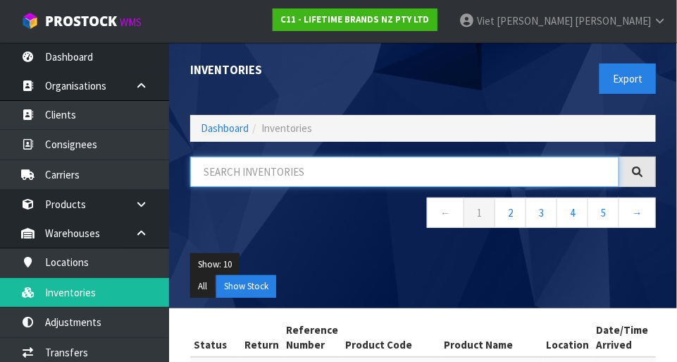
click at [340, 159] on input "text" at bounding box center [404, 171] width 429 height 30
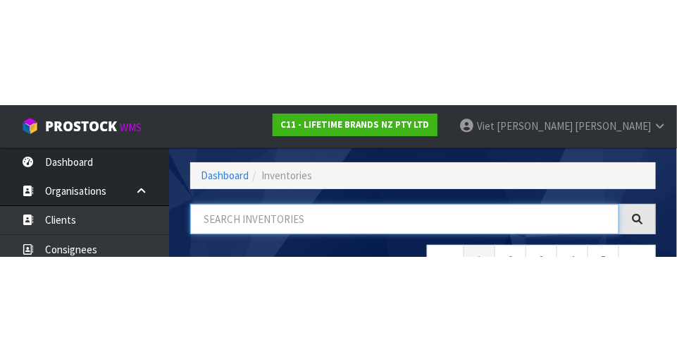
scroll to position [95, 0]
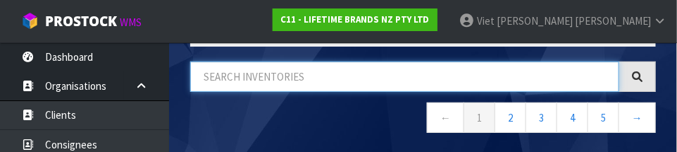
paste input "JOBLSHOWSTOP"
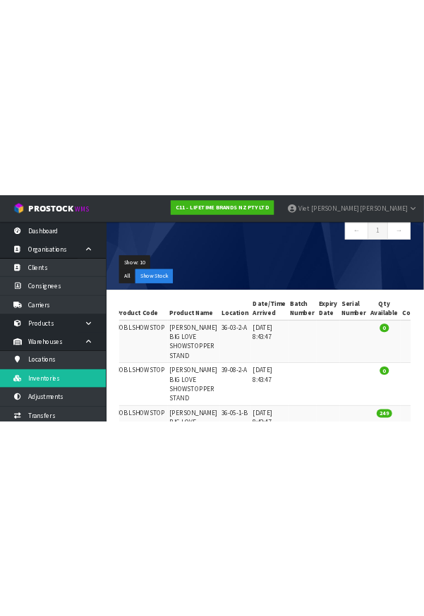
scroll to position [0, 0]
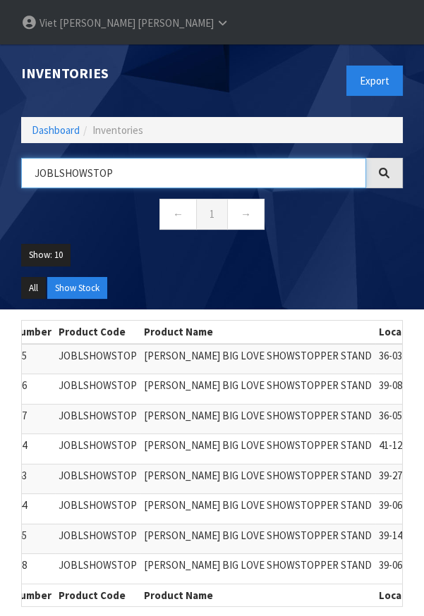
type input "JOBLSHOWSTOP"
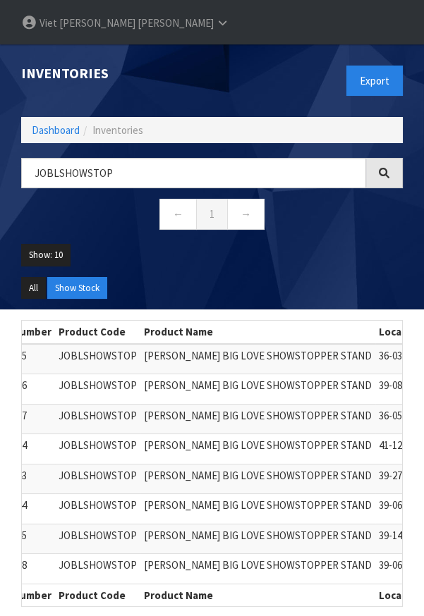
click at [382, 168] on icon at bounding box center [384, 173] width 11 height 11
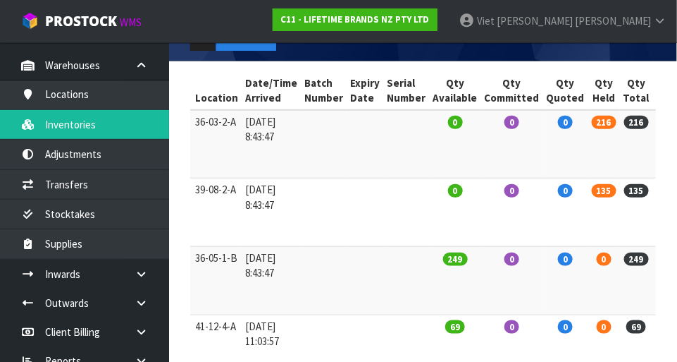
scroll to position [168, 0]
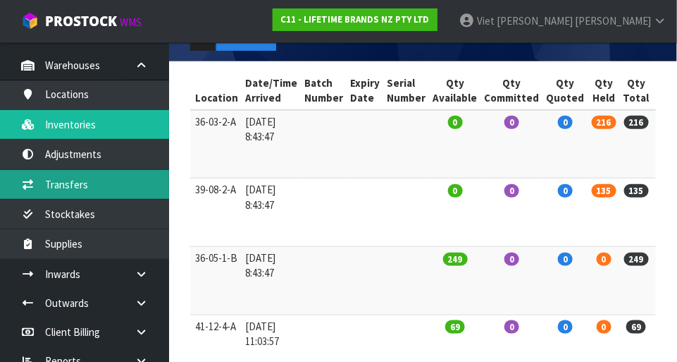
click at [82, 189] on link "Transfers" at bounding box center [84, 184] width 169 height 29
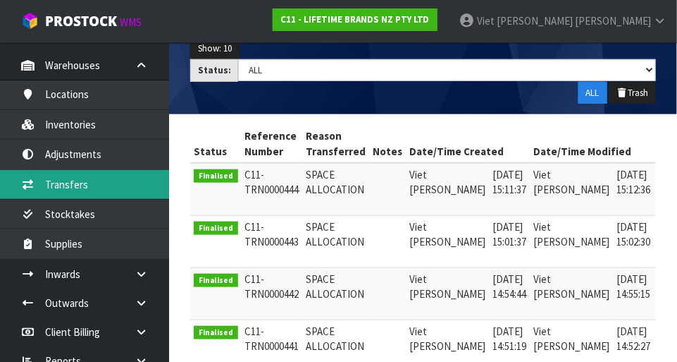
scroll to position [213, 0]
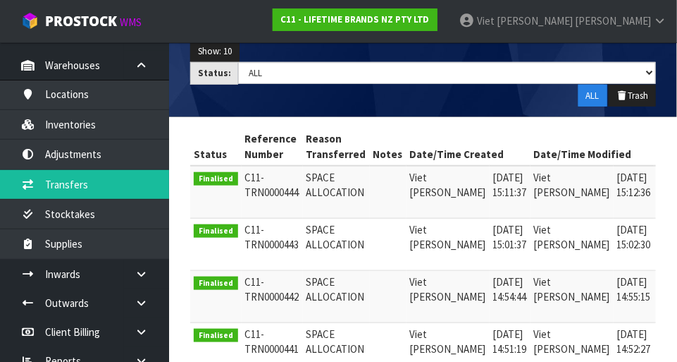
click at [423, 174] on link at bounding box center [674, 181] width 26 height 23
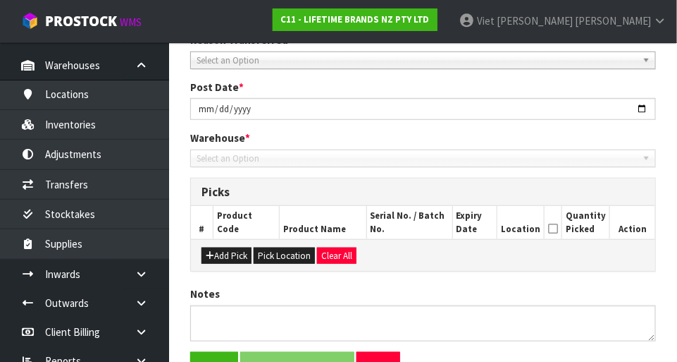
scroll to position [293, 0]
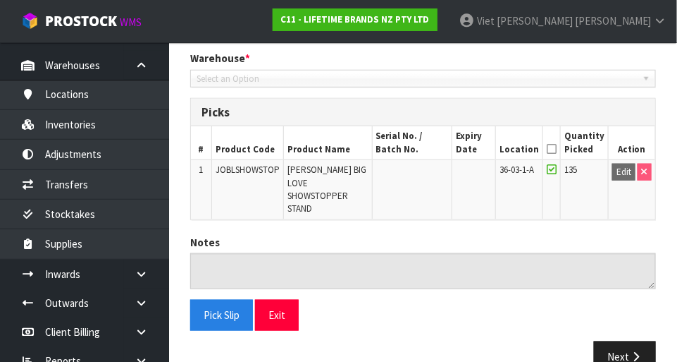
type input "[DATE]"
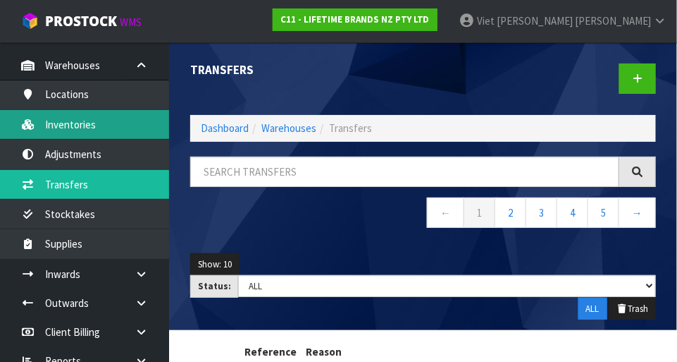
click at [52, 121] on link "Inventories" at bounding box center [84, 124] width 169 height 29
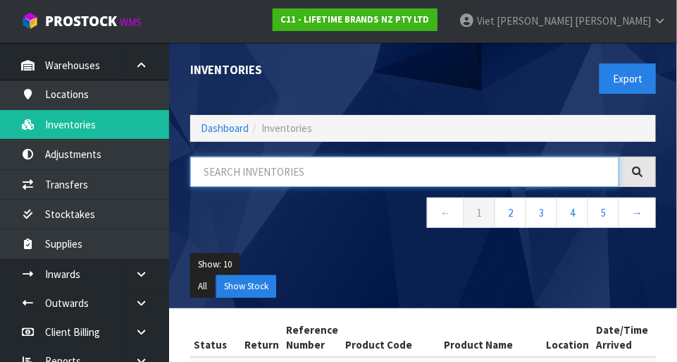
click at [423, 166] on input "text" at bounding box center [404, 171] width 429 height 30
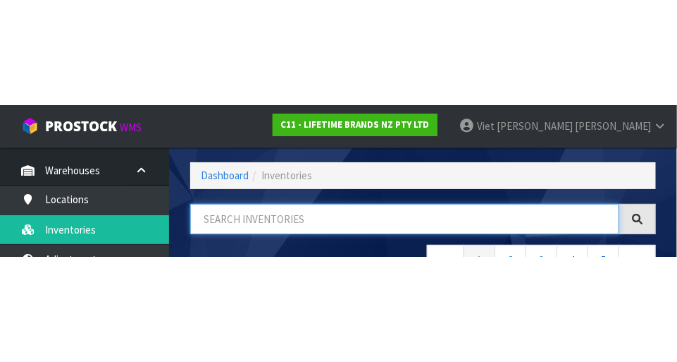
scroll to position [95, 0]
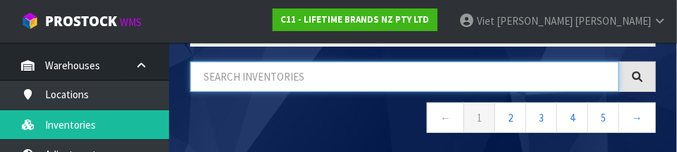
paste input "JOBLSHOWSTOP"
type input "JOBLSHOWSTOP"
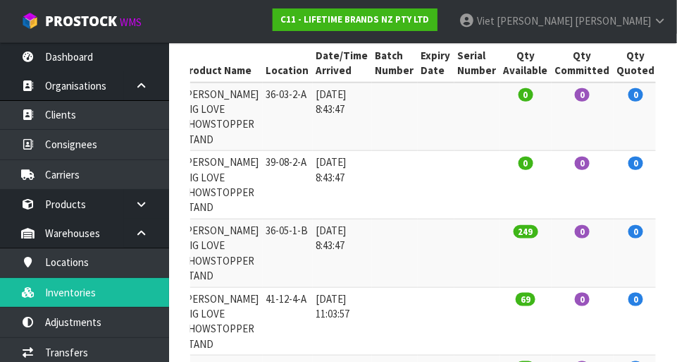
scroll to position [283, 0]
